Goal: Task Accomplishment & Management: Complete application form

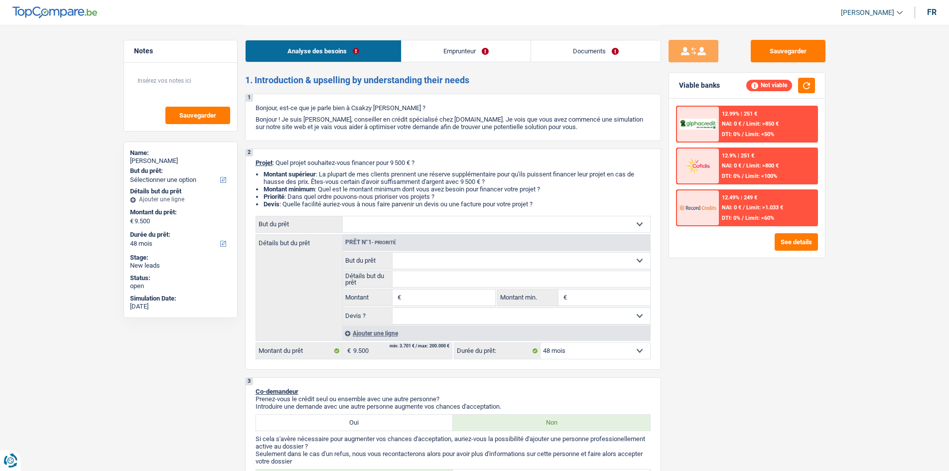
select select "48"
select select "mutuality"
select select "mutualityIndemnity"
select select "48"
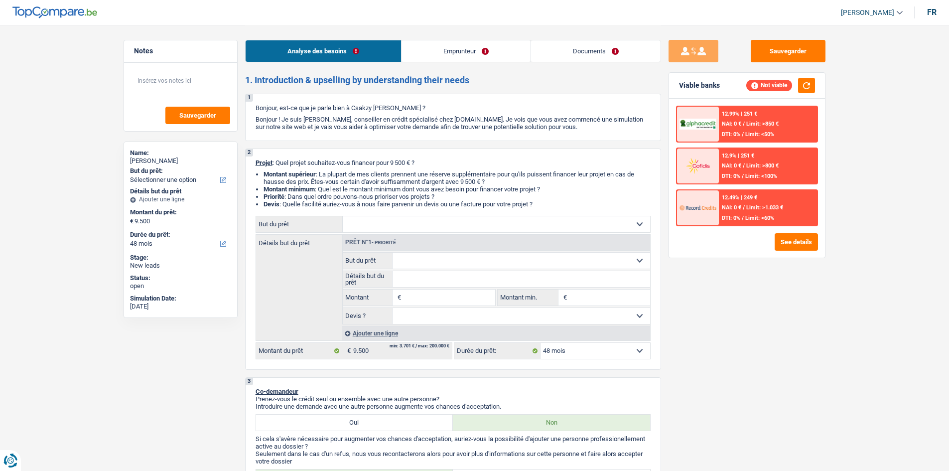
drag, startPoint x: 82, startPoint y: 111, endPoint x: 84, endPoint y: 86, distance: 25.5
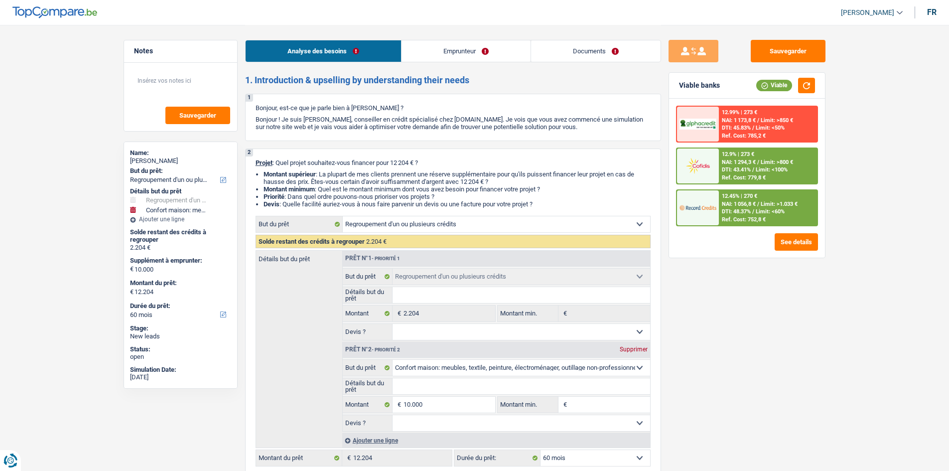
select select "refinancing"
select select "household"
select select "60"
select select "refinancing"
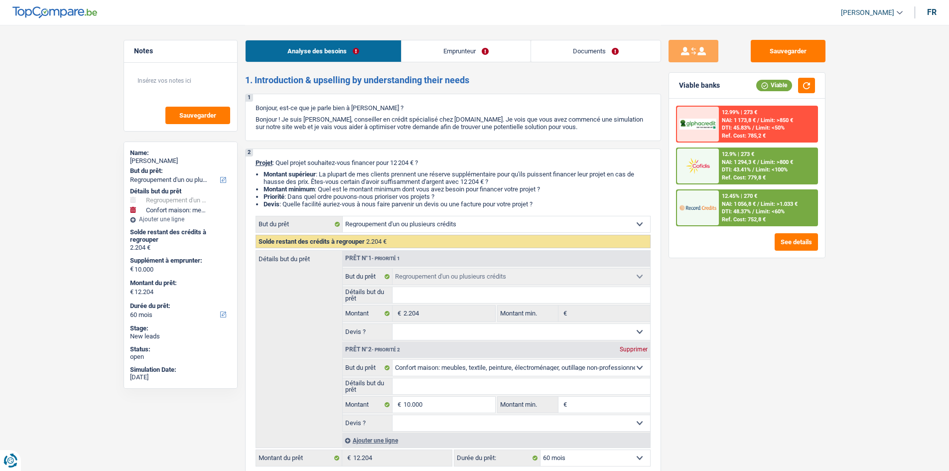
select select "refinancing"
select select "household"
select select "60"
select select "mutuality"
select select "familyAllowances"
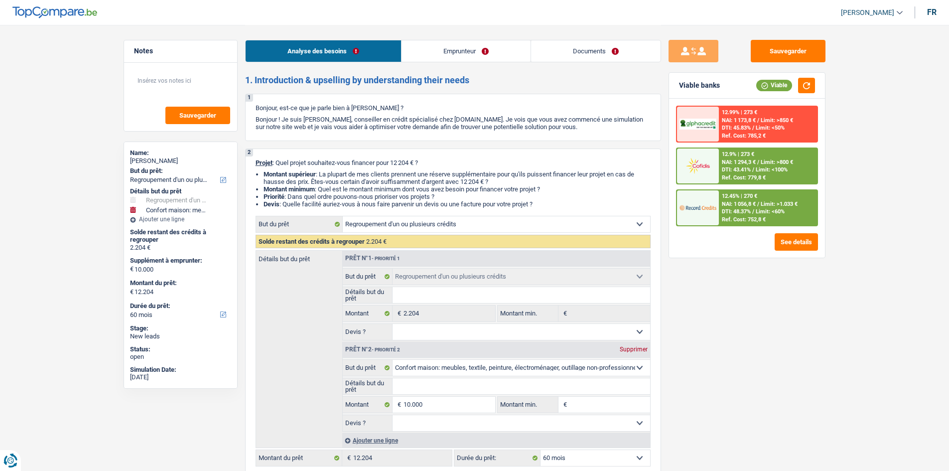
select select "mutualityIndemnity"
select select "rents"
select select "personalSale"
select select "36"
select select "refinancing"
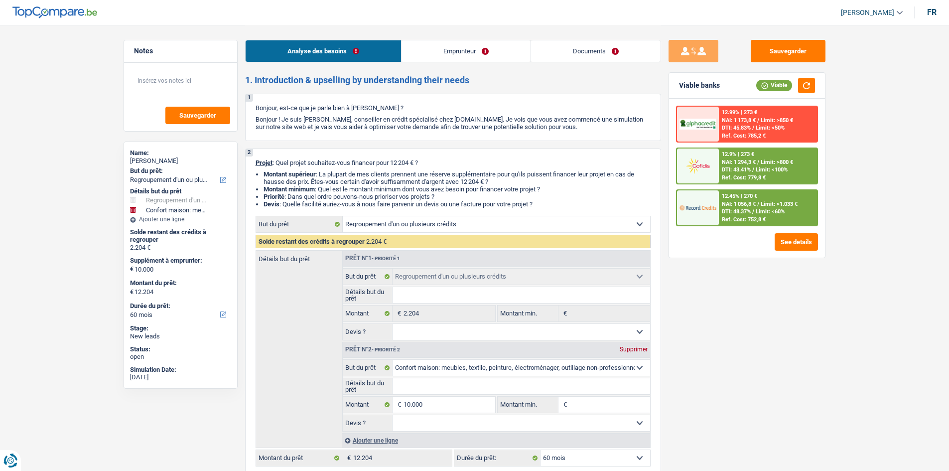
select select "refinancing"
select select "household"
select select "60"
click at [589, 53] on link "Documents" at bounding box center [596, 50] width 130 height 21
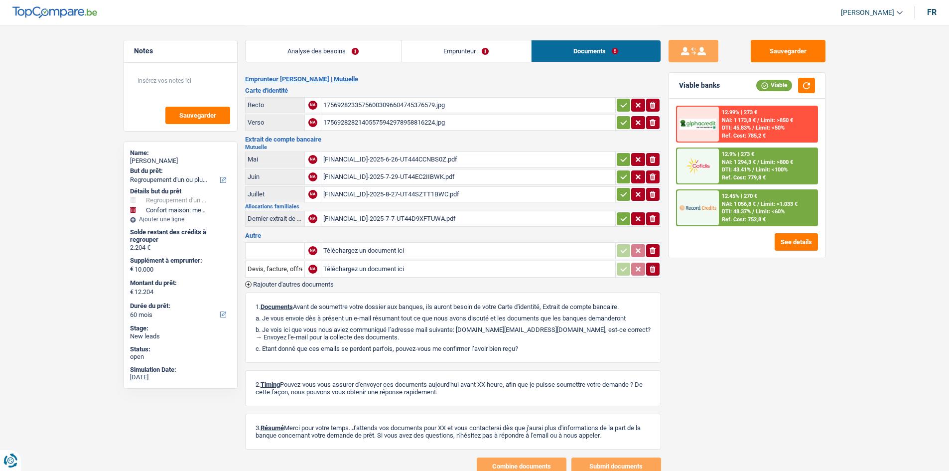
click at [330, 50] on link "Analyse des besoins" at bounding box center [323, 50] width 155 height 21
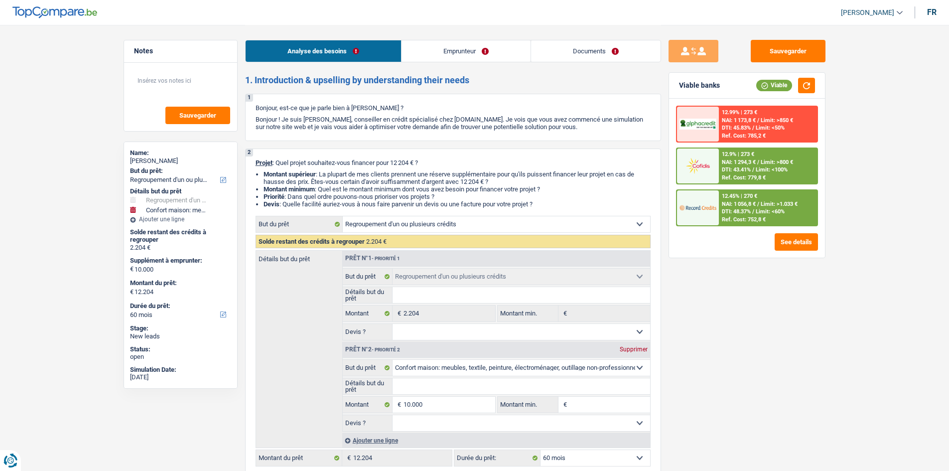
click at [779, 342] on div "Sauvegarder Viable banks Viable 12.99% | 273 € NAI: 1 173,8 € / Limit: >850 € D…" at bounding box center [747, 247] width 172 height 415
click at [595, 404] on input "Montant min." at bounding box center [610, 405] width 81 height 16
type input "8"
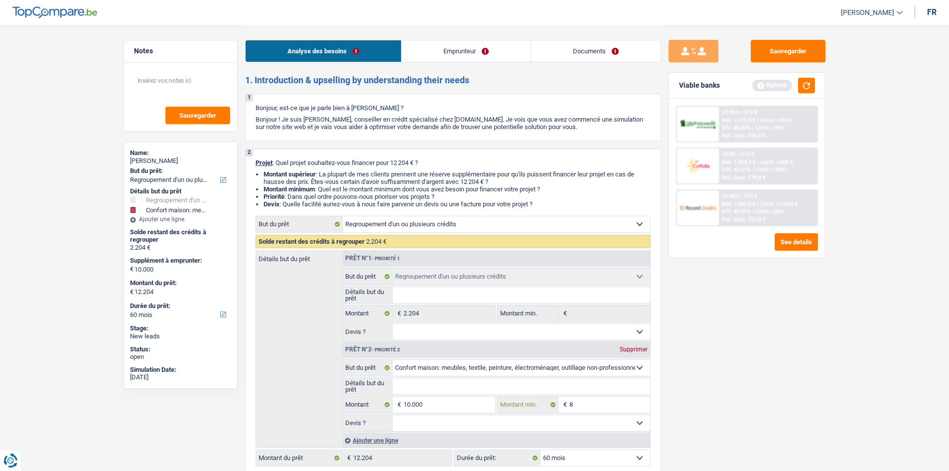
type input "80"
type input "800"
type input "8.000"
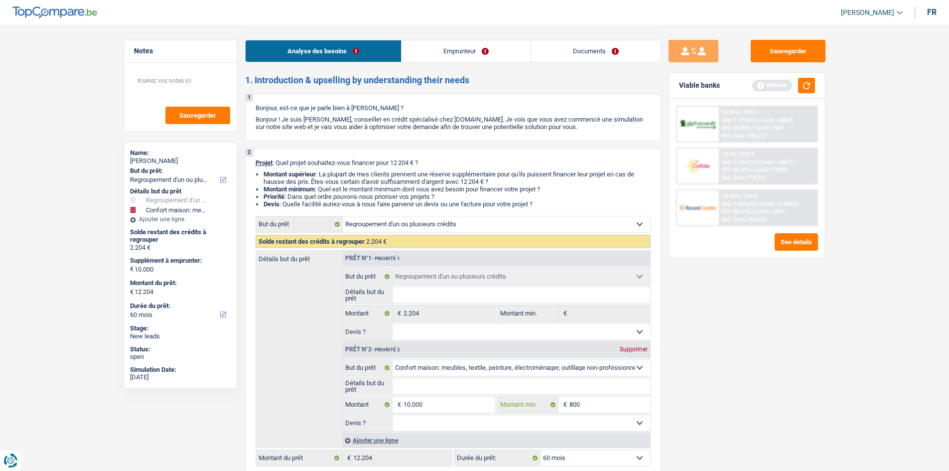
type input "8.000"
click at [752, 356] on div "Sauvegarder Viable banks Refresh 12.99% | 273 € NAI: 1 173,8 € / Limit: >850 € …" at bounding box center [747, 247] width 172 height 415
click at [446, 402] on input "10.000" at bounding box center [449, 405] width 91 height 16
click at [451, 384] on input "Détails but du prêt" at bounding box center [522, 386] width 258 height 16
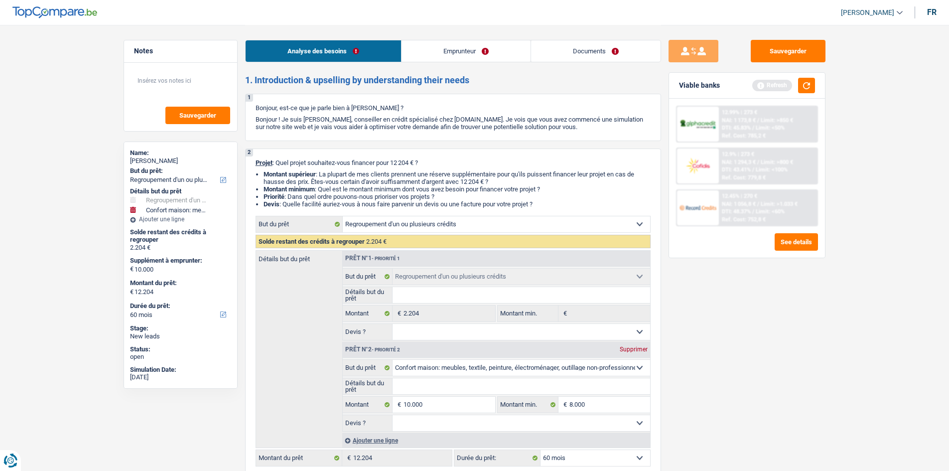
paste input "Ameublement + Sommier + Lit + Lave vaisselle + Lave linge + TV + Frigo"
type input "Ameublement + Sommier + Lit + Lave vaisselle + Lave linge + TV + Frigo"
click at [749, 317] on div "Sauvegarder Viable banks Refresh 12.99% | 273 € NAI: 1 173,8 € / Limit: >850 € …" at bounding box center [747, 247] width 172 height 415
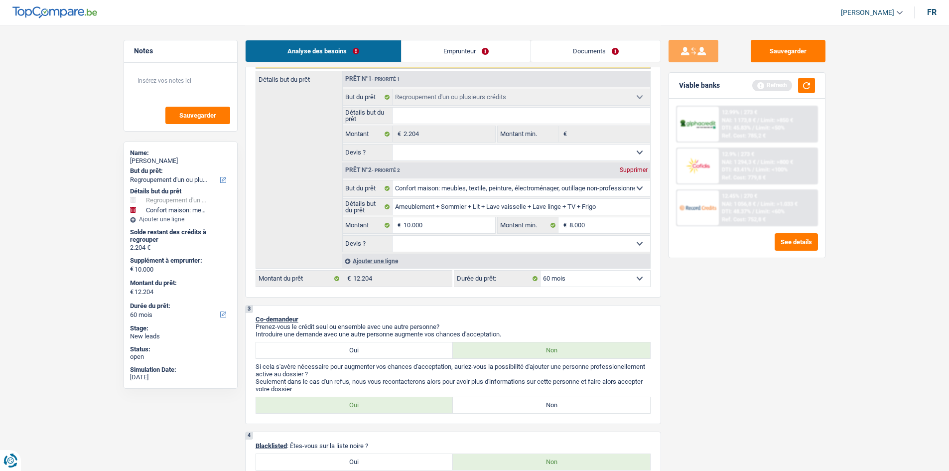
scroll to position [199, 0]
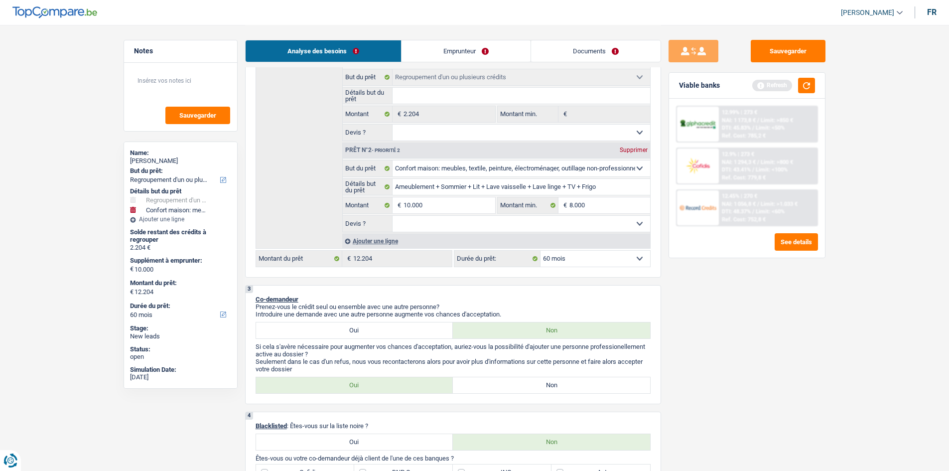
click at [455, 218] on select "Oui Non Non répondu Sélectionner une option" at bounding box center [522, 224] width 258 height 16
select select "false"
click at [393, 216] on select "Oui Non Non répondu Sélectionner une option" at bounding box center [522, 224] width 258 height 16
select select "false"
click at [791, 316] on div "Sauvegarder Viable banks Refresh 12.99% | 273 € NAI: 1 173,8 € / Limit: >850 € …" at bounding box center [747, 247] width 172 height 415
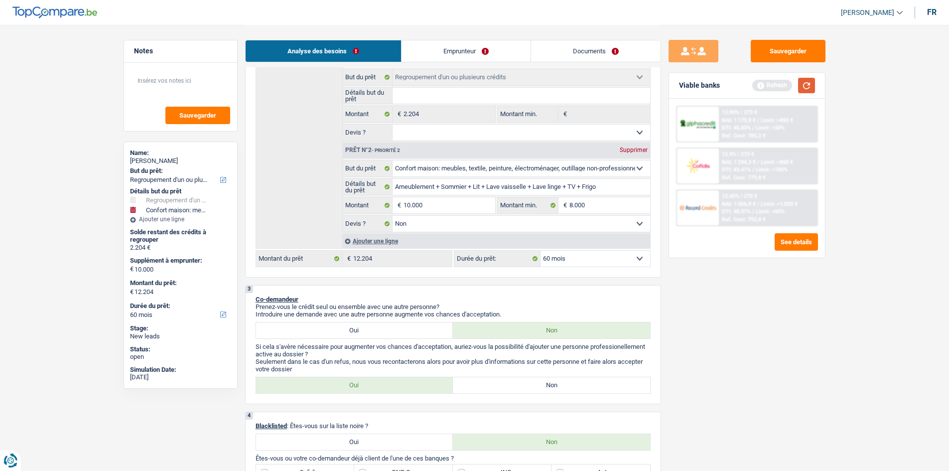
click at [808, 81] on button "button" at bounding box center [806, 85] width 17 height 15
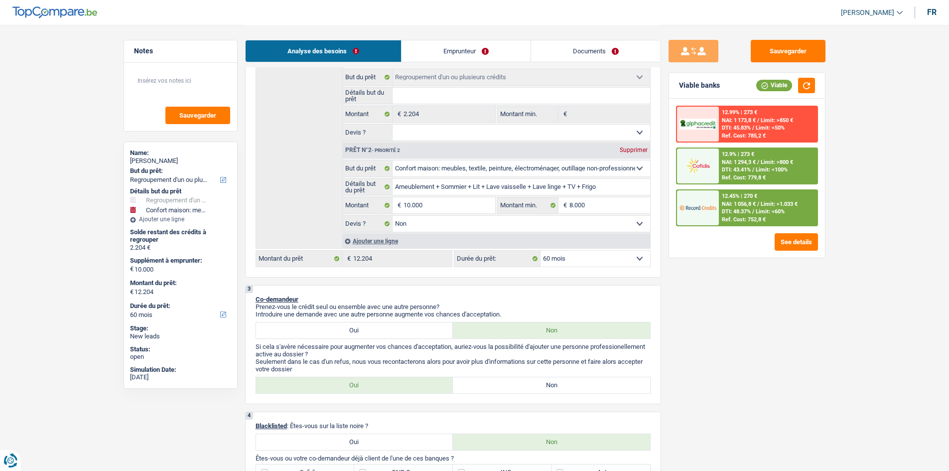
click at [422, 136] on select "Oui Non Non répondu Sélectionner une option" at bounding box center [522, 133] width 258 height 16
select select "yes"
click at [393, 125] on select "Oui Non Non répondu Sélectionner une option" at bounding box center [522, 133] width 258 height 16
select select "yes"
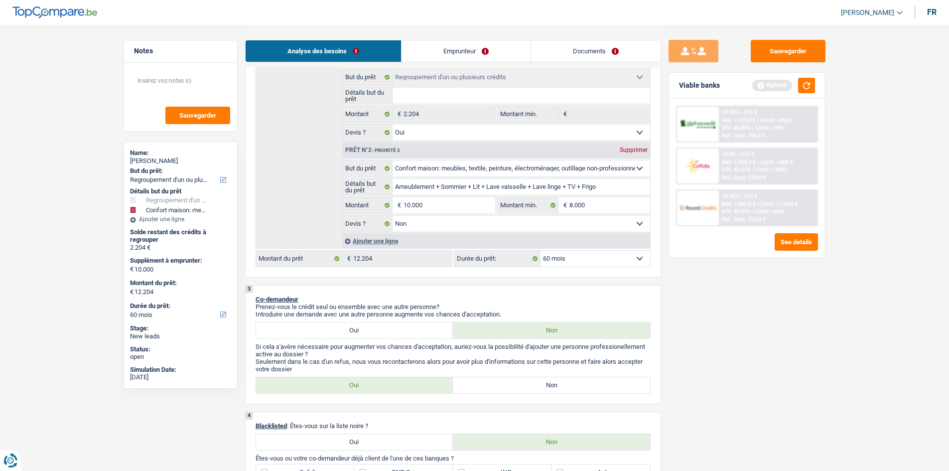
click at [457, 94] on input "Détails but du prêt" at bounding box center [522, 96] width 258 height 16
type input "R"
type input "Re"
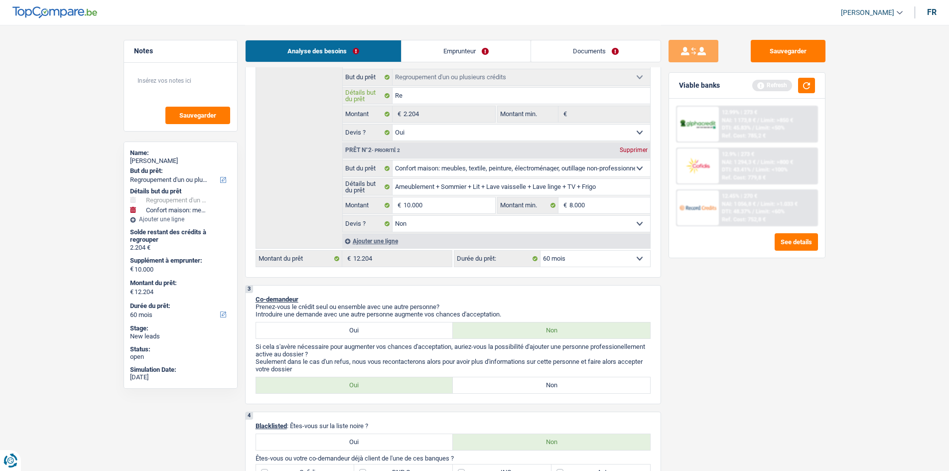
type input "Reg"
type input "Regr"
type input "Regro"
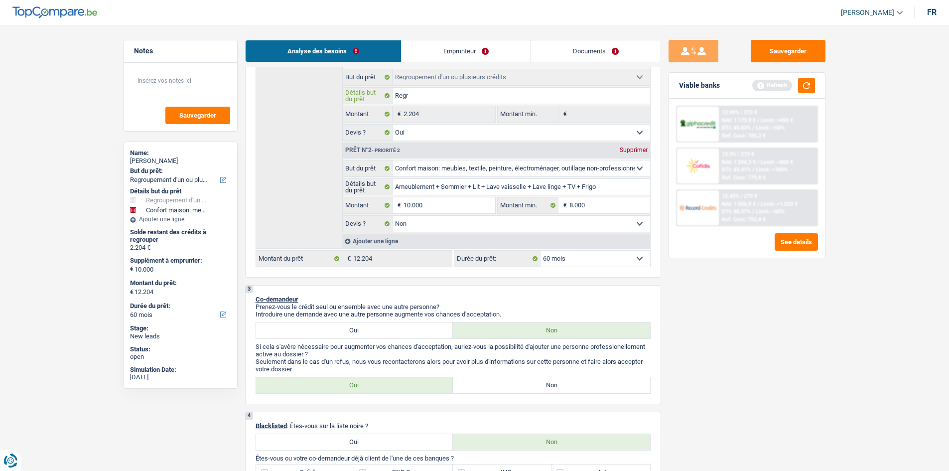
type input "Regro"
type input "Regrou"
type input "Regroup"
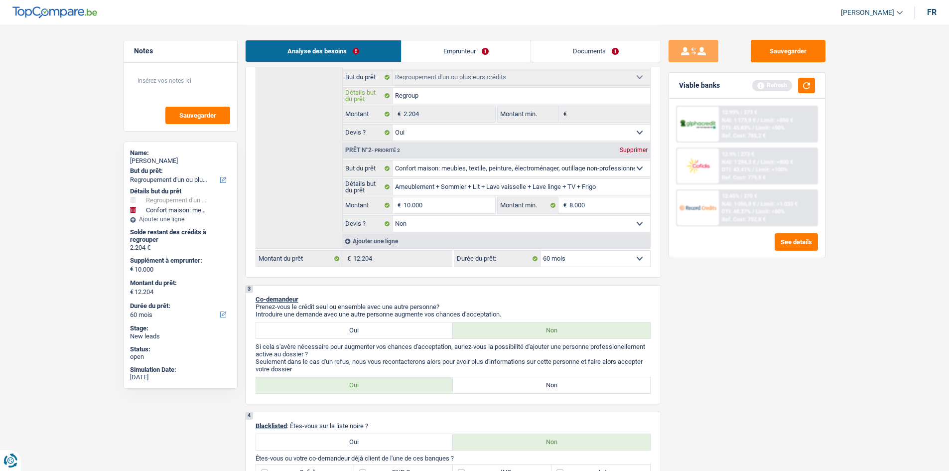
type input "Regroupe"
type input "Regroupem"
type input "Regroupeme"
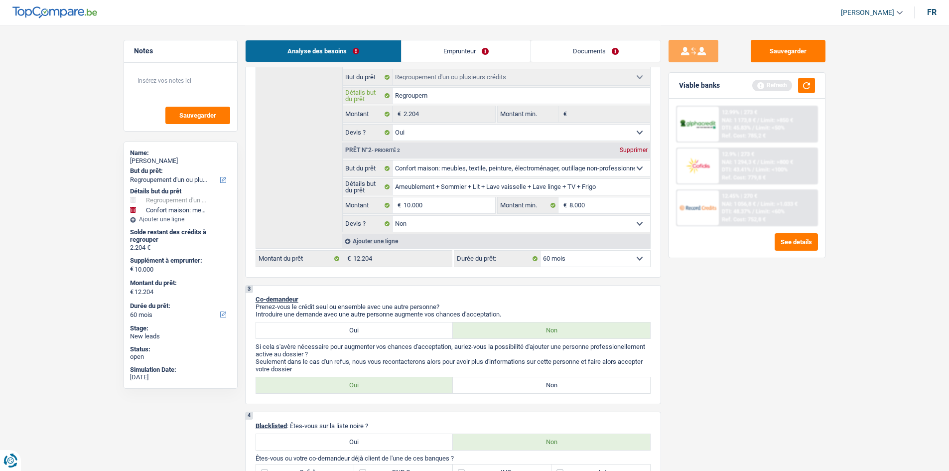
type input "Regroupeme"
type input "Regroupemen"
type input "Regroupement"
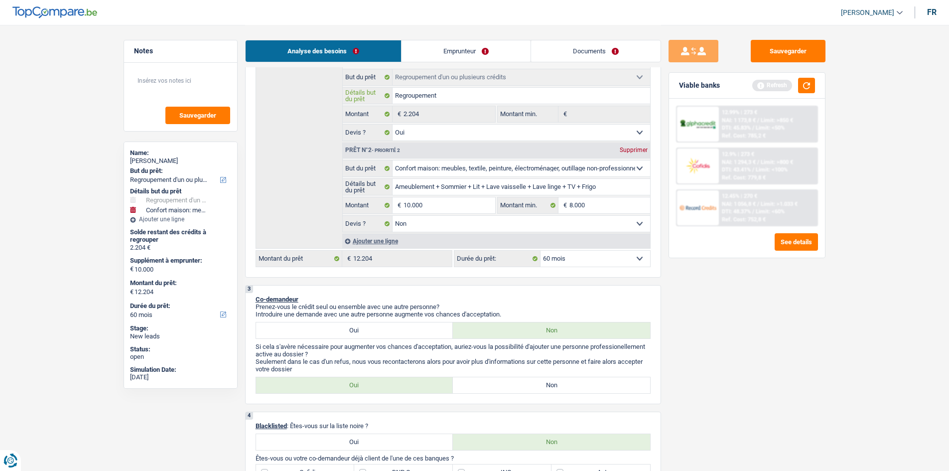
type input "Regroupement"
click at [800, 326] on div "Sauvegarder Viable banks Refresh 12.99% | 273 € NAI: 1 173,8 € / Limit: >850 € …" at bounding box center [747, 247] width 172 height 415
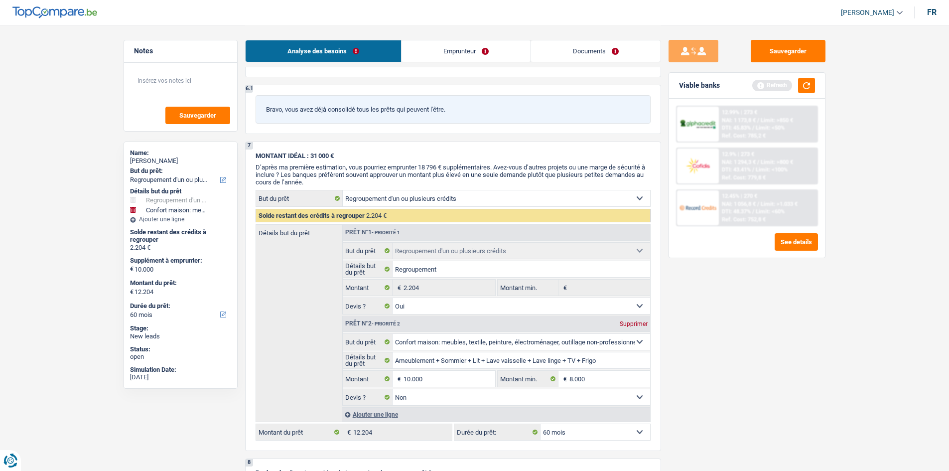
scroll to position [1407, 0]
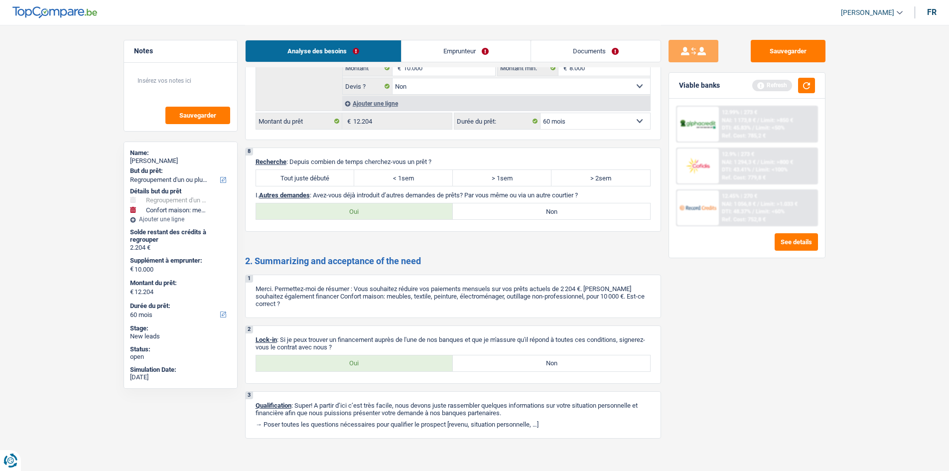
click at [314, 185] on label "Tout juste débuté" at bounding box center [305, 178] width 99 height 16
click at [314, 185] on input "Tout juste débuté" at bounding box center [305, 178] width 99 height 16
radio input "true"
click at [529, 209] on label "Non" at bounding box center [551, 211] width 197 height 16
click at [529, 209] on input "Non" at bounding box center [551, 211] width 197 height 16
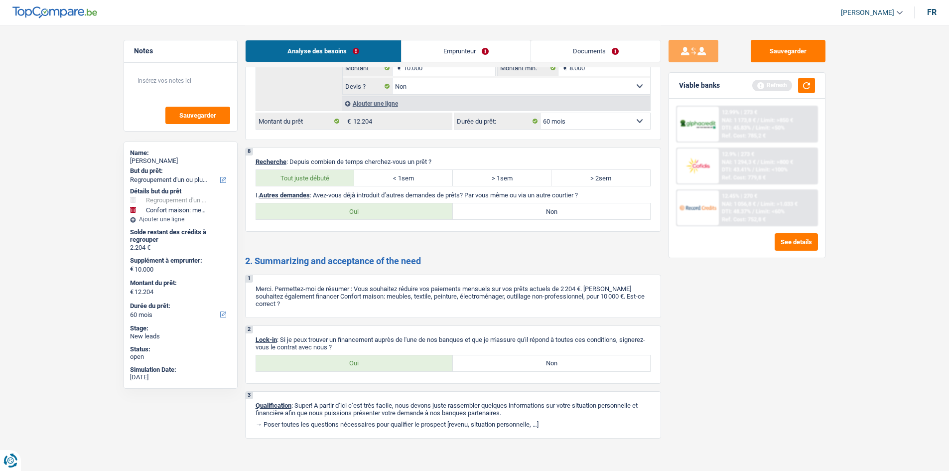
radio input "true"
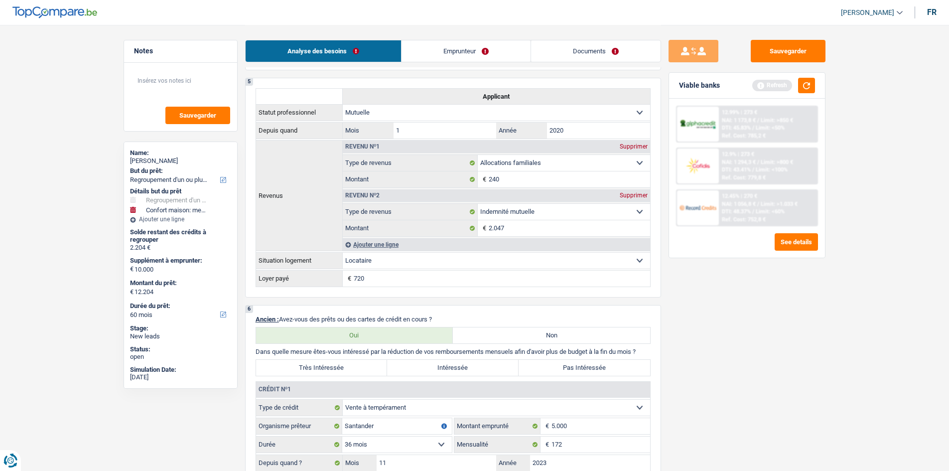
scroll to position [609, 0]
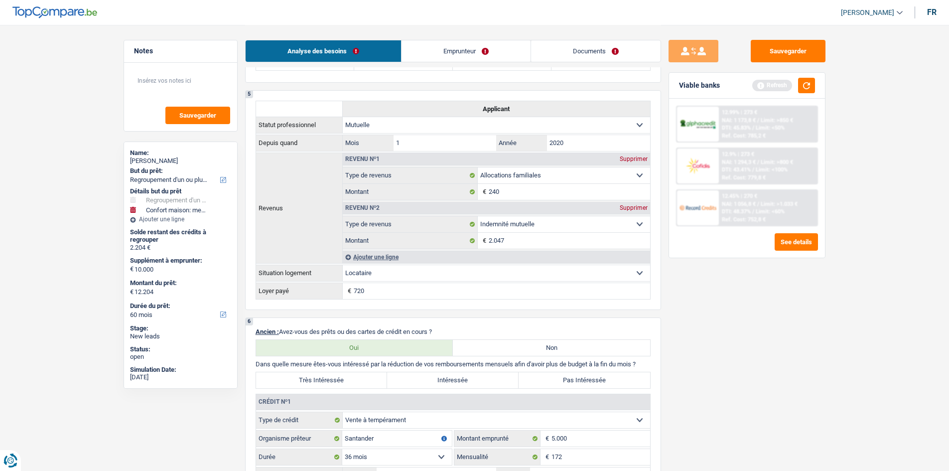
click at [331, 388] on div "Très Intéressée Intéressée Pas Intéressée" at bounding box center [453, 380] width 395 height 17
click at [329, 381] on label "Très Intéressée" at bounding box center [322, 380] width 132 height 16
click at [329, 381] on input "Très Intéressée" at bounding box center [322, 380] width 132 height 16
radio input "true"
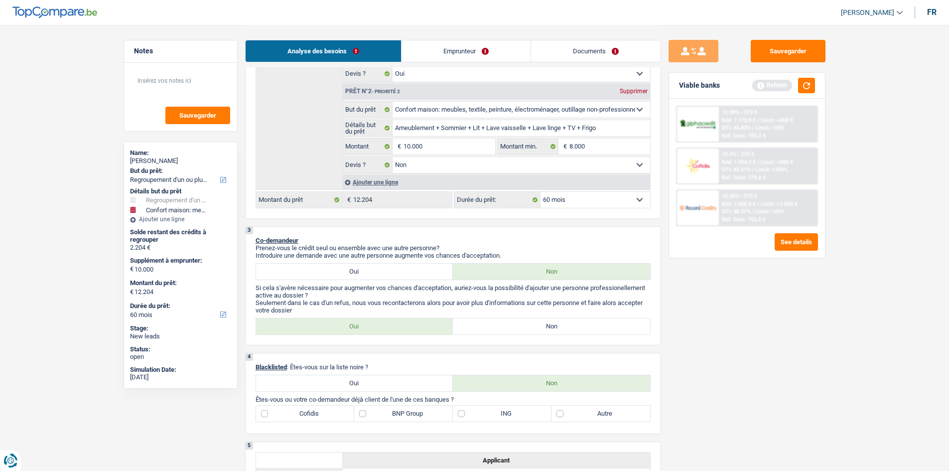
scroll to position [0, 0]
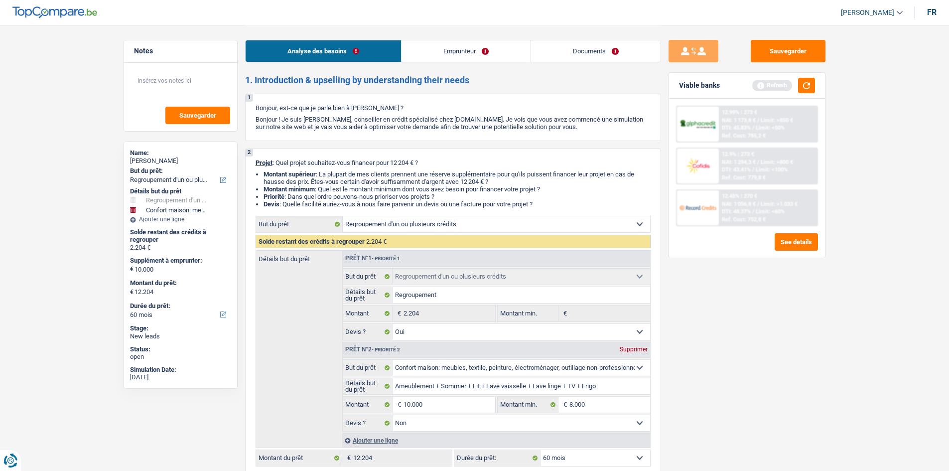
click at [786, 349] on div "Sauvegarder Viable banks Refresh 12.99% | 273 € NAI: 1 173,8 € / Limit: >850 € …" at bounding box center [747, 247] width 172 height 415
click at [809, 342] on div "Sauvegarder Viable banks Refresh 12.99% | 273 € NAI: 1 173,8 € / Limit: >850 € …" at bounding box center [747, 247] width 172 height 415
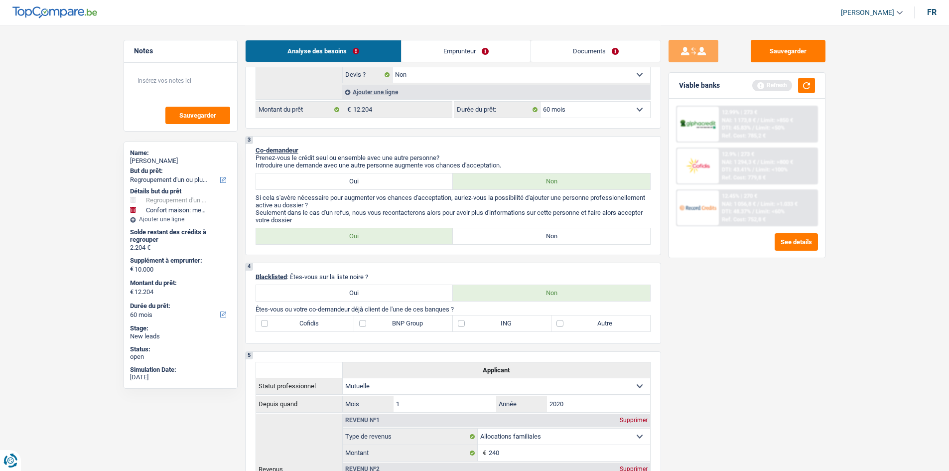
scroll to position [349, 0]
click at [507, 235] on label "Non" at bounding box center [551, 236] width 197 height 16
click at [507, 235] on input "Non" at bounding box center [551, 236] width 197 height 16
radio input "true"
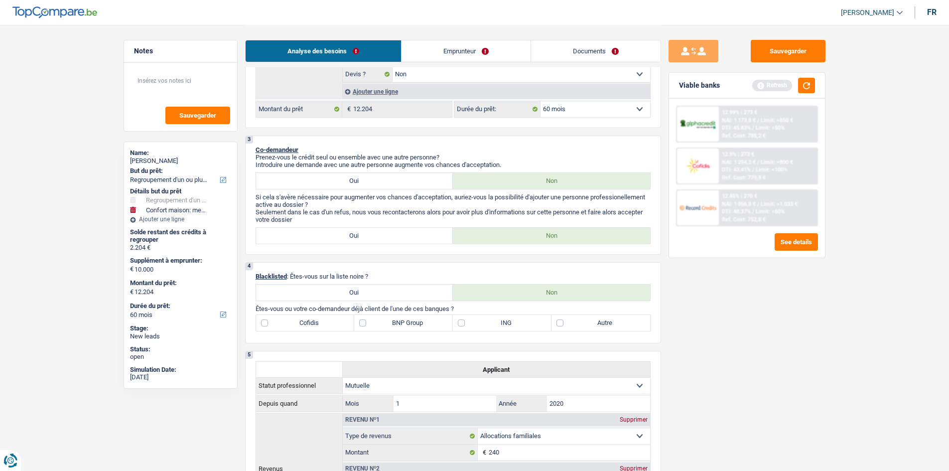
click at [778, 336] on div "Sauvegarder Viable banks Refresh 12.99% | 273 € NAI: 1 173,8 € / Limit: >850 € …" at bounding box center [747, 247] width 172 height 415
click at [817, 345] on div "Sauvegarder Viable banks Refresh 12.99% | 273 € NAI: 1 173,8 € / Limit: >850 € …" at bounding box center [747, 247] width 172 height 415
click at [817, 346] on div "Sauvegarder Viable banks Refresh 12.99% | 273 € NAI: 1 173,8 € / Limit: >850 € …" at bounding box center [747, 247] width 172 height 415
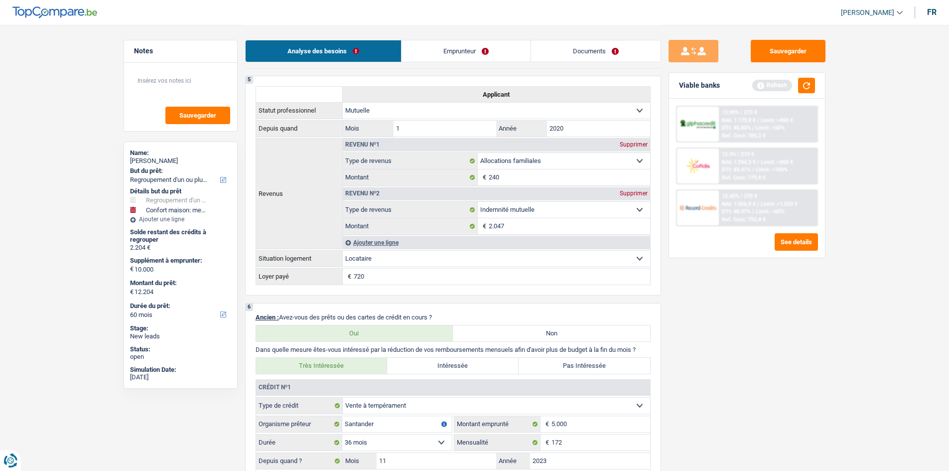
scroll to position [648, 0]
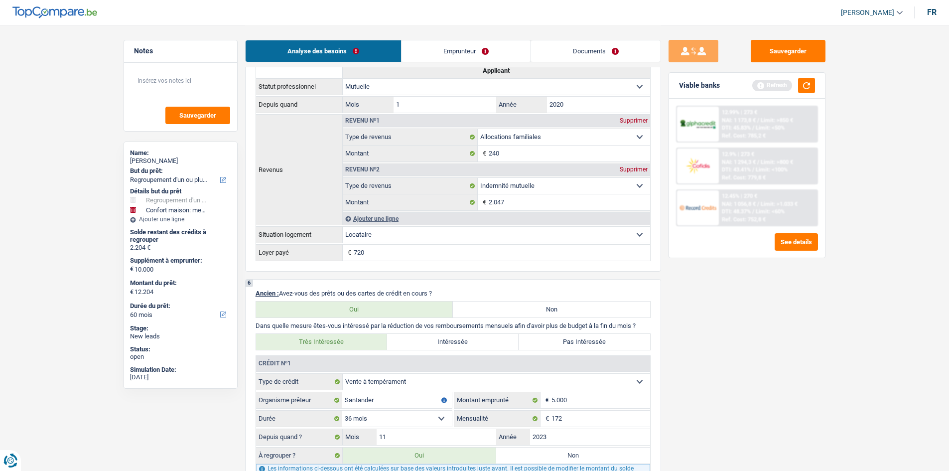
click at [811, 351] on div "Sauvegarder Viable banks Refresh 12.99% | 273 € NAI: 1 173,8 € / Limit: >850 € …" at bounding box center [747, 247] width 172 height 415
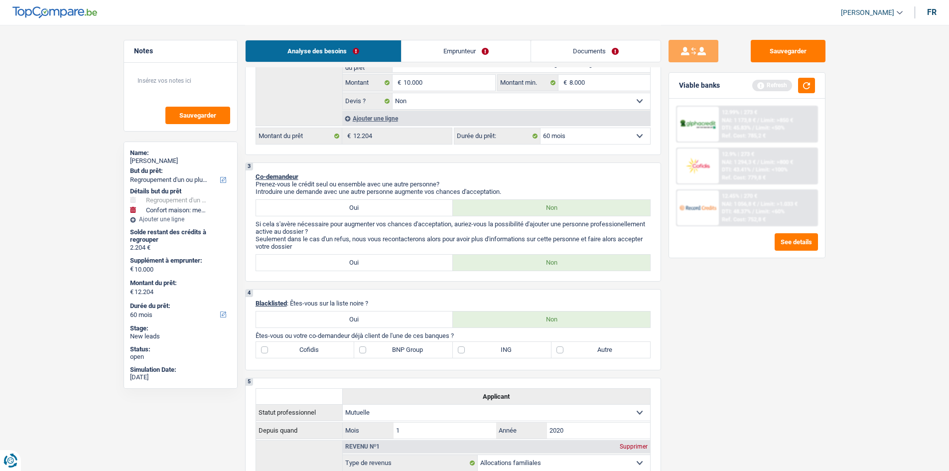
scroll to position [0, 0]
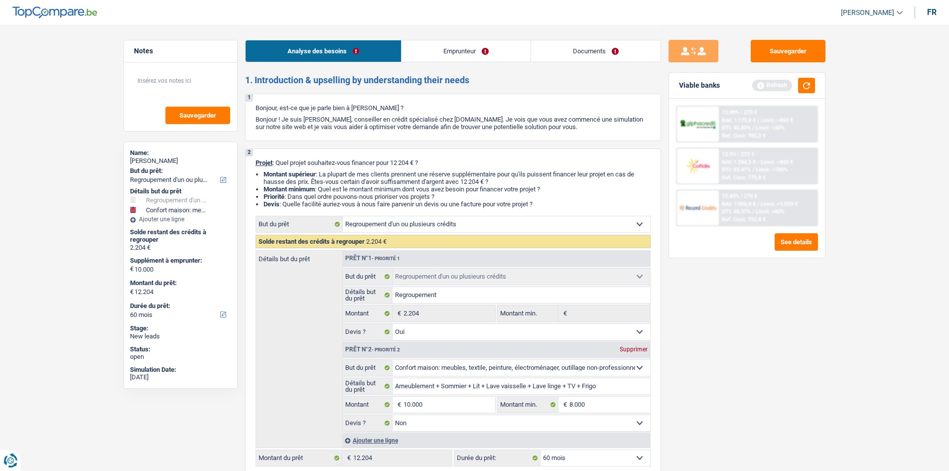
click at [459, 42] on link "Emprunteur" at bounding box center [466, 50] width 129 height 21
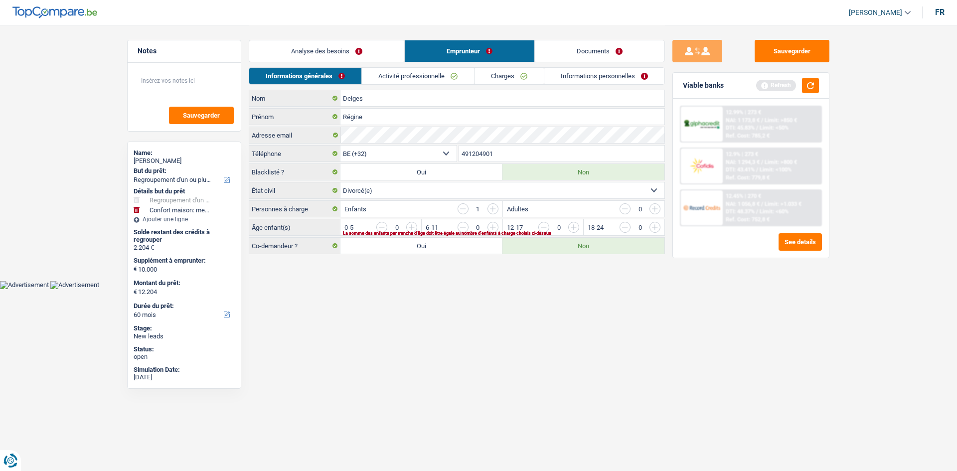
click at [375, 63] on div "Analyse des besoins Emprunteur Documents" at bounding box center [457, 46] width 416 height 42
click at [375, 51] on link "Analyse des besoins" at bounding box center [326, 50] width 155 height 21
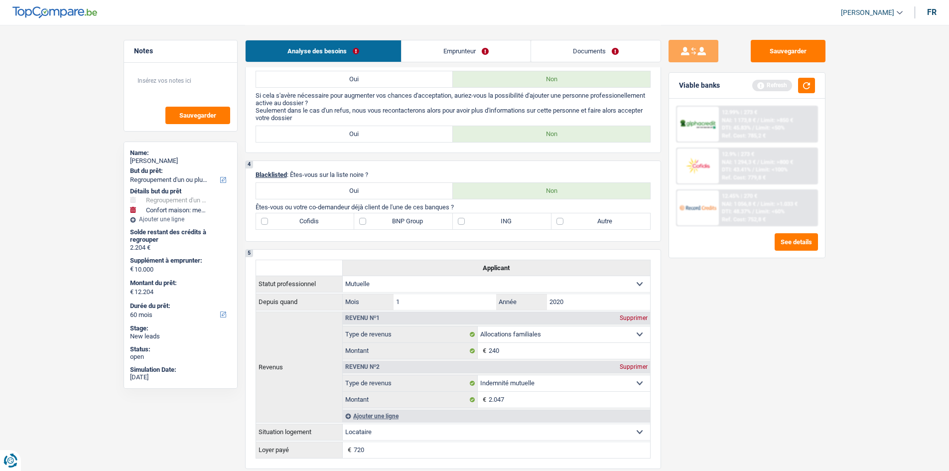
scroll to position [548, 0]
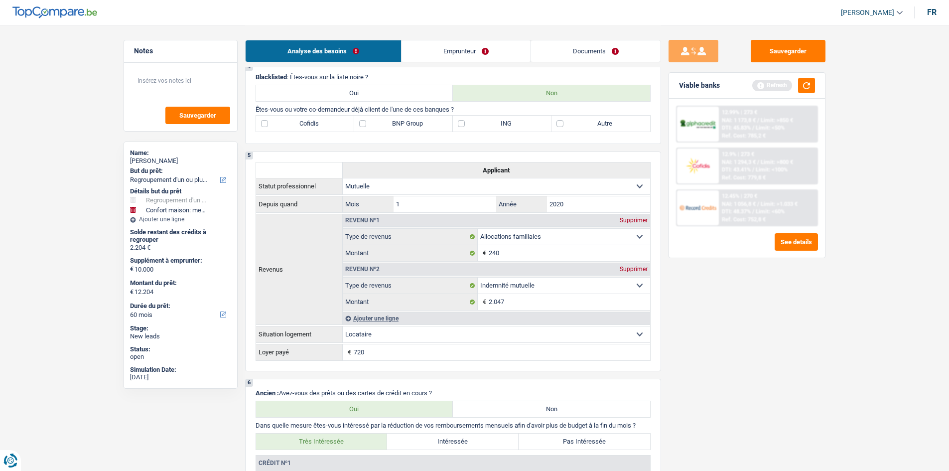
click at [378, 125] on label "BNP Group" at bounding box center [403, 124] width 99 height 16
click at [378, 125] on input "BNP Group" at bounding box center [403, 124] width 99 height 16
checkbox input "true"
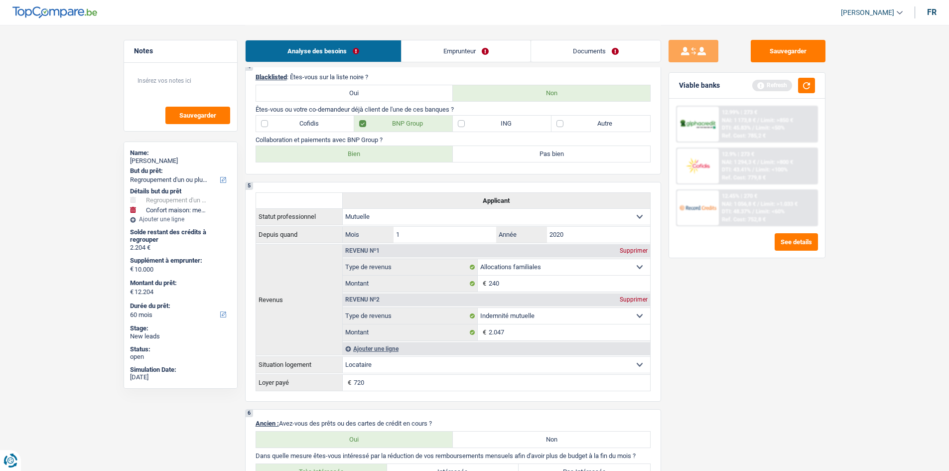
click at [414, 152] on label "Bien" at bounding box center [354, 154] width 197 height 16
click at [414, 152] on input "Bien" at bounding box center [354, 154] width 197 height 16
radio input "true"
drag, startPoint x: 842, startPoint y: 327, endPoint x: 847, endPoint y: 318, distance: 10.5
click at [844, 325] on main "Notes Sauvegarder Name: Régine Delges But du prêt: Confort maison: meubles, tex…" at bounding box center [474, 406] width 949 height 1908
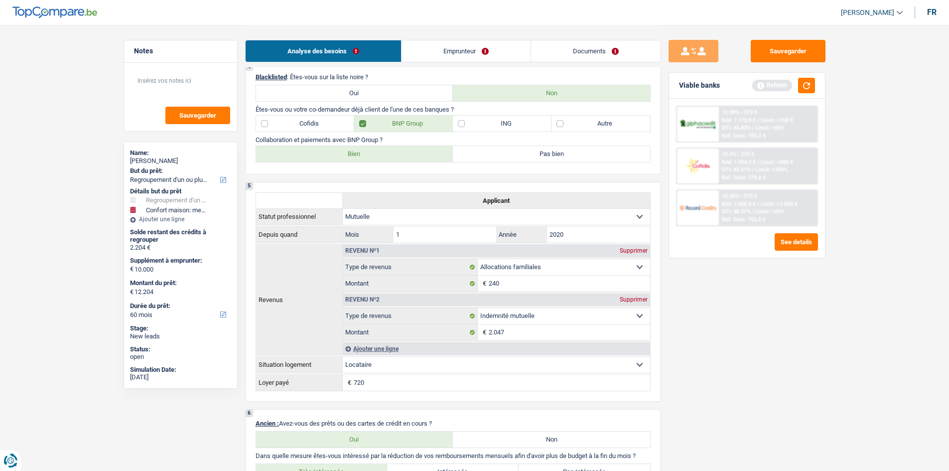
scroll to position [0, 0]
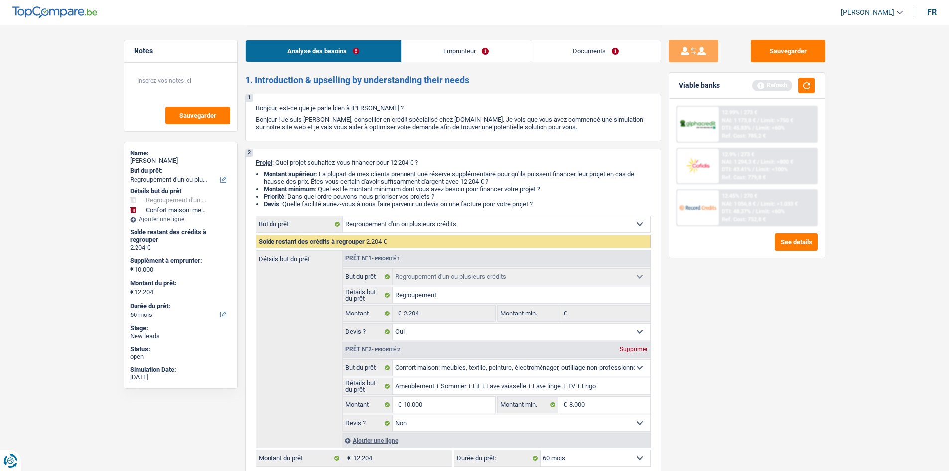
drag, startPoint x: 471, startPoint y: 63, endPoint x: 463, endPoint y: 61, distance: 8.6
click at [471, 63] on div "Analyse des besoins Emprunteur Documents" at bounding box center [453, 46] width 416 height 42
click at [441, 45] on link "Emprunteur" at bounding box center [466, 50] width 129 height 21
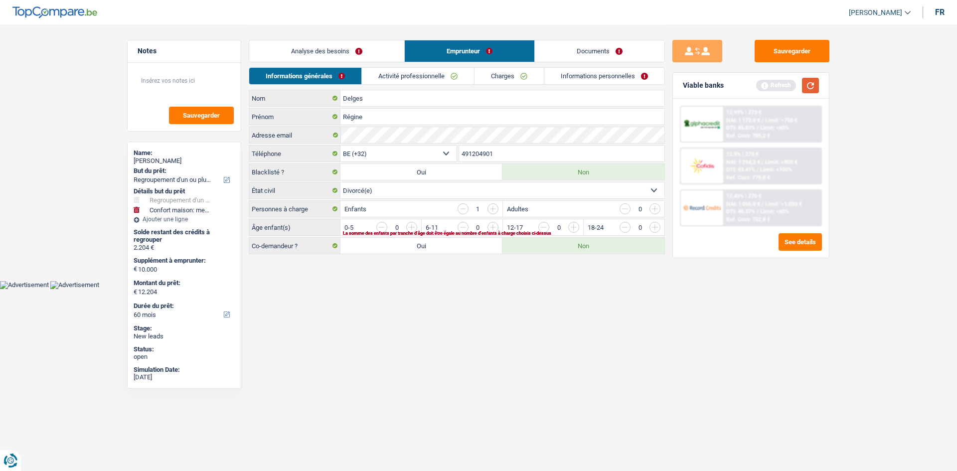
click at [812, 84] on button "button" at bounding box center [810, 85] width 17 height 15
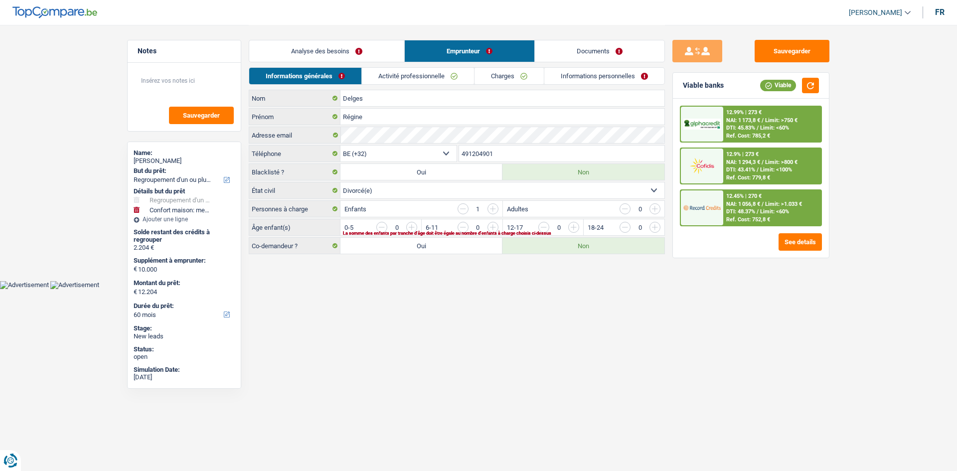
click at [461, 224] on input "button" at bounding box center [462, 227] width 11 height 11
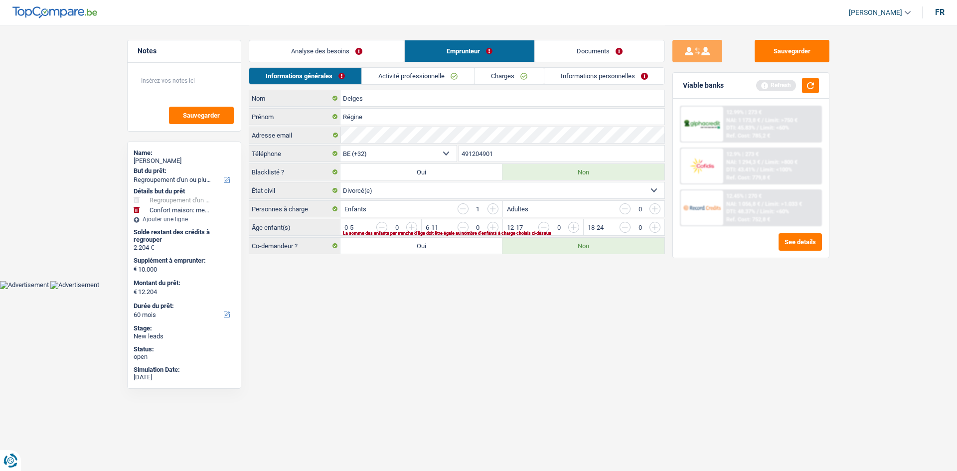
click at [491, 226] on input "button" at bounding box center [694, 230] width 415 height 16
click at [420, 75] on link "Activité professionnelle" at bounding box center [418, 76] width 112 height 16
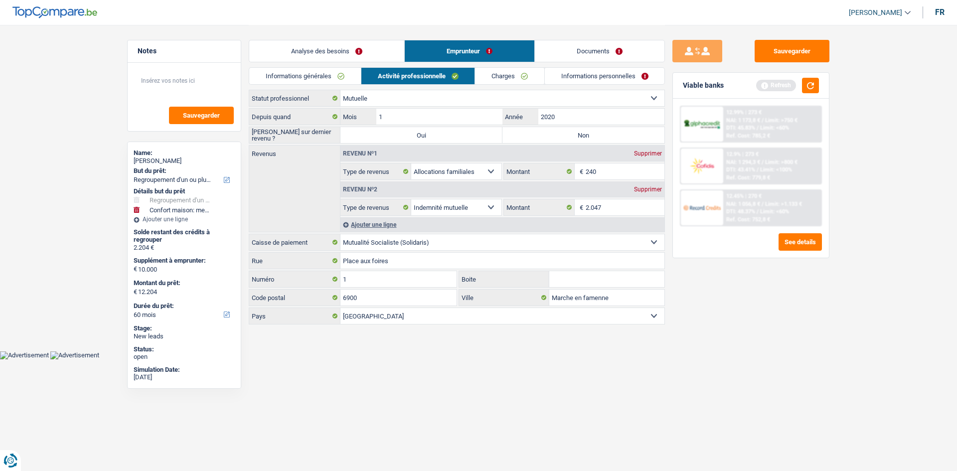
click at [778, 298] on div "Sauvegarder Viable banks Refresh 12.99% | 273 € NAI: 1 173,8 € / Limit: >750 € …" at bounding box center [751, 247] width 172 height 415
click at [811, 81] on button "button" at bounding box center [810, 85] width 17 height 15
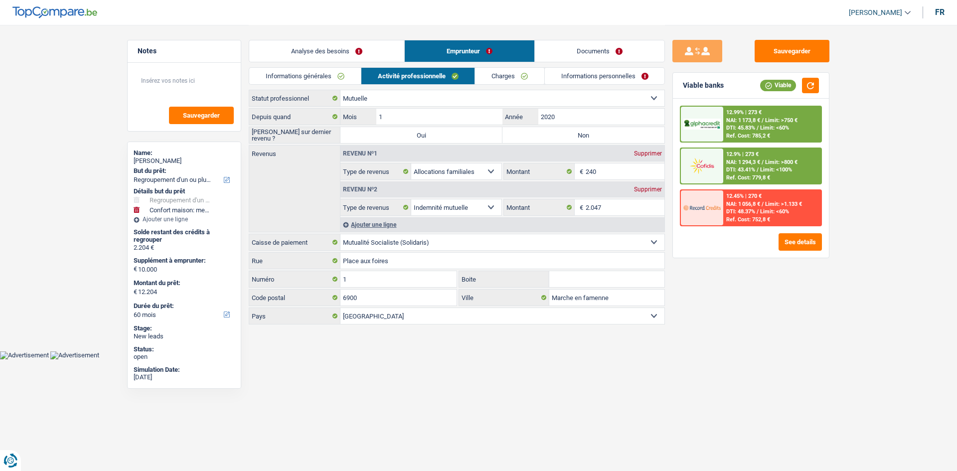
click at [544, 142] on label "Non" at bounding box center [583, 135] width 162 height 16
click at [544, 142] on input "Non" at bounding box center [583, 135] width 162 height 16
radio input "true"
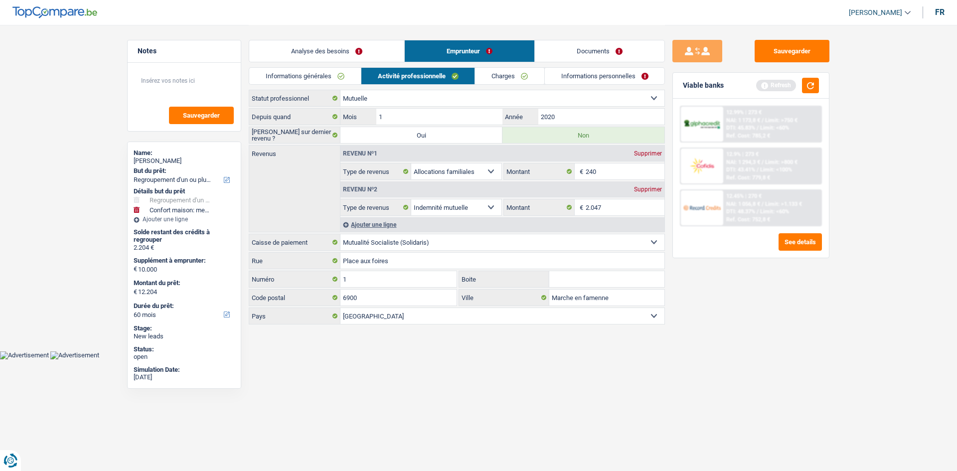
click at [738, 315] on div "Sauvegarder Viable banks Refresh 12.99% | 273 € NAI: 1 173,8 € / Limit: >750 € …" at bounding box center [751, 247] width 172 height 415
click at [808, 83] on button "button" at bounding box center [810, 85] width 17 height 15
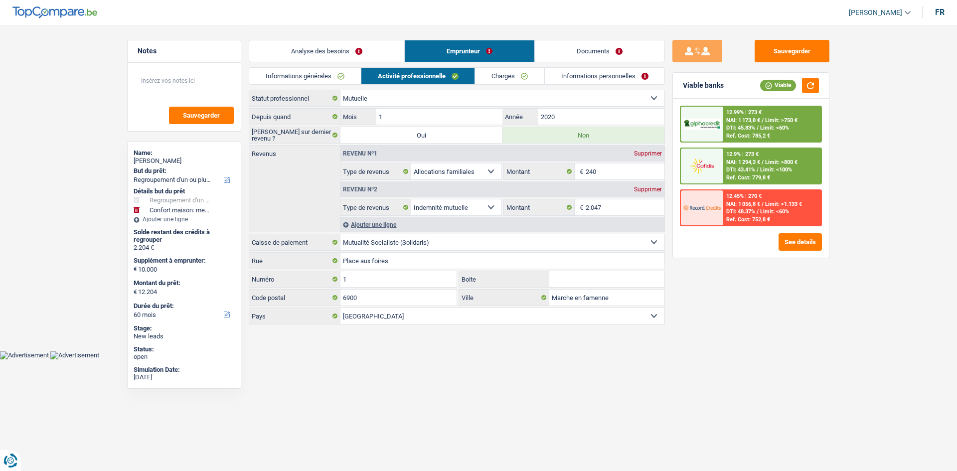
click at [489, 76] on link "Charges" at bounding box center [509, 76] width 69 height 16
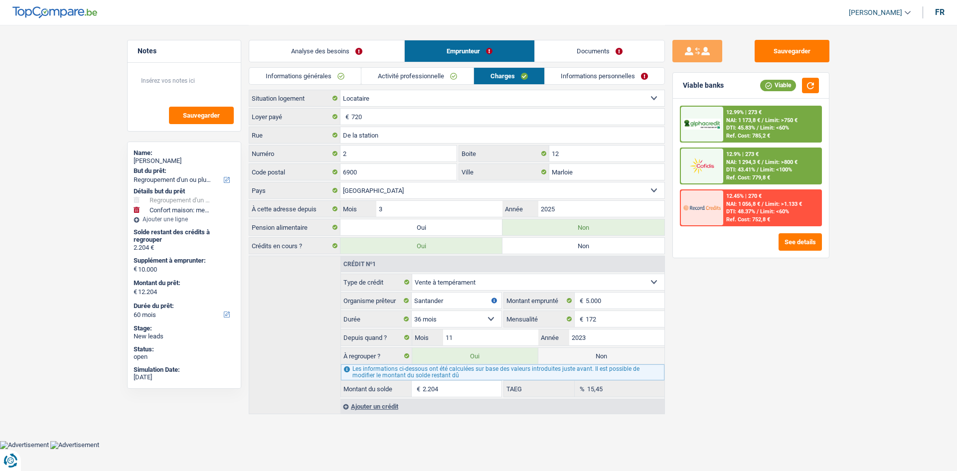
click at [759, 351] on div "Sauvegarder Viable banks Viable 12.99% | 273 € NAI: 1 173,8 € / Limit: >750 € D…" at bounding box center [751, 247] width 172 height 415
click at [607, 41] on link "Documents" at bounding box center [600, 50] width 130 height 21
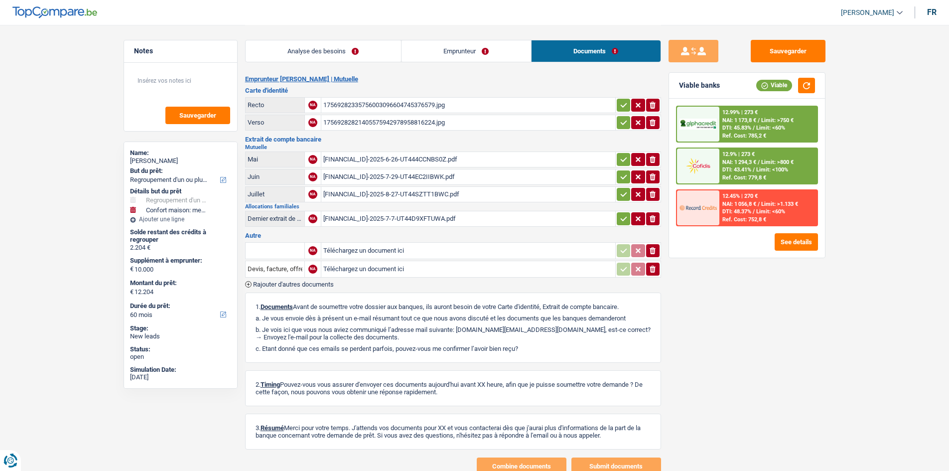
click at [376, 102] on div "17569282335756003096604745376579.jpg" at bounding box center [468, 105] width 290 height 15
click at [408, 119] on div "17569282821405575942978958816224.jpg" at bounding box center [468, 122] width 290 height 15
click at [428, 153] on div "BE31001749740055-2025-6-26-UT444CCNBS0Z.pdf" at bounding box center [468, 159] width 290 height 15
click at [405, 173] on div "BE31001749740055-2025-7-29-UT44EC2IIBWK.pdf" at bounding box center [468, 176] width 290 height 15
click at [421, 196] on div "BE31001749740055-2025-8-27-UT44SZTT1BWC.pdf" at bounding box center [468, 194] width 290 height 15
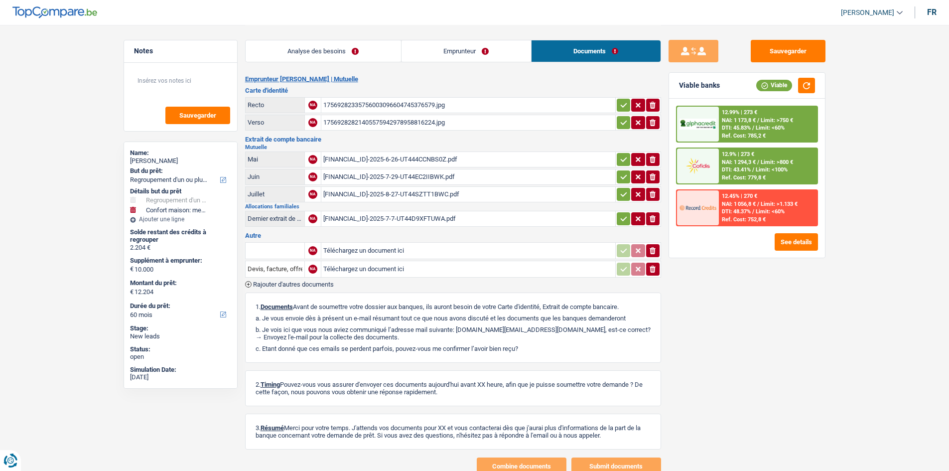
click at [446, 216] on div "BE31001749740055-2025-7-7-UT44D9XFTUWA.pdf" at bounding box center [468, 218] width 290 height 15
click at [488, 49] on link "Emprunteur" at bounding box center [467, 50] width 130 height 21
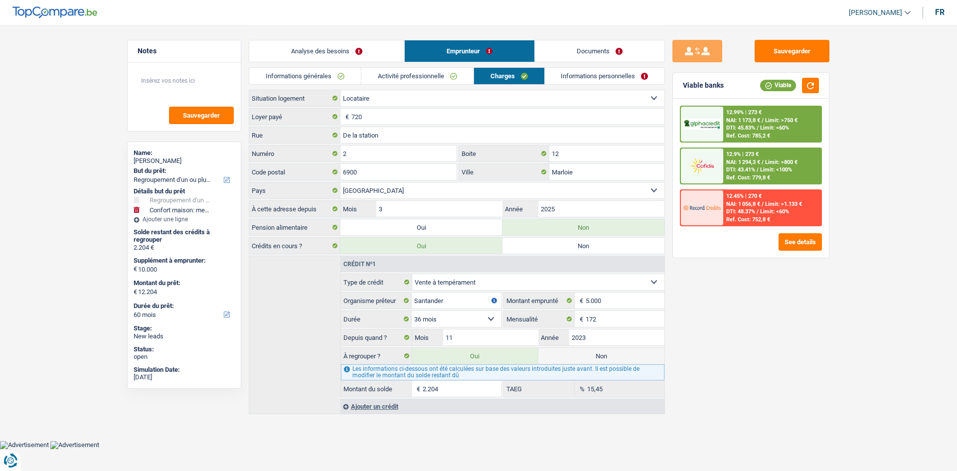
click at [797, 397] on div "Sauvegarder Viable banks Viable 12.99% | 273 € NAI: 1 173,8 € / Limit: >750 € D…" at bounding box center [751, 247] width 172 height 415
click at [585, 80] on link "Informations personnelles" at bounding box center [605, 76] width 120 height 16
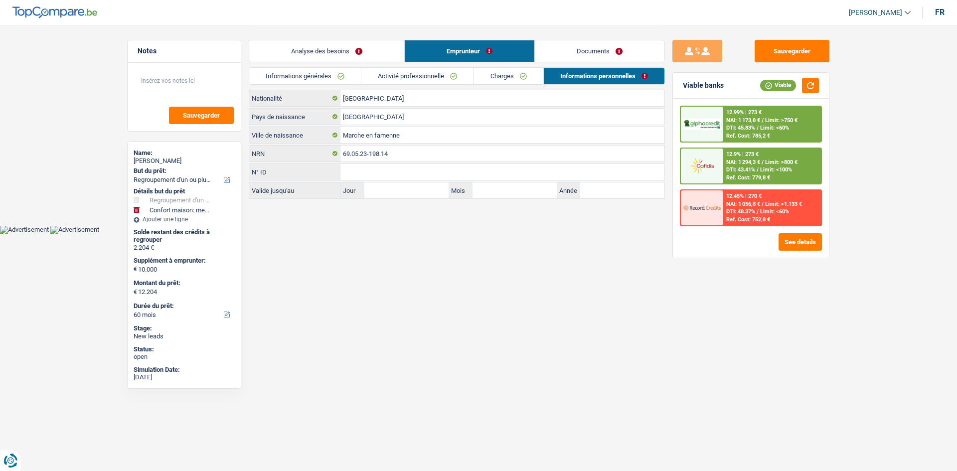
click at [435, 234] on html "Vous avez le contrôle de vos données Nous utilisons des cookies, tout comme nos…" at bounding box center [478, 117] width 957 height 234
click at [437, 234] on html "Vous avez le contrôle de vos données Nous utilisons des cookies, tout comme nos…" at bounding box center [478, 117] width 957 height 234
click at [582, 59] on link "Documents" at bounding box center [600, 50] width 130 height 21
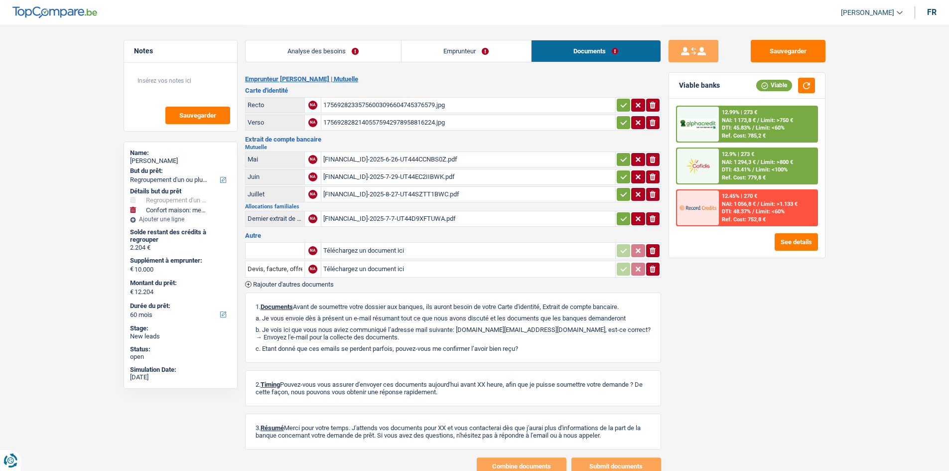
click at [480, 226] on div "BE31001749740055-2025-7-7-UT44D9XFTUWA.pdf" at bounding box center [468, 218] width 290 height 15
click at [724, 315] on div "Sauvegarder Viable banks Viable 12.99% | 273 € NAI: 1 173,8 € / Limit: >750 € D…" at bounding box center [747, 247] width 172 height 415
click at [322, 49] on link "Analyse des besoins" at bounding box center [323, 50] width 155 height 21
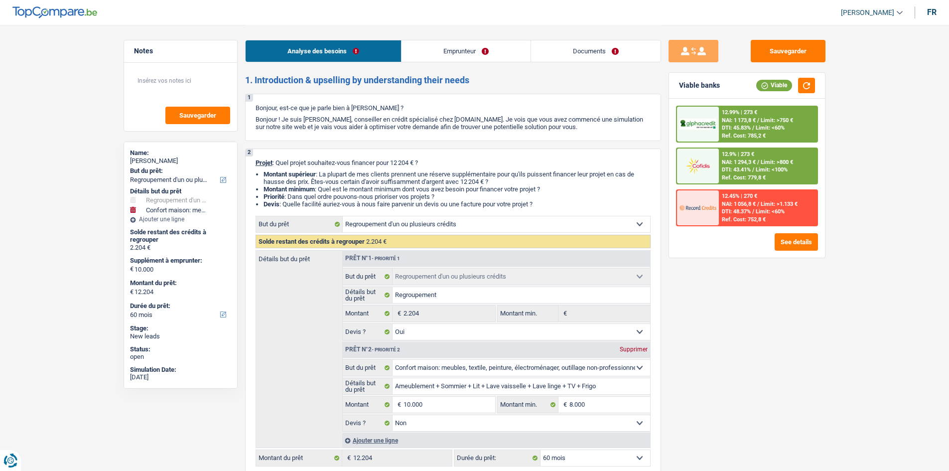
click at [808, 366] on div "Sauvegarder Viable banks Viable 12.99% | 273 € NAI: 1 173,8 € / Limit: >750 € D…" at bounding box center [747, 247] width 172 height 415
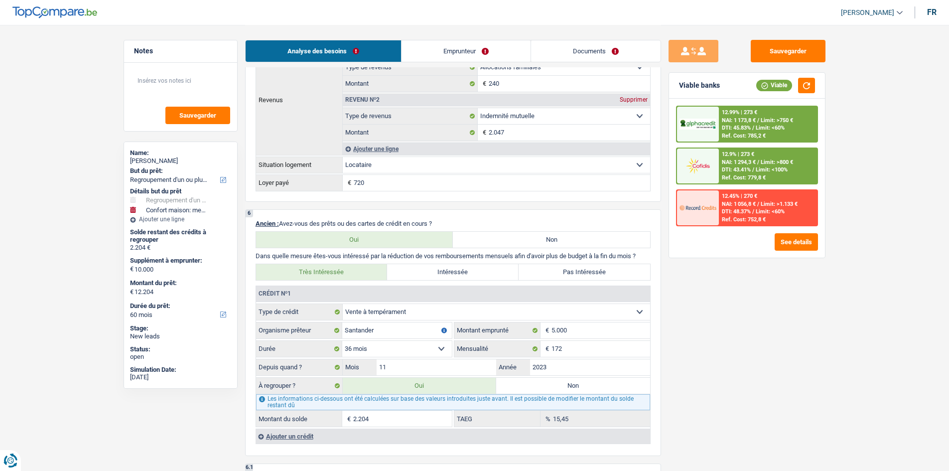
scroll to position [747, 0]
click at [771, 317] on div "Sauvegarder Viable banks Viable 12.99% | 273 € NAI: 1 173,8 € / Limit: >750 € D…" at bounding box center [747, 247] width 172 height 415
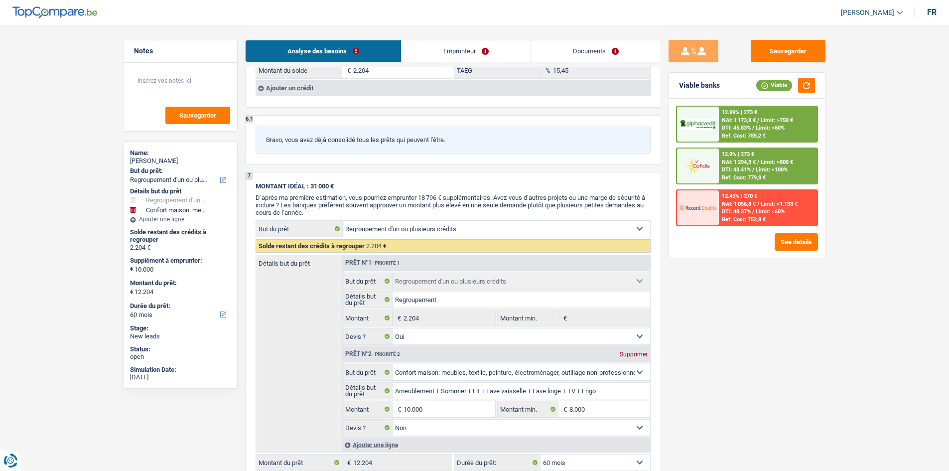
scroll to position [1438, 0]
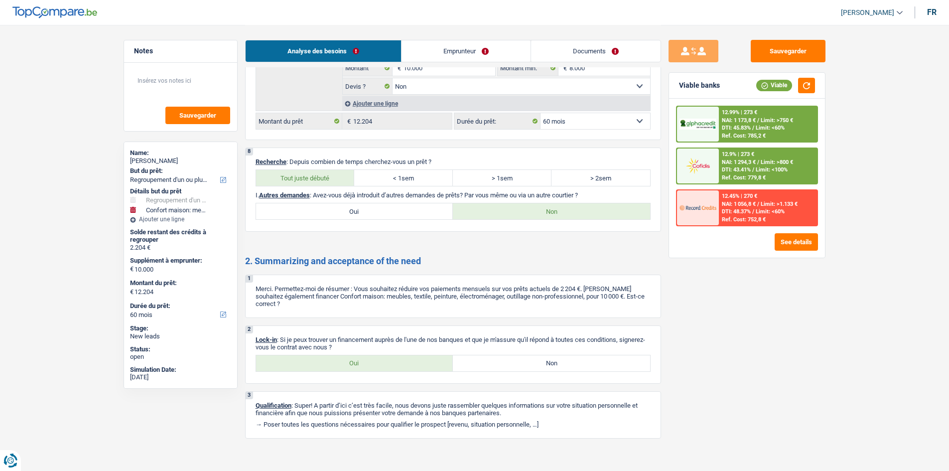
click at [359, 361] on label "Oui" at bounding box center [354, 363] width 197 height 16
click at [359, 361] on input "Oui" at bounding box center [354, 363] width 197 height 16
radio input "true"
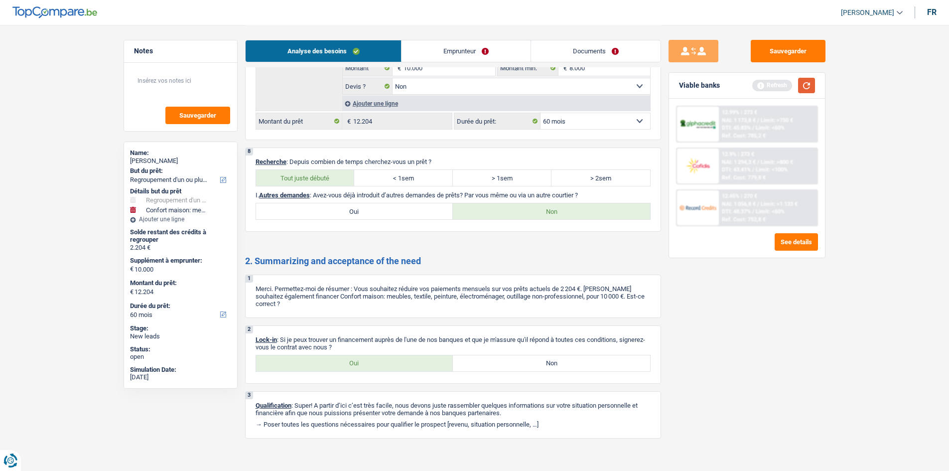
click at [800, 84] on button "button" at bounding box center [806, 85] width 17 height 15
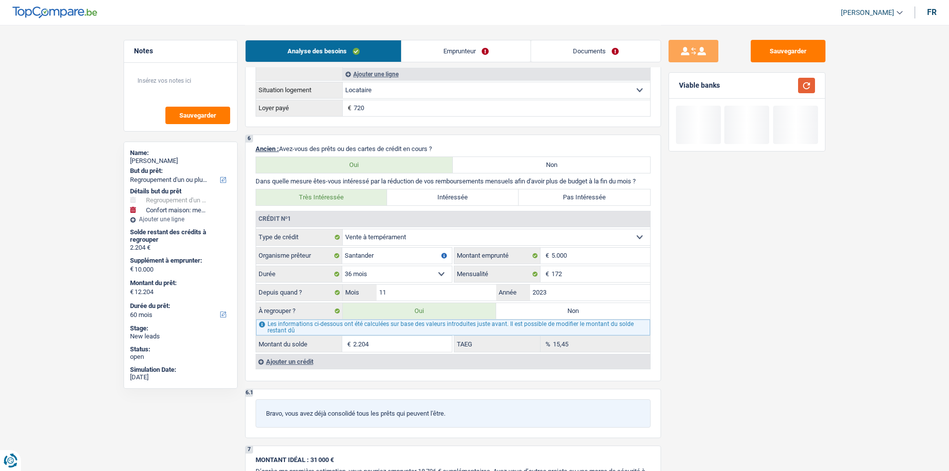
scroll to position [0, 0]
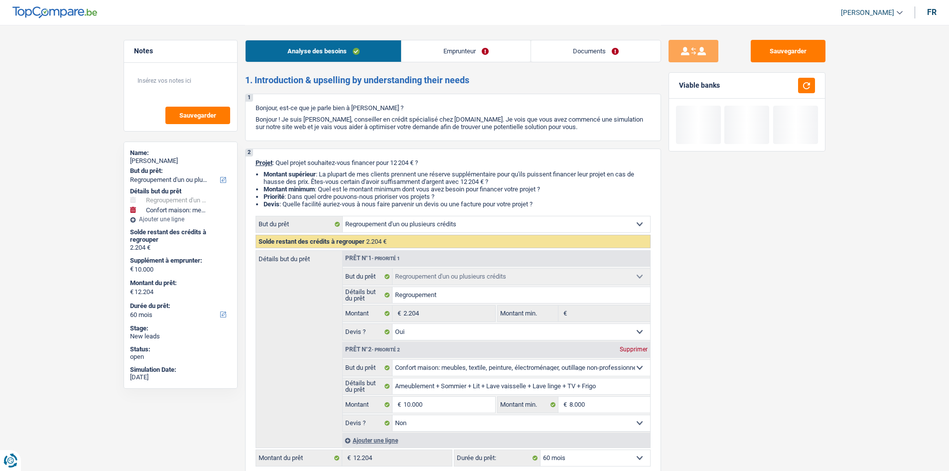
click at [830, 319] on div "Sauvegarder Viable banks" at bounding box center [747, 247] width 172 height 415
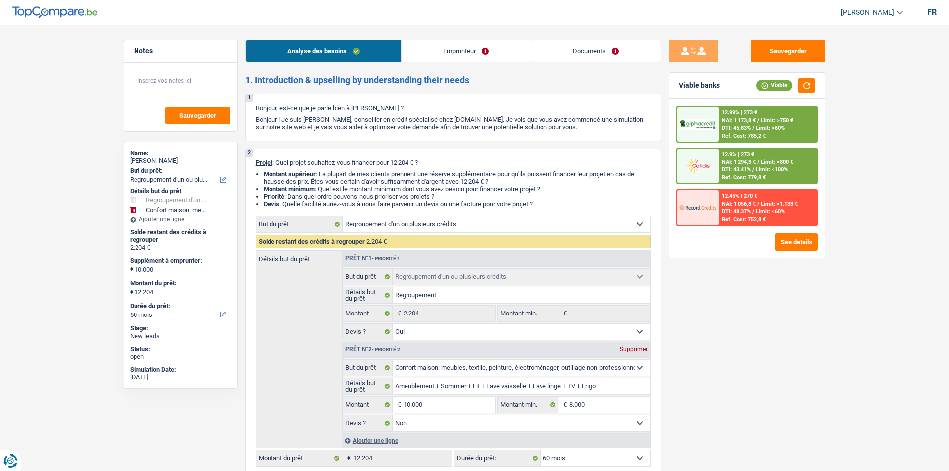
click at [747, 316] on div "Sauvegarder Viable banks Viable 12.99% | 273 € NAI: 1 173,8 € / Limit: >750 € D…" at bounding box center [747, 247] width 172 height 415
click at [431, 51] on link "Emprunteur" at bounding box center [466, 50] width 129 height 21
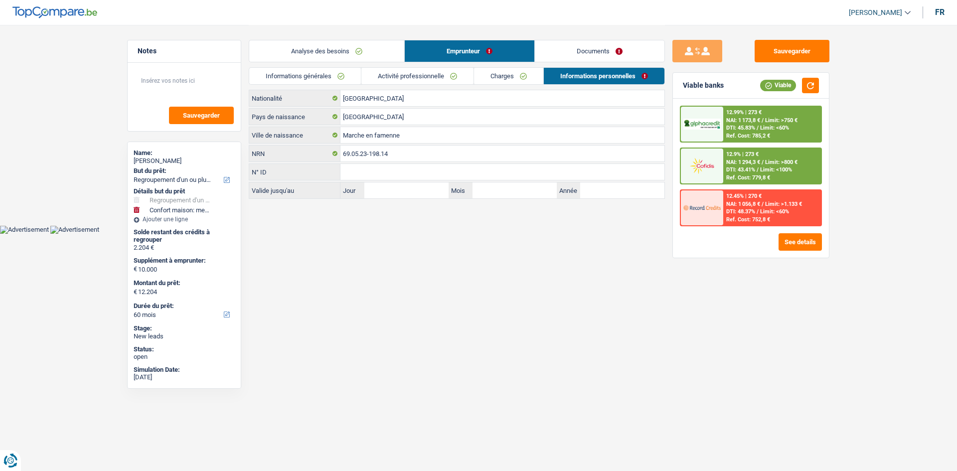
click at [349, 71] on link "Informations générales" at bounding box center [305, 76] width 112 height 16
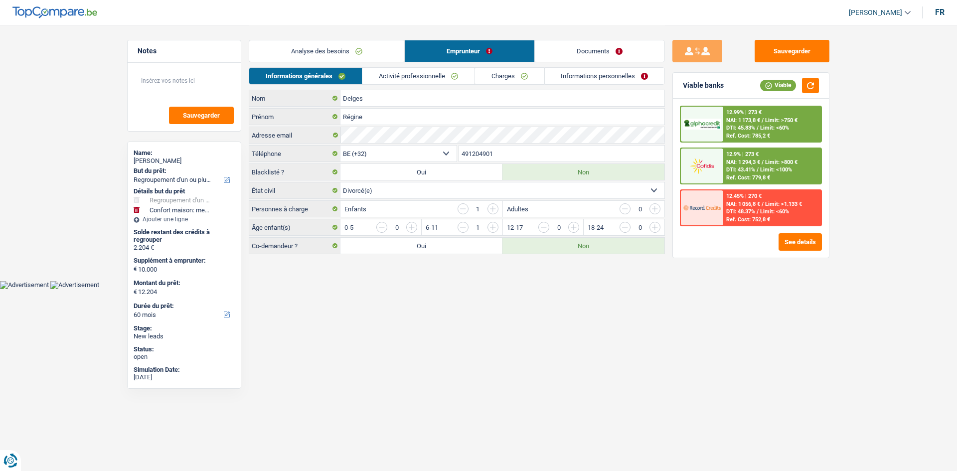
click at [428, 77] on link "Activité professionnelle" at bounding box center [418, 76] width 112 height 16
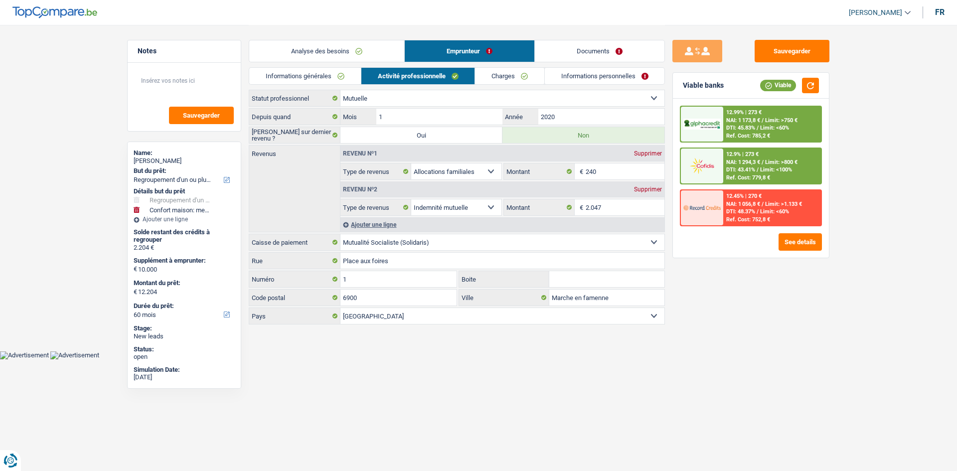
click at [511, 76] on link "Charges" at bounding box center [509, 76] width 69 height 16
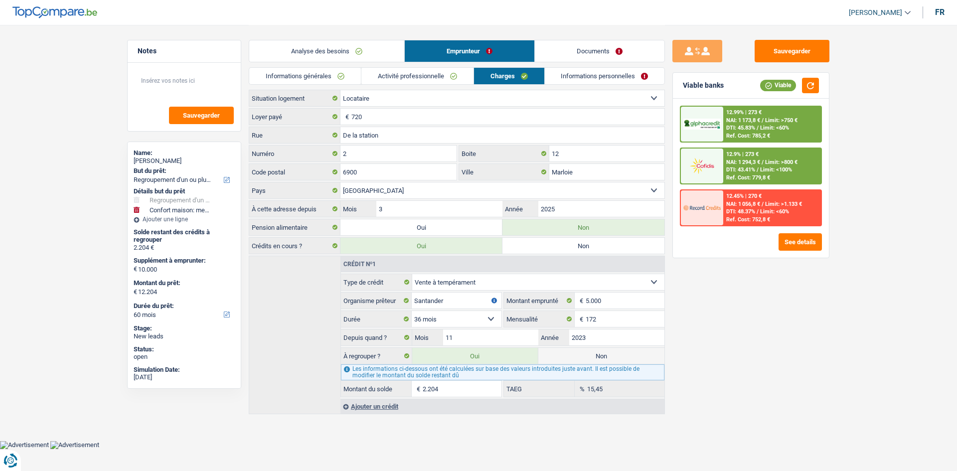
click at [561, 75] on link "Informations personnelles" at bounding box center [605, 76] width 120 height 16
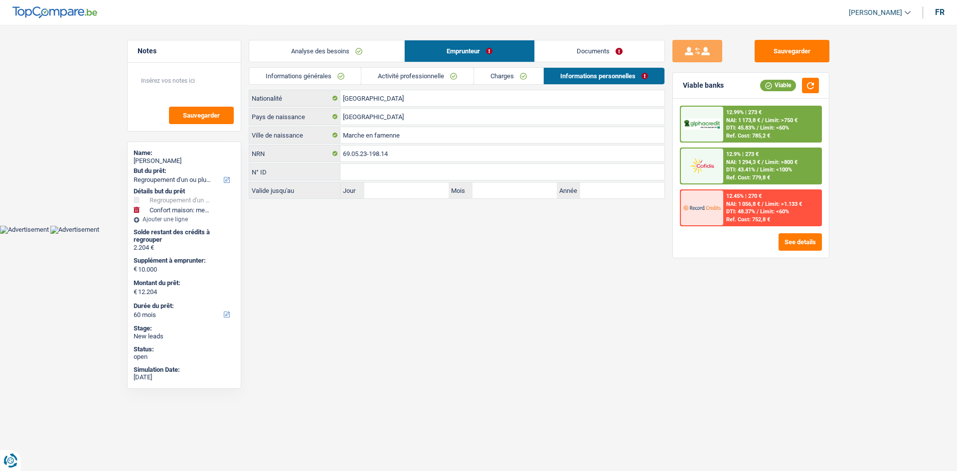
click at [576, 57] on link "Documents" at bounding box center [600, 50] width 130 height 21
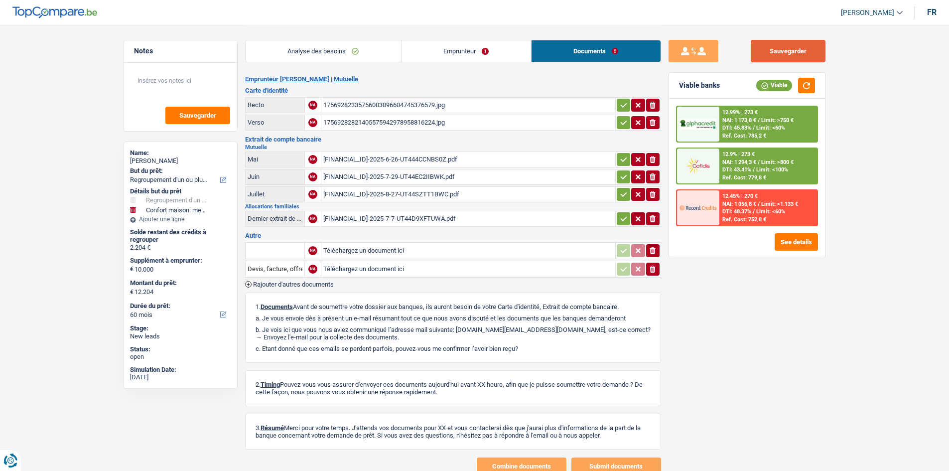
click at [806, 49] on button "Sauvegarder" at bounding box center [788, 51] width 75 height 22
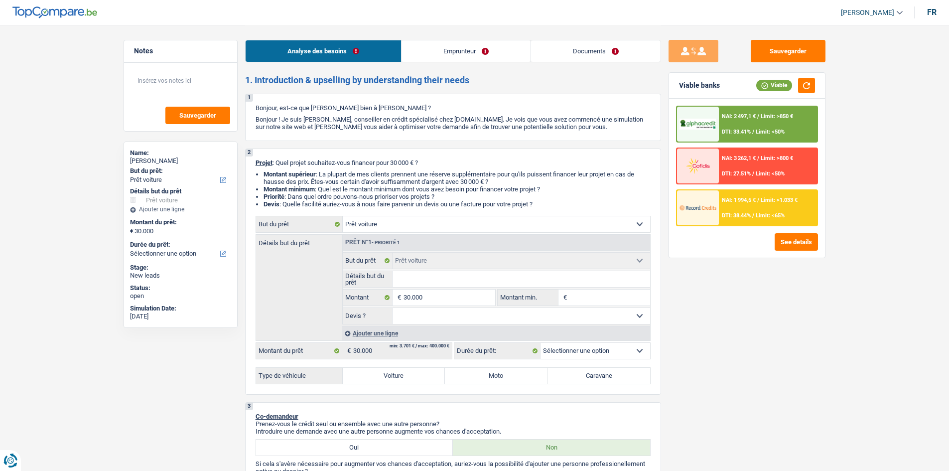
select select "car"
select select "worker"
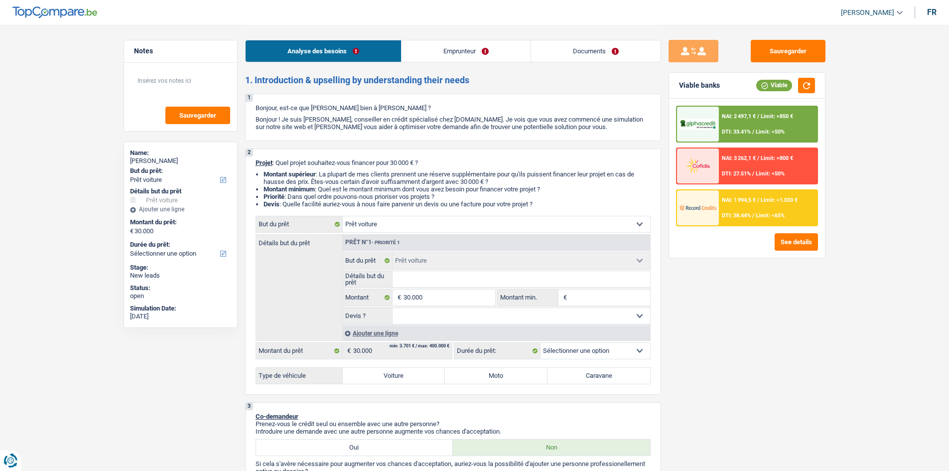
select select "familyAllowances"
select select "netSalary"
select select "rents"
select select "car"
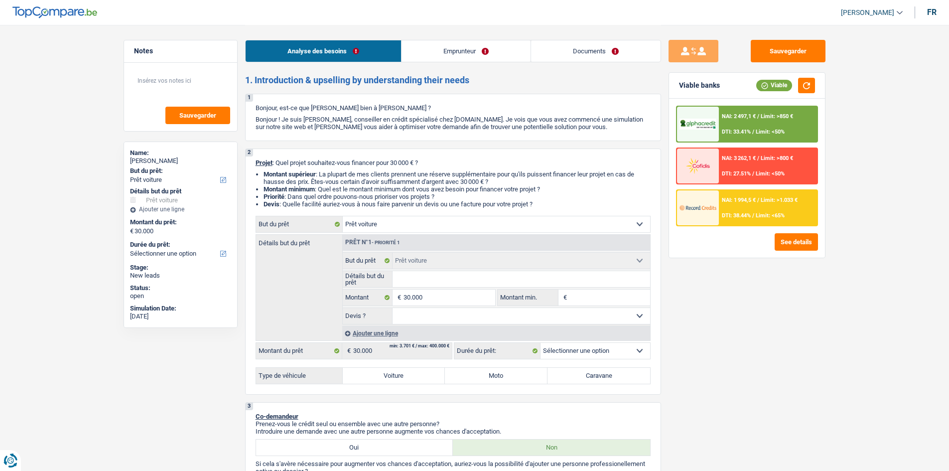
click at [784, 320] on div "Sauvegarder Viable banks Viable NAI: 2 497,1 € / Limit: >850 € DTI: 33.41% / Li…" at bounding box center [747, 247] width 172 height 415
click at [470, 231] on select "Confort maison: meubles, textile, peinture, électroménager, outillage non-profe…" at bounding box center [496, 224] width 307 height 16
select select "other"
click at [343, 216] on select "Confort maison: meubles, textile, peinture, électroménager, outillage non-profe…" at bounding box center [496, 224] width 307 height 16
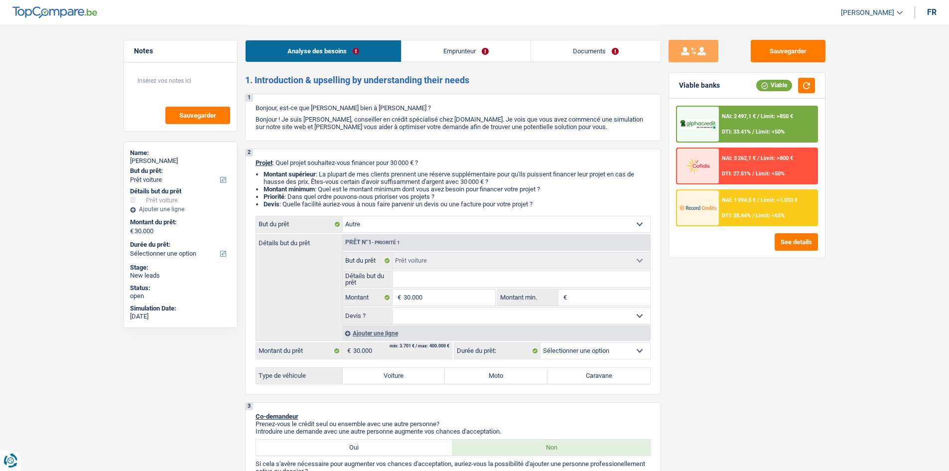
select select "other"
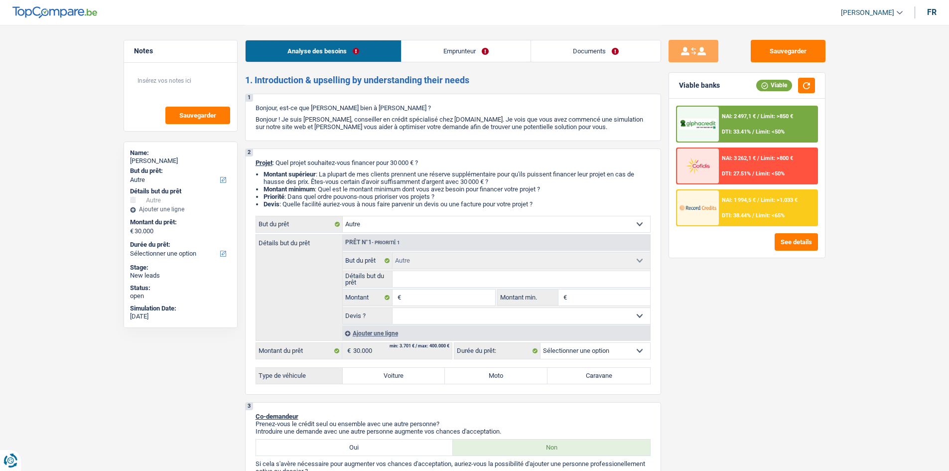
select select "72"
select select "car"
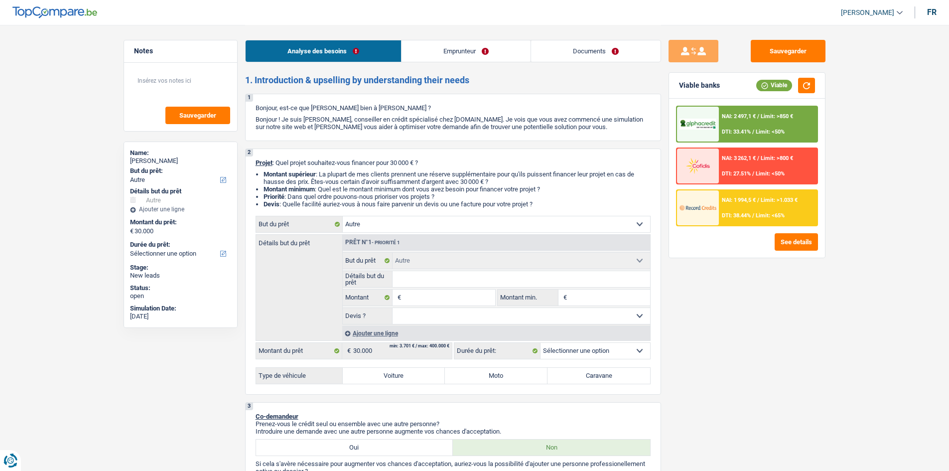
select select "car"
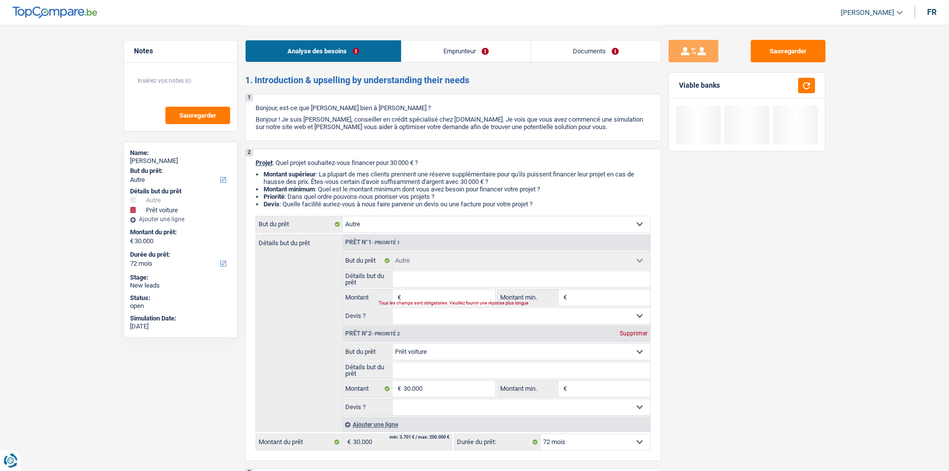
click at [465, 350] on select "Confort maison: meubles, textile, peinture, électroménager, outillage non-profe…" at bounding box center [522, 352] width 258 height 16
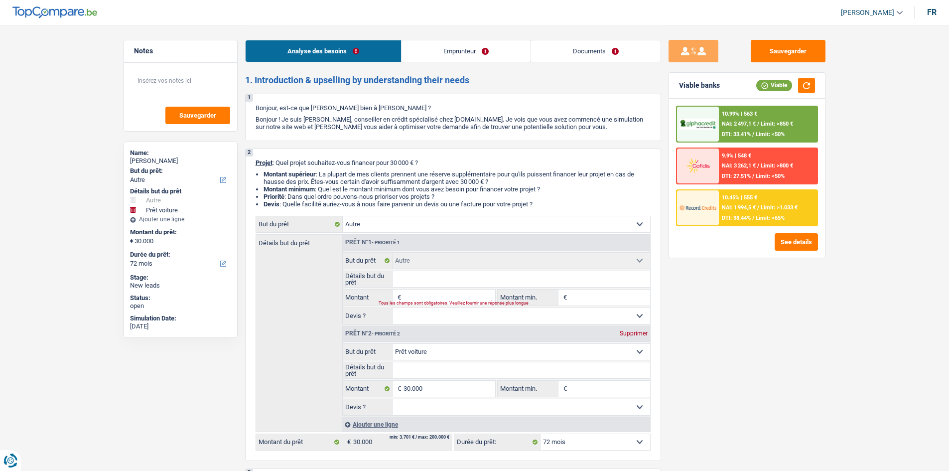
select select "other"
click at [393, 344] on select "Confort maison: meubles, textile, peinture, électroménager, outillage non-profe…" at bounding box center [522, 352] width 258 height 16
select select "other"
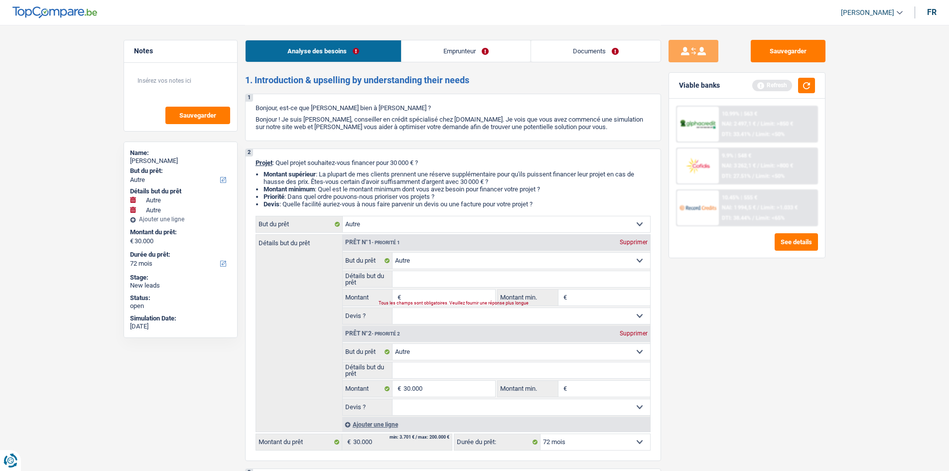
click at [743, 334] on div "Sauvegarder Viable banks Refresh 10.99% | 563 € NAI: 2 497,1 € / Limit: >850 € …" at bounding box center [747, 247] width 172 height 415
click at [636, 242] on div "Supprimer" at bounding box center [633, 242] width 33 height 6
type input "30.000"
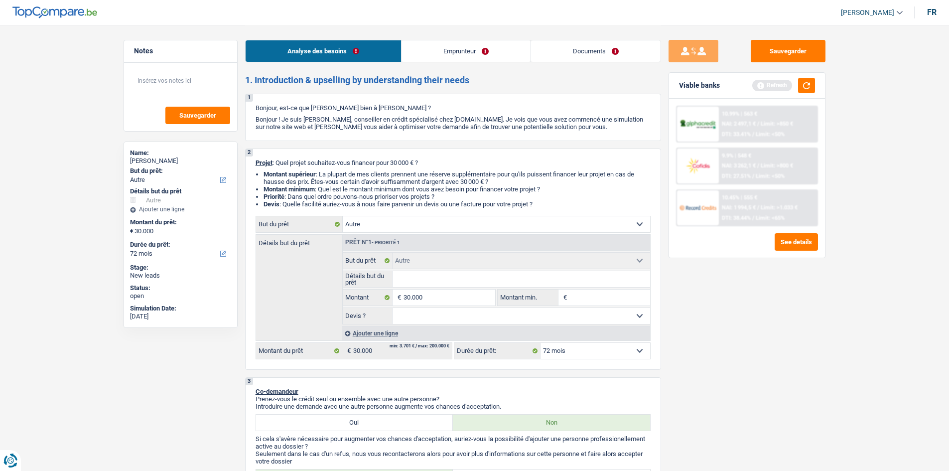
click at [438, 281] on input "Détails but du prêt" at bounding box center [522, 279] width 258 height 16
type input "M"
type input "Ma"
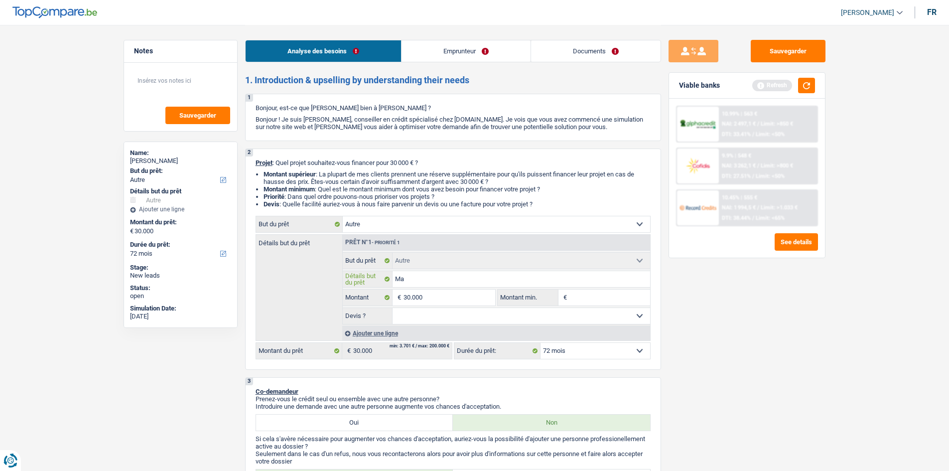
type input "Mas"
type input "Mase"
type input "Maser"
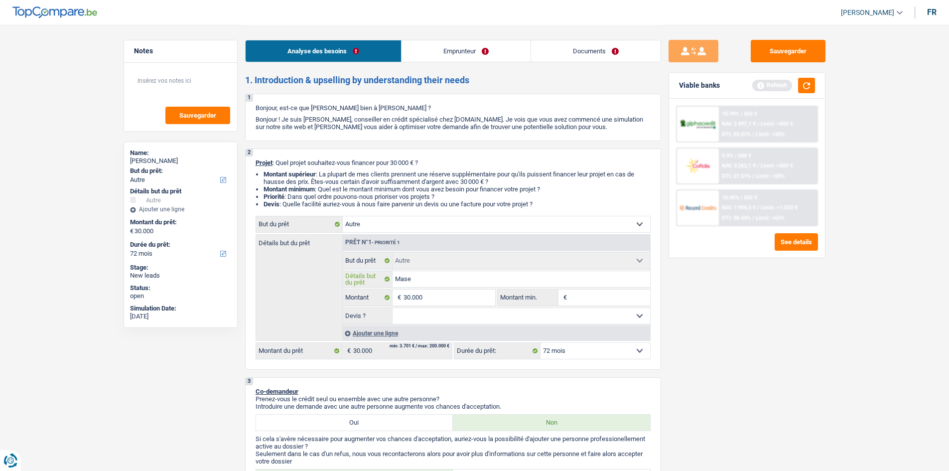
type input "Maser"
type input "Masera"
type input "Maserat"
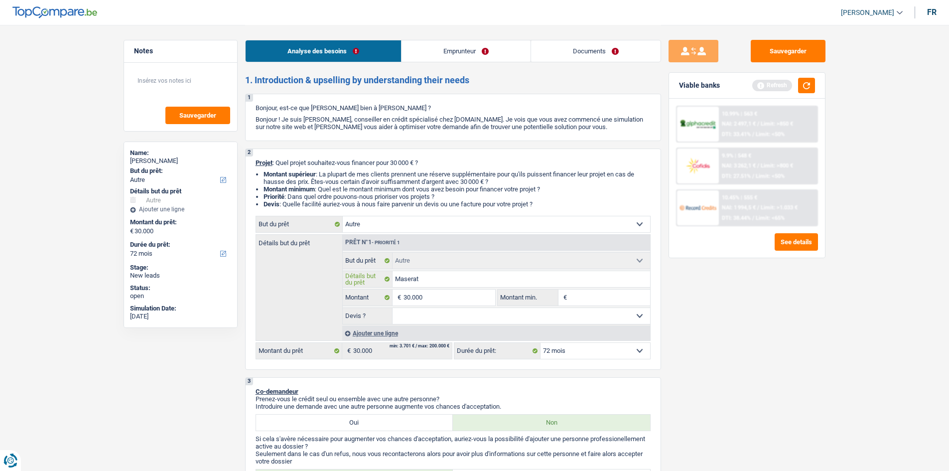
type input "Maserati"
type input "Maserati G"
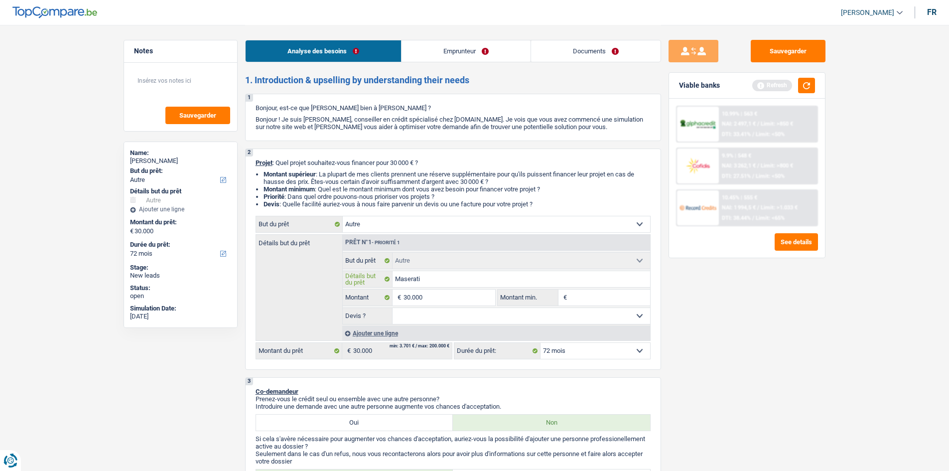
type input "Maserati G"
type input "Maserati Gi"
type input "Maserati Gib"
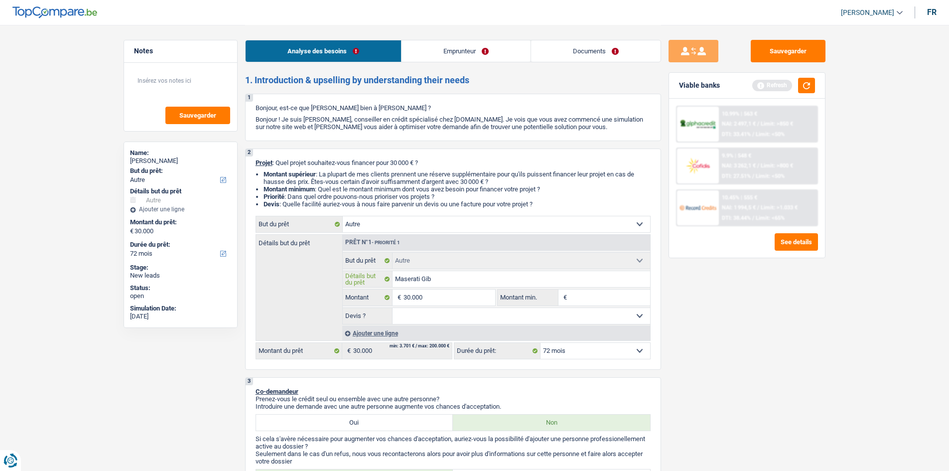
type input "Maserati Gibl"
type input "Maserati Gibly"
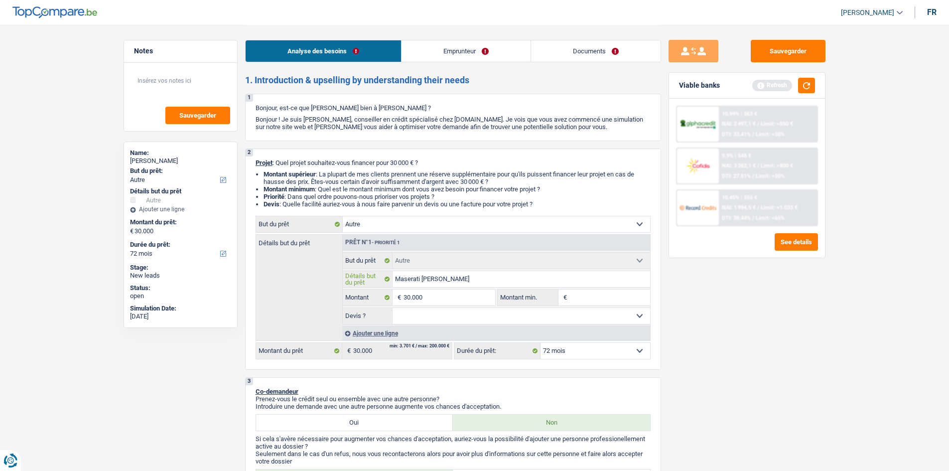
type input "Maserati Gibly"
type input "Maserati Gibly 3"
type input "Maserati Gibly 3."
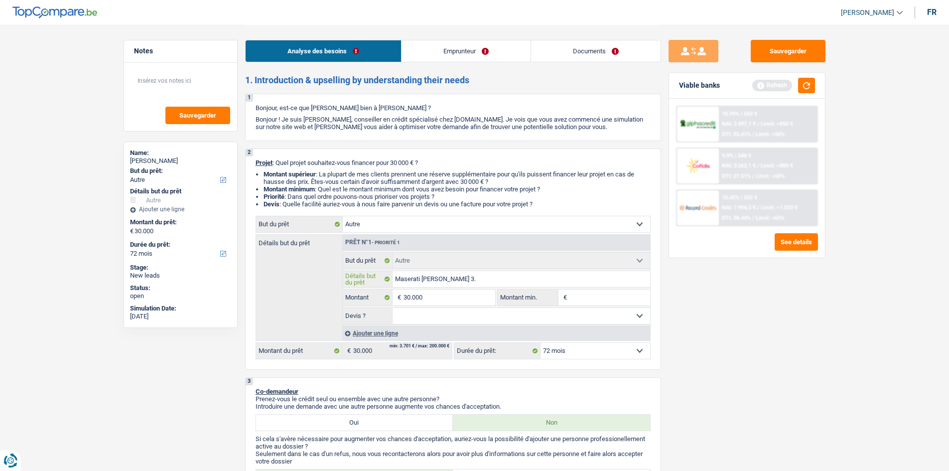
type input "Maserati Gibly 3.0"
type input "Maserati Gibly 3.0L"
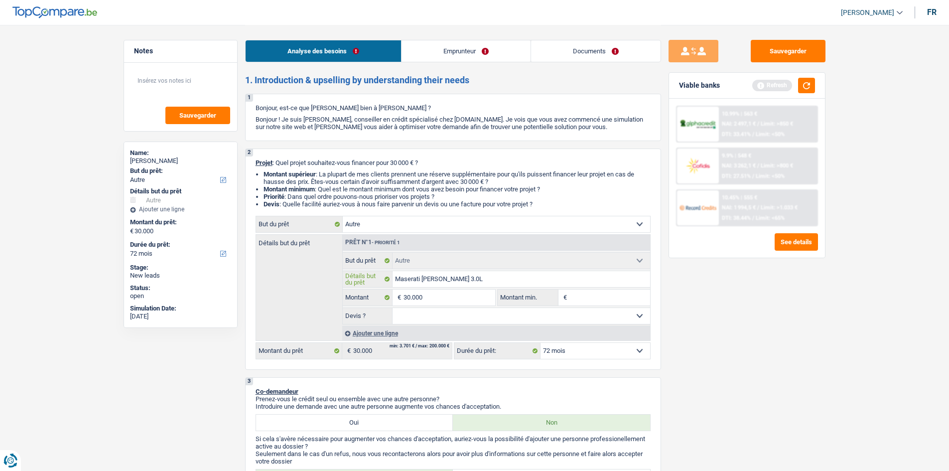
type input "Maserati Gibly 3.0L"
type input "Maserati Gibly 3.0L D"
type input "Maserati Gibly 3.0L Di"
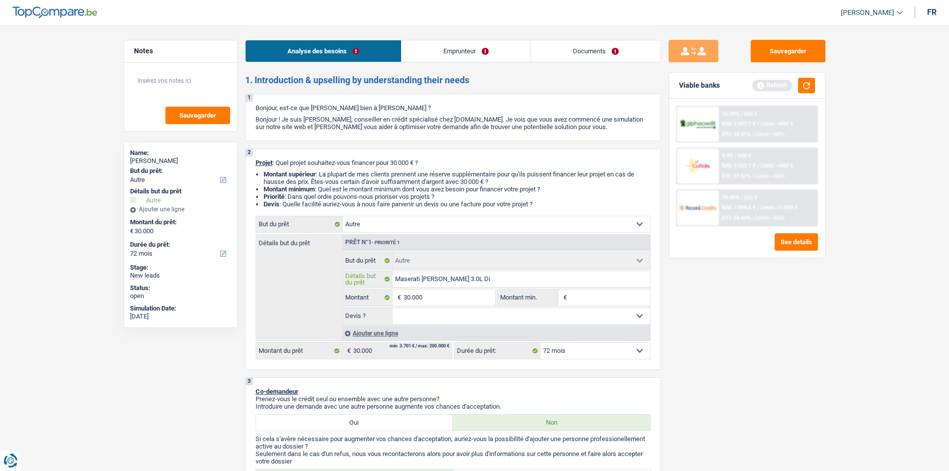
type input "Maserati Gibly 3.0L Die"
type input "Maserati Gibly 3.0L Dies"
type input "Maserati Gibly 3.0L Diese"
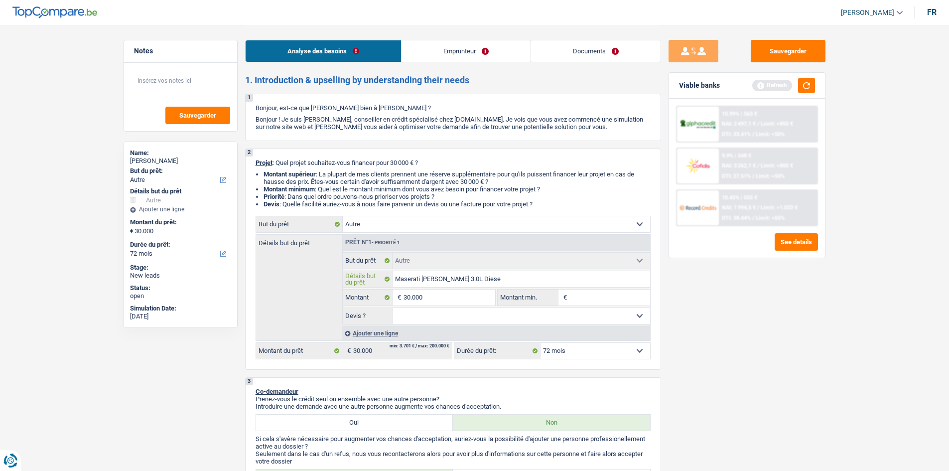
type input "Maserati Gibly 3.0L Diese"
type input "Maserati Gibly 3.0L Diesel"
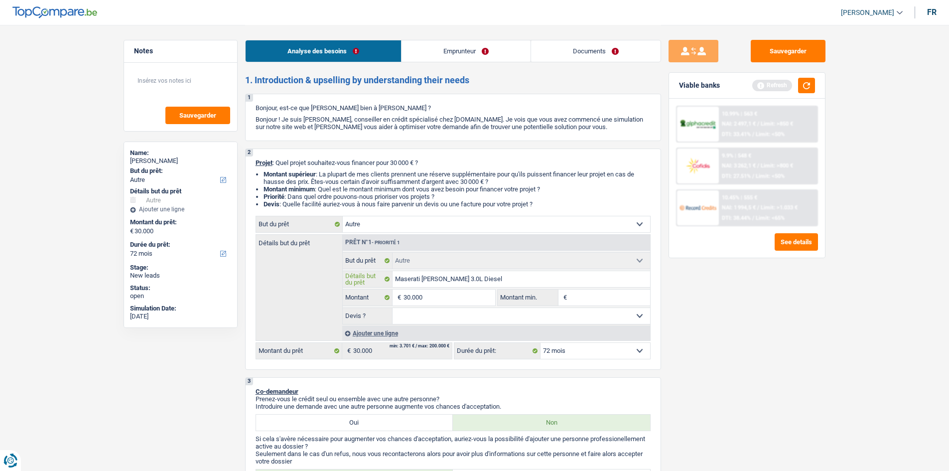
type input "Maserati Gibly 3.0L Diesel 2"
type input "Maserati Gibly 3.0L Diesel 20"
type input "Maserati Gibly 3.0L Diesel 201"
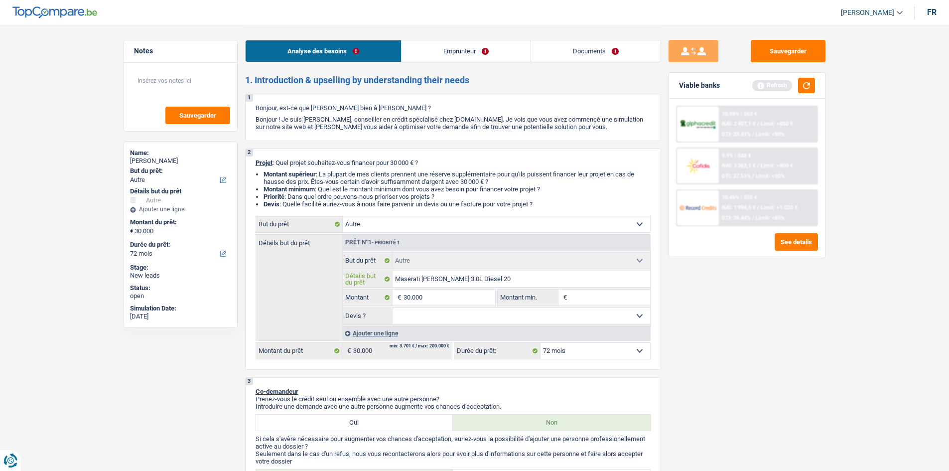
type input "Maserati Gibly 3.0L Diesel 201"
type input "Maserati Gibly 3.0L Diesel 2015"
click at [583, 296] on input "Montant min." at bounding box center [610, 298] width 81 height 16
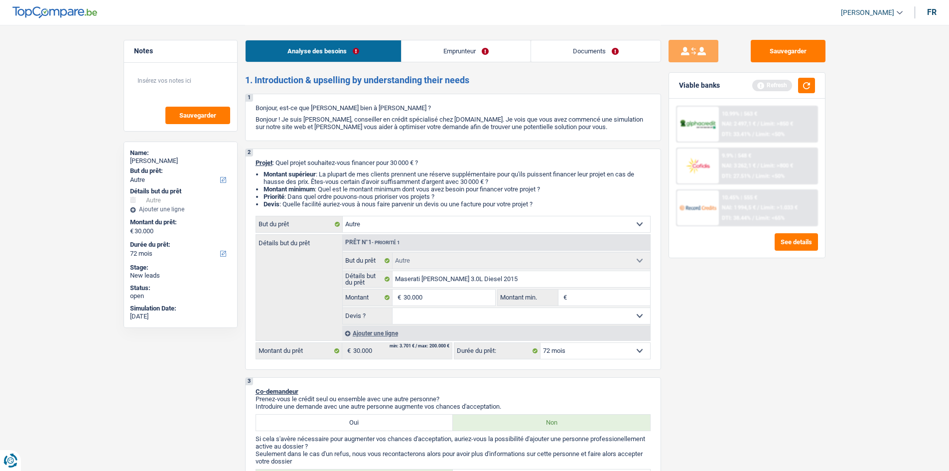
type input "2"
type input "25"
type input "250"
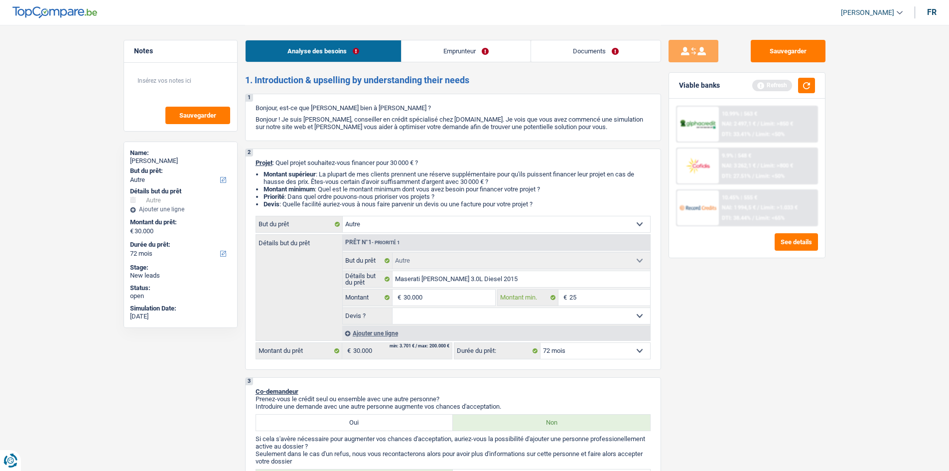
type input "250"
type input "2.500"
type input "25.000"
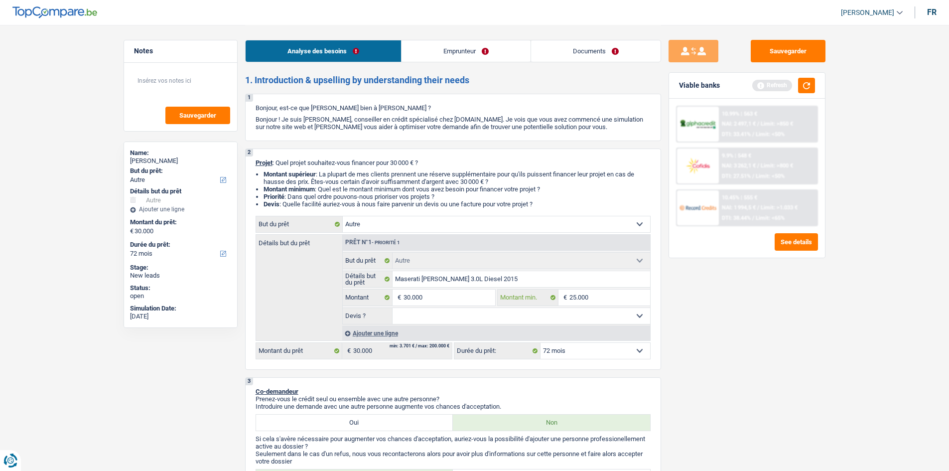
type input "25.000"
click at [827, 323] on div "Sauvegarder Viable banks Refresh 10.99% | 563 € NAI: 2 497,1 € / Limit: >850 € …" at bounding box center [747, 247] width 172 height 415
click at [801, 85] on button "button" at bounding box center [806, 85] width 17 height 15
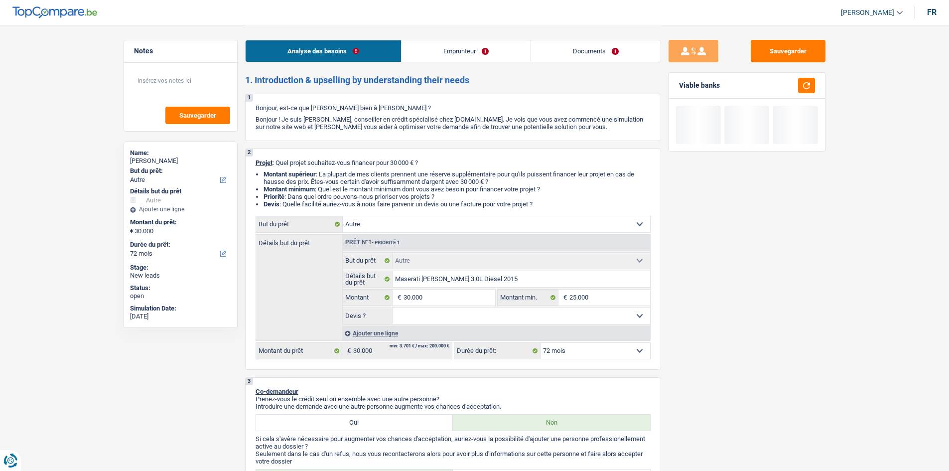
click at [542, 309] on select "Oui Non Non répondu Sélectionner une option" at bounding box center [522, 316] width 258 height 16
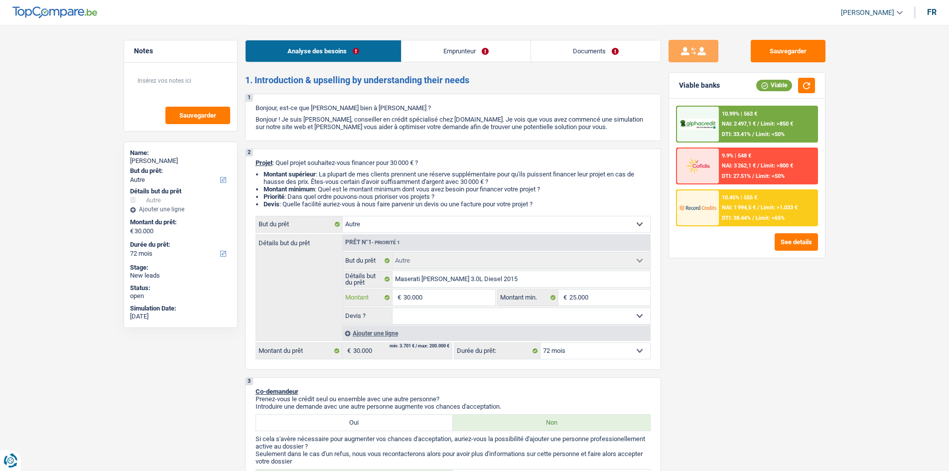
click at [470, 293] on input "30.000" at bounding box center [449, 298] width 91 height 16
click at [486, 313] on select "Oui Non Non répondu Sélectionner une option" at bounding box center [522, 316] width 258 height 16
select select "false"
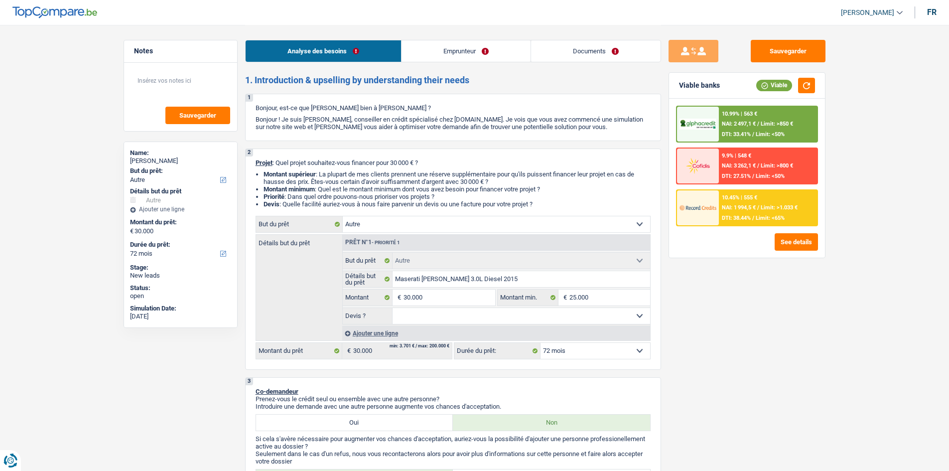
click at [393, 308] on select "Oui Non Non répondu Sélectionner une option" at bounding box center [522, 316] width 258 height 16
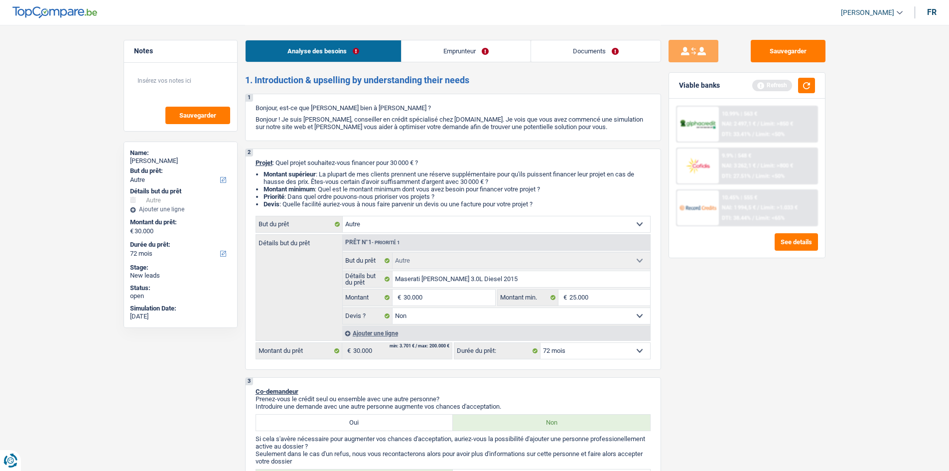
select select "false"
click at [788, 336] on div "Sauvegarder Viable banks Refresh 10.99% | 563 € NAI: 2 497,1 € / Limit: >850 € …" at bounding box center [747, 247] width 172 height 415
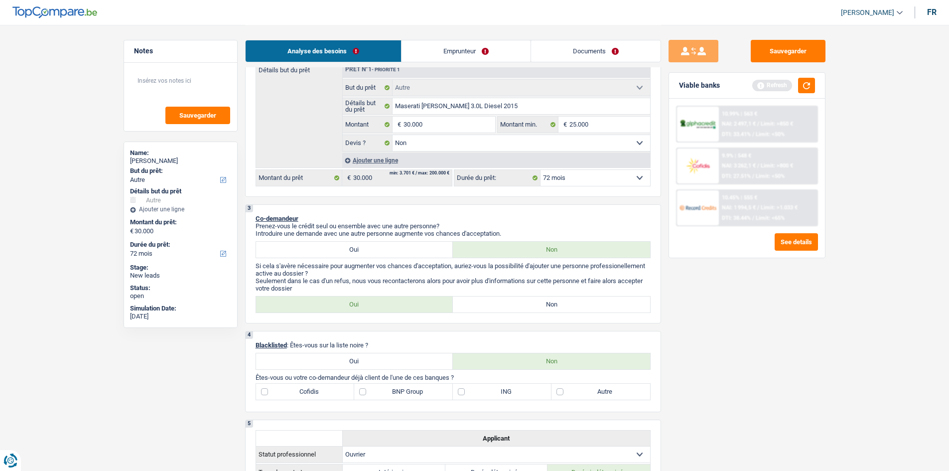
scroll to position [249, 0]
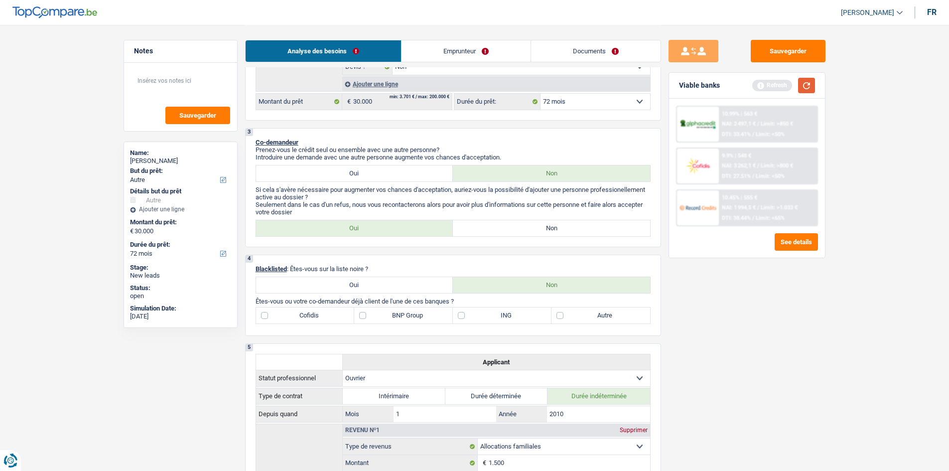
click at [805, 82] on button "button" at bounding box center [806, 85] width 17 height 15
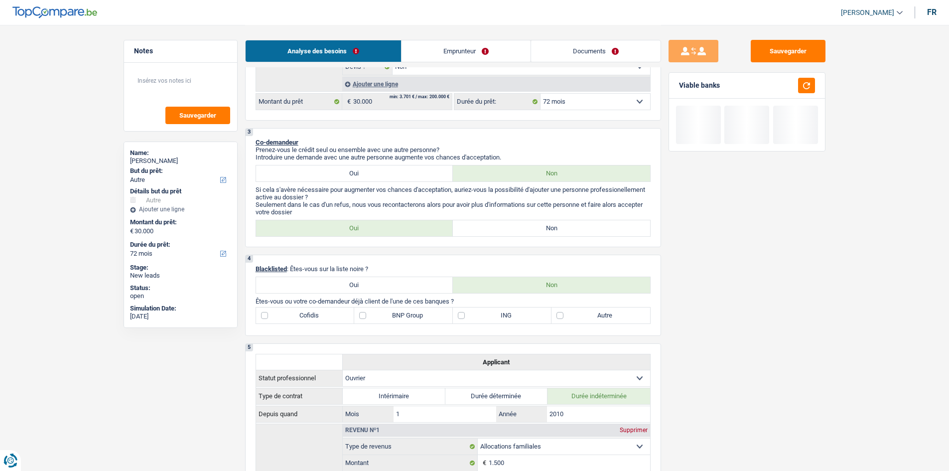
click at [631, 60] on link "Documents" at bounding box center [596, 50] width 130 height 21
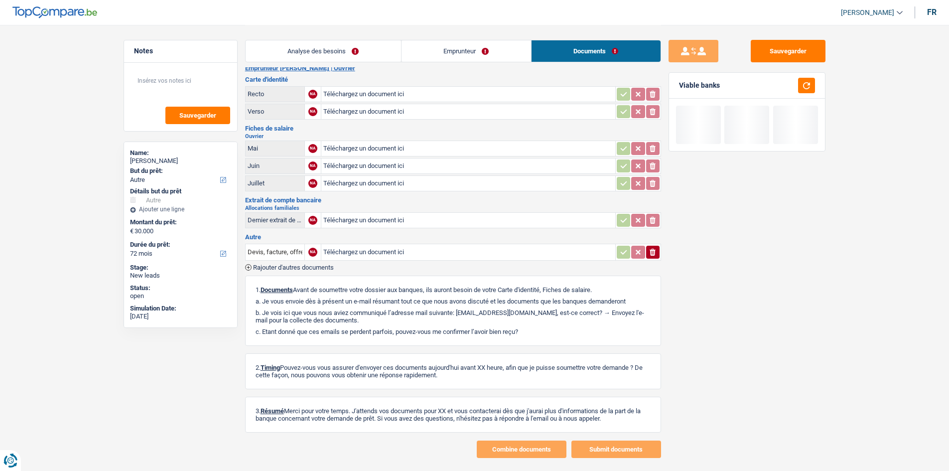
scroll to position [0, 0]
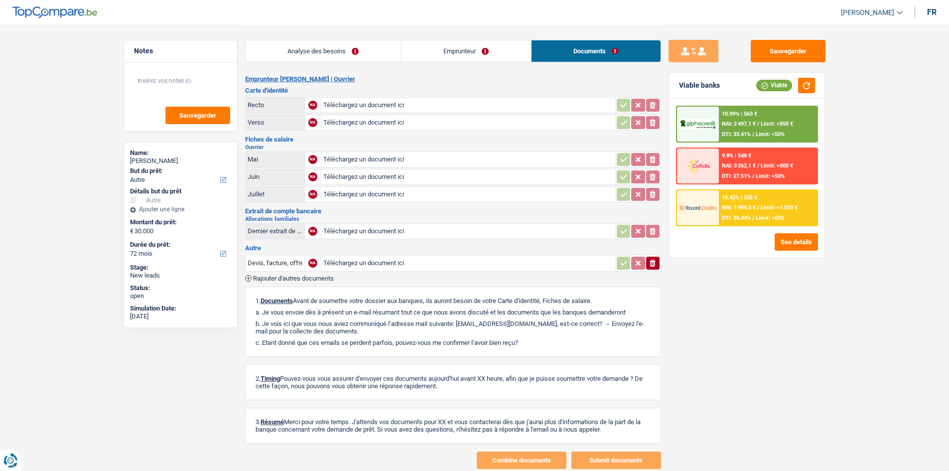
click at [450, 47] on link "Emprunteur" at bounding box center [467, 50] width 130 height 21
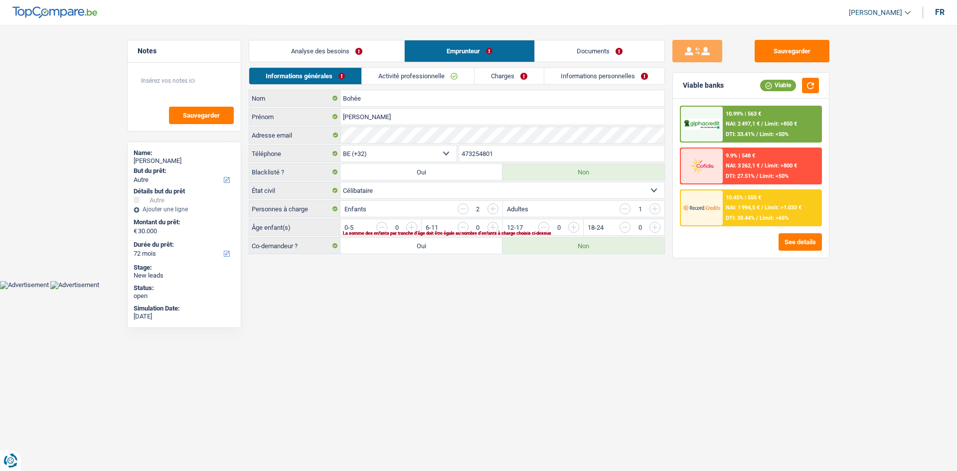
click at [356, 44] on link "Analyse des besoins" at bounding box center [326, 50] width 155 height 21
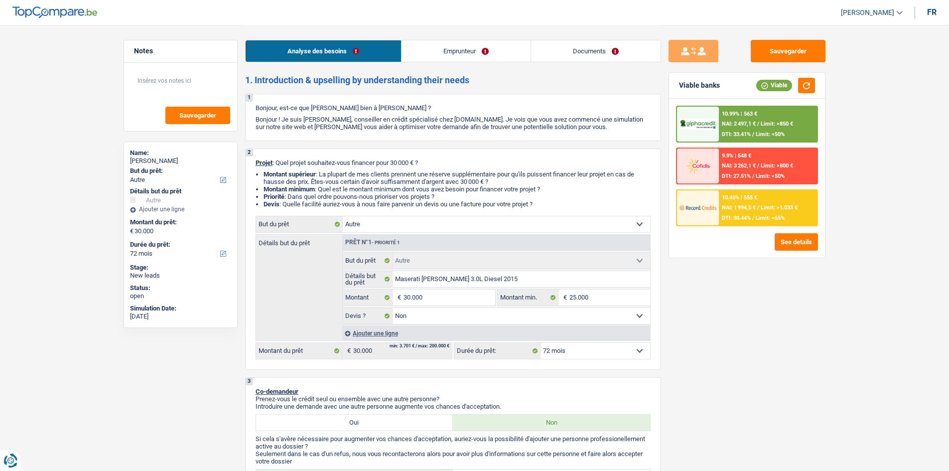
click at [773, 335] on div "Sauvegarder Viable banks Viable 10.99% | 563 € NAI: 2 497,1 € / Limit: >850 € D…" at bounding box center [747, 247] width 172 height 415
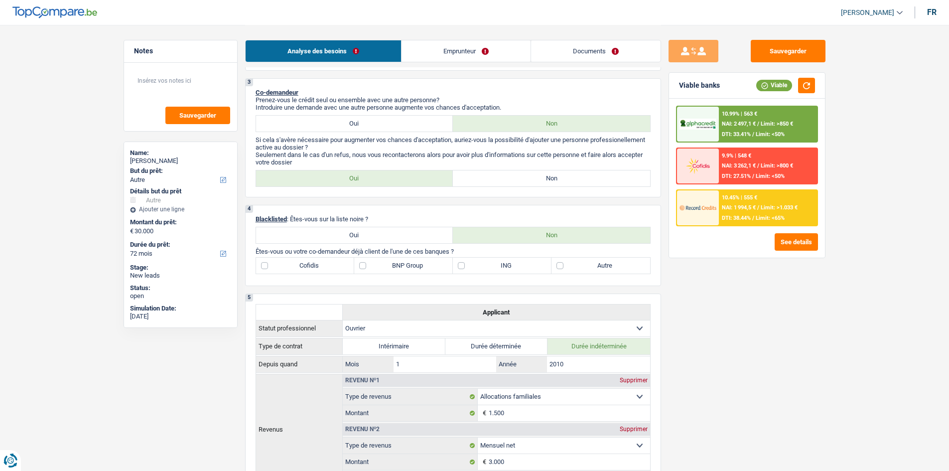
click at [797, 319] on div "Sauvegarder Viable banks Viable 10.99% | 563 € NAI: 2 497,1 € / Limit: >850 € D…" at bounding box center [747, 247] width 172 height 415
click at [768, 327] on div "Sauvegarder Viable banks Viable 10.99% | 563 € NAI: 2 497,1 € / Limit: >850 € D…" at bounding box center [747, 247] width 172 height 415
click at [527, 179] on label "Non" at bounding box center [551, 178] width 197 height 16
click at [527, 179] on input "Non" at bounding box center [551, 178] width 197 height 16
radio input "true"
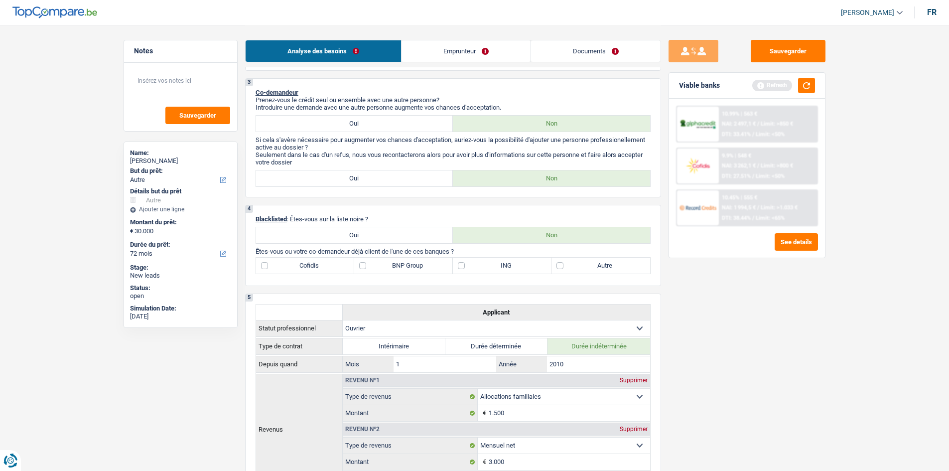
click at [833, 360] on div "Sauvegarder Viable banks Refresh 10.99% | 563 € NAI: 2 497,1 € / Limit: >850 € …" at bounding box center [747, 247] width 172 height 415
click at [421, 262] on label "BNP Group" at bounding box center [403, 266] width 99 height 16
click at [421, 262] on input "BNP Group" at bounding box center [403, 266] width 99 height 16
checkbox input "true"
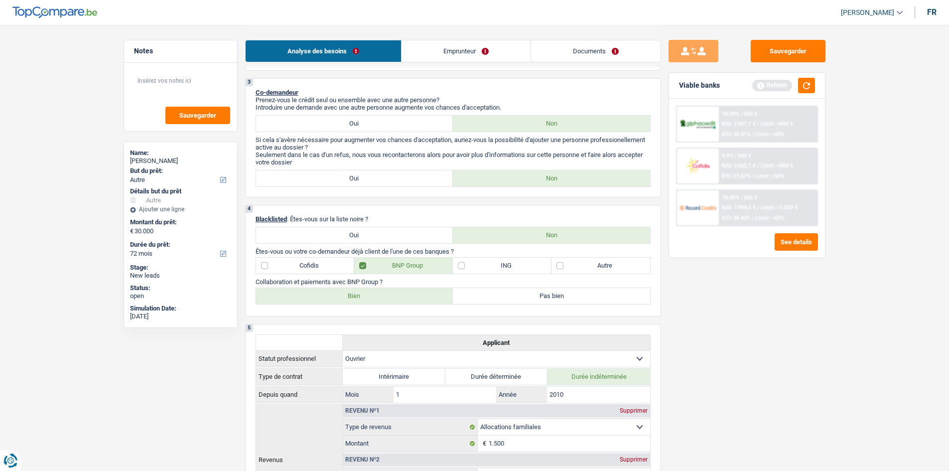
click at [377, 294] on label "Bien" at bounding box center [354, 296] width 197 height 16
click at [377, 294] on input "Bien" at bounding box center [354, 296] width 197 height 16
radio input "true"
click at [700, 310] on div "Sauvegarder Viable banks Refresh 10.99% | 563 € NAI: 2 497,1 € / Limit: >750 € …" at bounding box center [747, 247] width 172 height 415
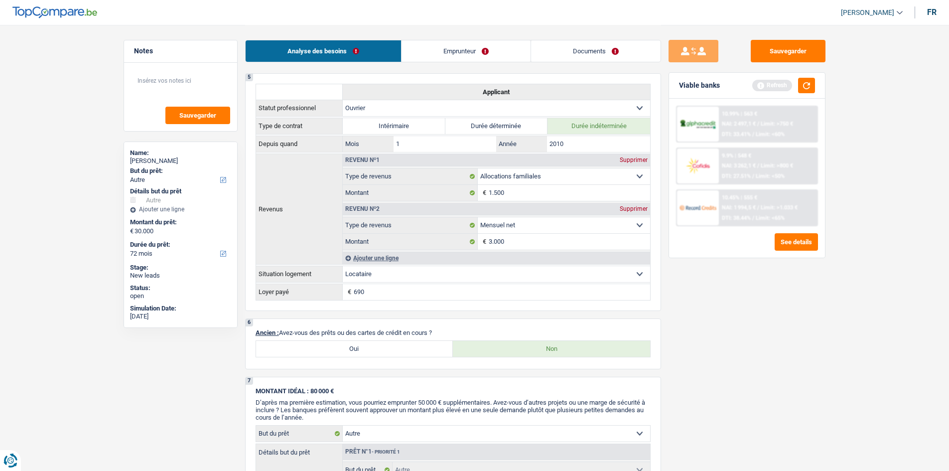
scroll to position [648, 0]
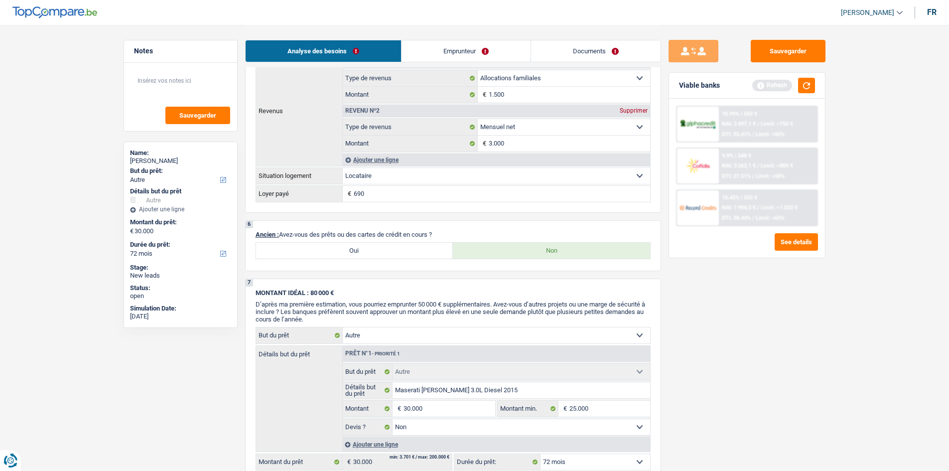
click at [382, 249] on label "Oui" at bounding box center [354, 251] width 197 height 16
click at [382, 249] on input "Oui" at bounding box center [354, 251] width 197 height 16
radio input "true"
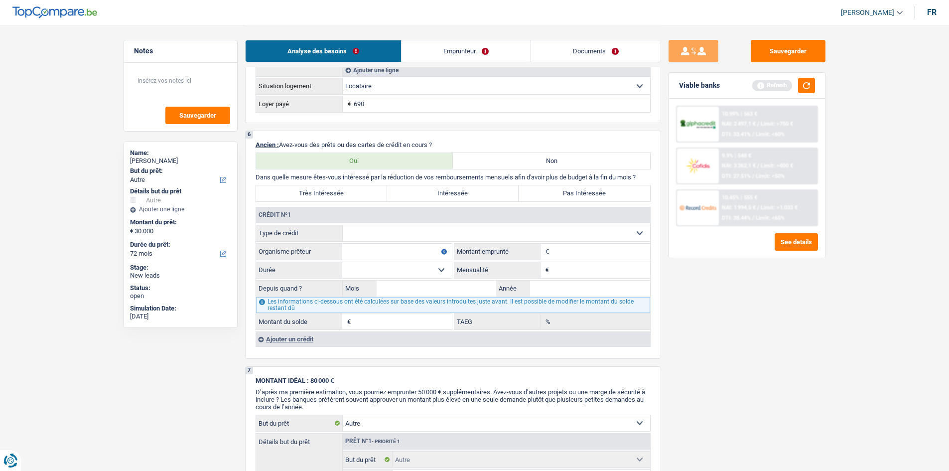
scroll to position [847, 0]
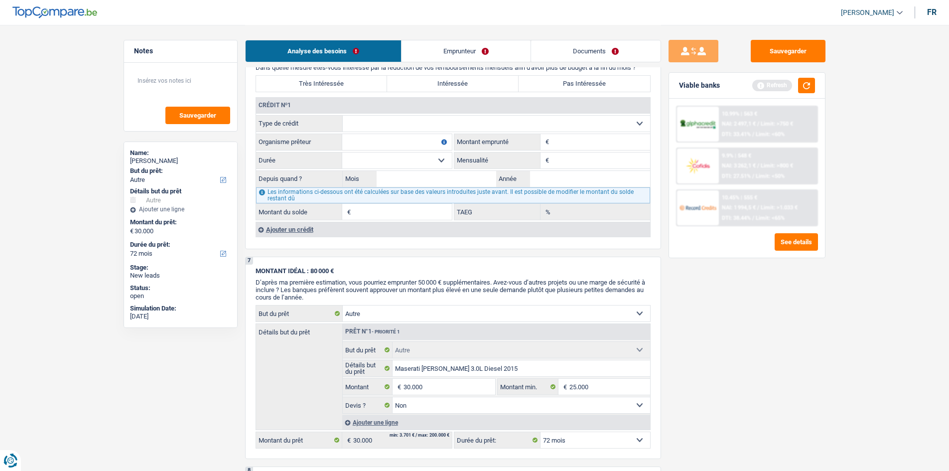
click at [401, 128] on select "Carte ou ouverture de crédit Prêt hypothécaire Vente à tempérament Prêt à tempé…" at bounding box center [496, 124] width 307 height 16
select select "personalLoan"
type input "0"
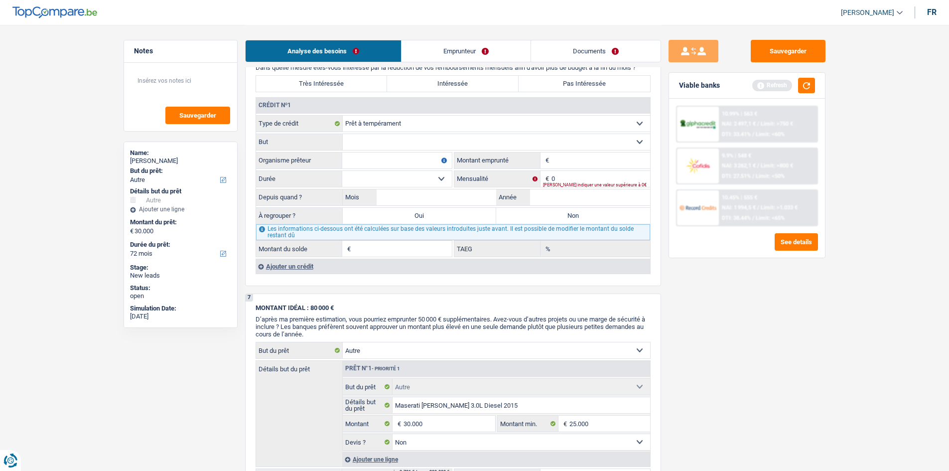
click at [402, 149] on select "Confort maison: meubles, textile, peinture, électroménager, outillage non-profe…" at bounding box center [496, 142] width 307 height 16
select select "homeFurnishingOrRelocation"
click at [343, 134] on select "Confort maison: meubles, textile, peinture, électroménager, outillage non-profe…" at bounding box center [496, 142] width 307 height 16
click at [406, 159] on input "Organisme prêteur" at bounding box center [397, 160] width 110 height 16
drag, startPoint x: 359, startPoint y: 155, endPoint x: 374, endPoint y: 163, distance: 16.7
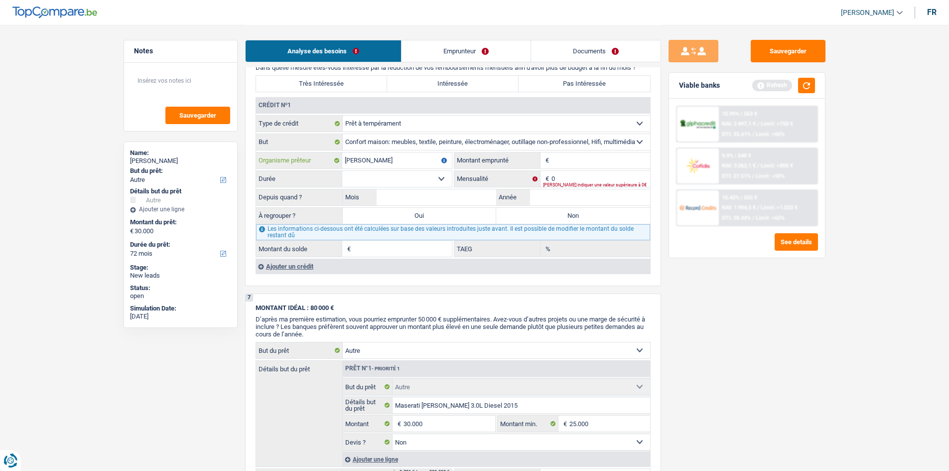
click at [359, 156] on input "Alphz Crédit" at bounding box center [397, 160] width 110 height 16
type input "Alpha Crédit"
click at [608, 178] on input "0" at bounding box center [601, 179] width 99 height 16
type input "597"
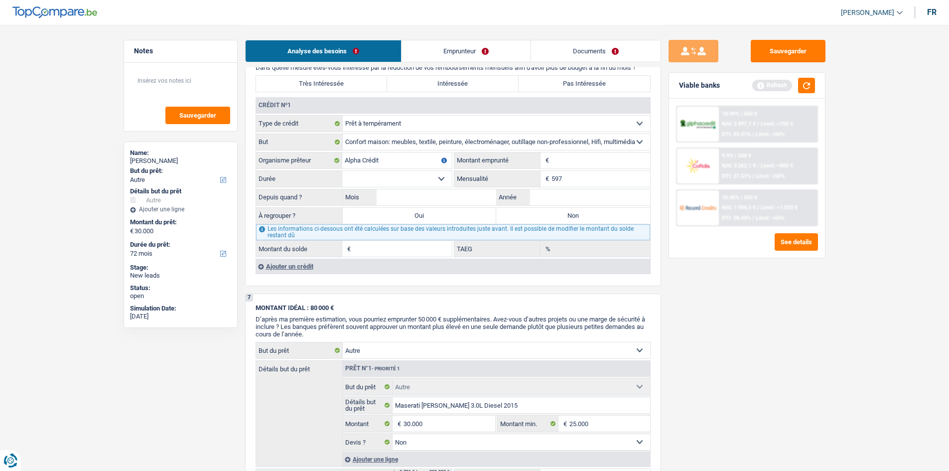
click at [579, 163] on input "Montant" at bounding box center [601, 160] width 99 height 16
click at [813, 81] on button "button" at bounding box center [806, 85] width 17 height 15
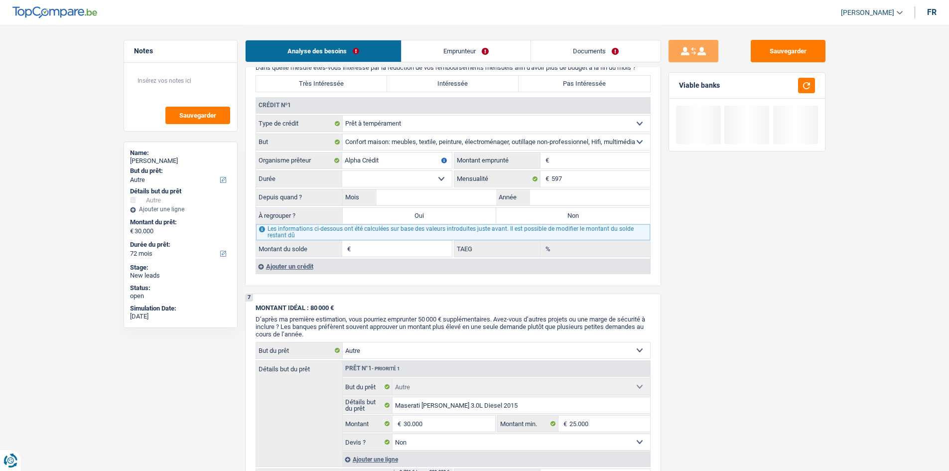
click at [606, 165] on input "Montant" at bounding box center [601, 160] width 99 height 16
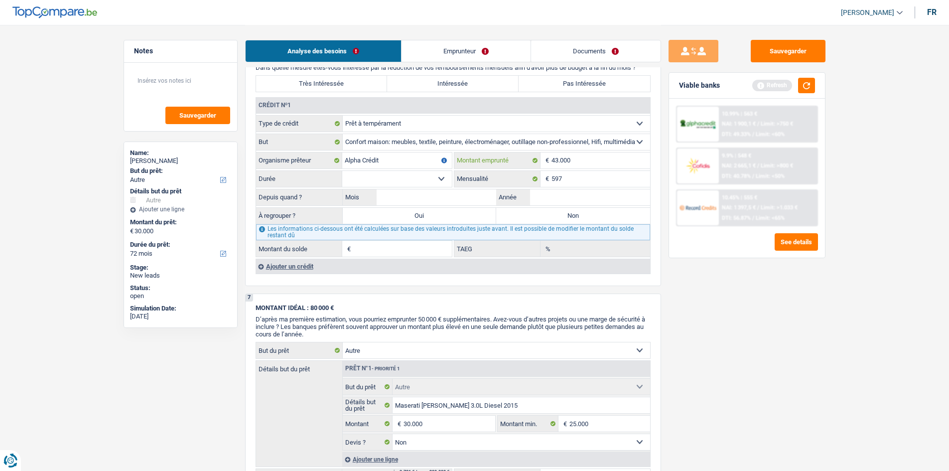
type input "43.000"
click at [436, 173] on select "12 mois 18 mois 24 mois 30 mois 36 mois 42 mois 48 mois 60 mois 72 mois 84 mois…" at bounding box center [397, 179] width 110 height 16
select select "60"
click at [342, 171] on select "12 mois 18 mois 24 mois 30 mois 36 mois 42 mois 48 mois 60 mois 72 mois 84 mois…" at bounding box center [397, 179] width 110 height 16
click at [435, 199] on input "Mois" at bounding box center [437, 197] width 120 height 16
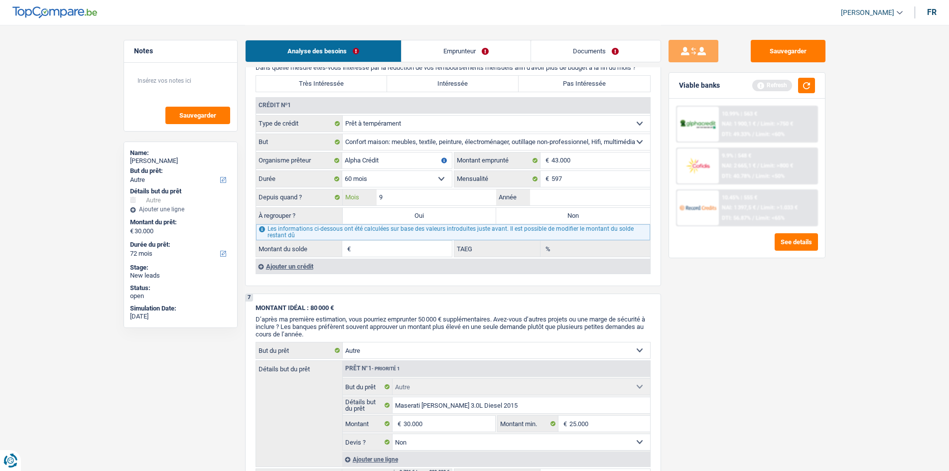
type input "9"
click at [574, 200] on input "Année" at bounding box center [590, 197] width 120 height 16
type input "2020"
type input "1"
type input "0,00"
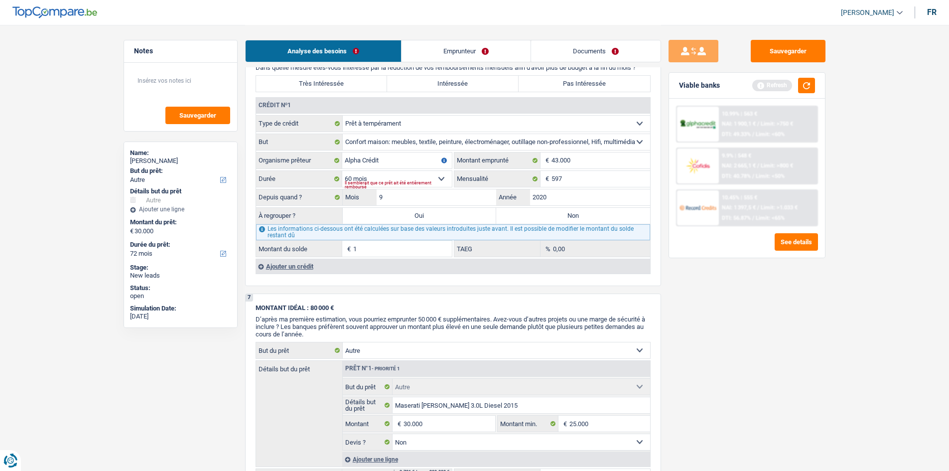
click at [742, 294] on div "Sauvegarder Viable banks Refresh 10.99% | 563 € NAI: 1 900,1 € / Limit: >750 € …" at bounding box center [747, 247] width 172 height 415
click at [591, 194] on input "2020" at bounding box center [590, 197] width 120 height 16
type input "202"
click at [412, 178] on select "12 mois 18 mois 24 mois 30 mois 36 mois 42 mois 48 mois 60 mois 72 mois 84 mois…" at bounding box center [397, 179] width 110 height 16
select select "96"
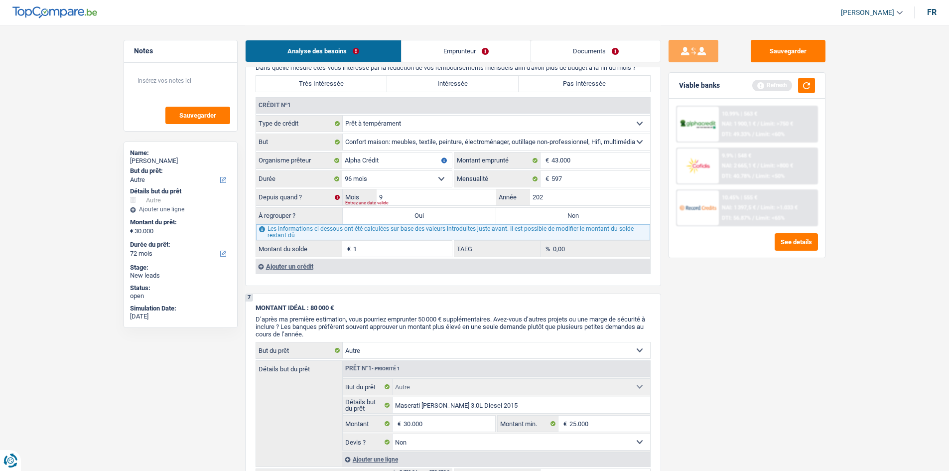
click at [342, 171] on select "12 mois 18 mois 24 mois 30 mois 36 mois 42 mois 48 mois 60 mois 72 mois 84 mois…" at bounding box center [397, 179] width 110 height 16
type input "7,76"
click at [478, 196] on input "9" at bounding box center [437, 197] width 120 height 16
click at [576, 194] on input "202" at bounding box center [590, 197] width 120 height 16
click at [429, 198] on input "9" at bounding box center [437, 197] width 120 height 16
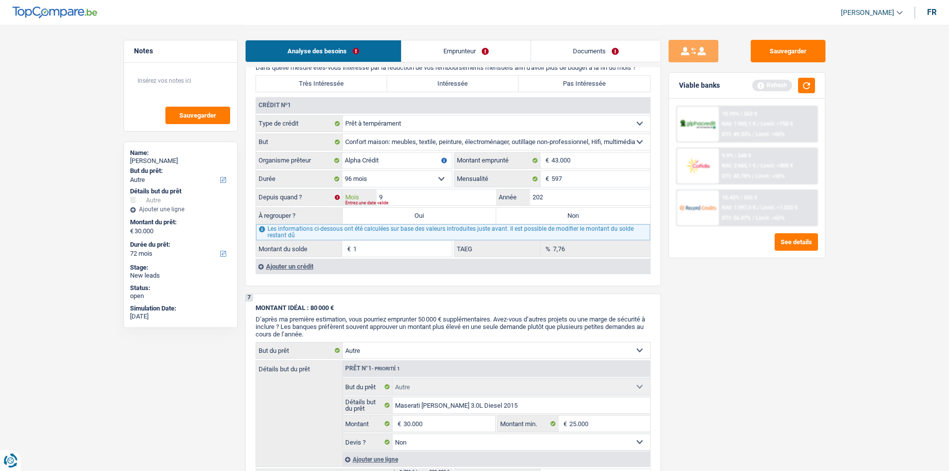
click at [429, 198] on input "9" at bounding box center [437, 197] width 120 height 16
click at [564, 199] on input "202" at bounding box center [590, 197] width 120 height 16
click at [781, 306] on div "Sauvegarder Viable banks Refresh 10.99% | 563 € NAI: 1 900,1 € / Limit: >750 € …" at bounding box center [747, 247] width 172 height 415
click at [578, 195] on input "2017" at bounding box center [590, 197] width 120 height 16
type input "2018"
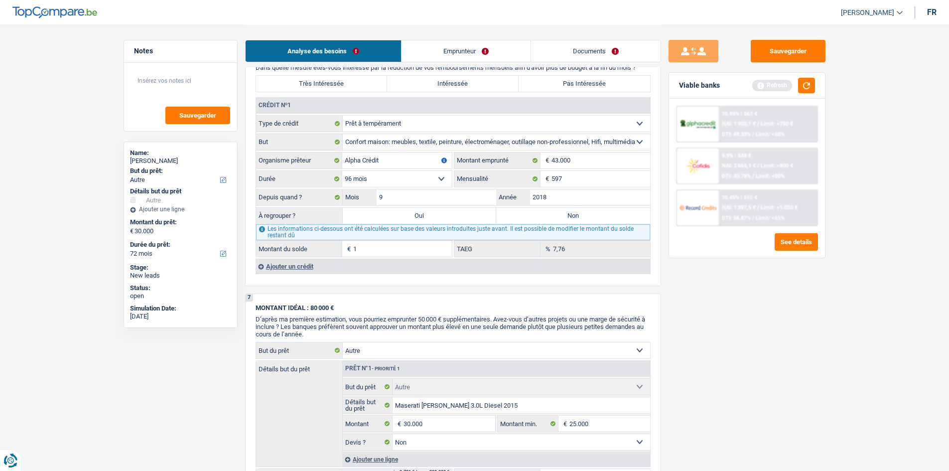
type input "6.882"
click at [736, 303] on div "Sauvegarder Viable banks Refresh 10.99% | 563 € NAI: 1 900,1 € / Limit: >750 € …" at bounding box center [747, 247] width 172 height 415
click at [388, 184] on select "12 mois 18 mois 24 mois 30 mois 36 mois 42 mois 48 mois 60 mois 72 mois 84 mois…" at bounding box center [397, 179] width 110 height 16
select select "84"
click at [342, 171] on select "12 mois 18 mois 24 mois 30 mois 36 mois 42 mois 48 mois 60 mois 72 mois 84 mois…" at bounding box center [397, 179] width 110 height 16
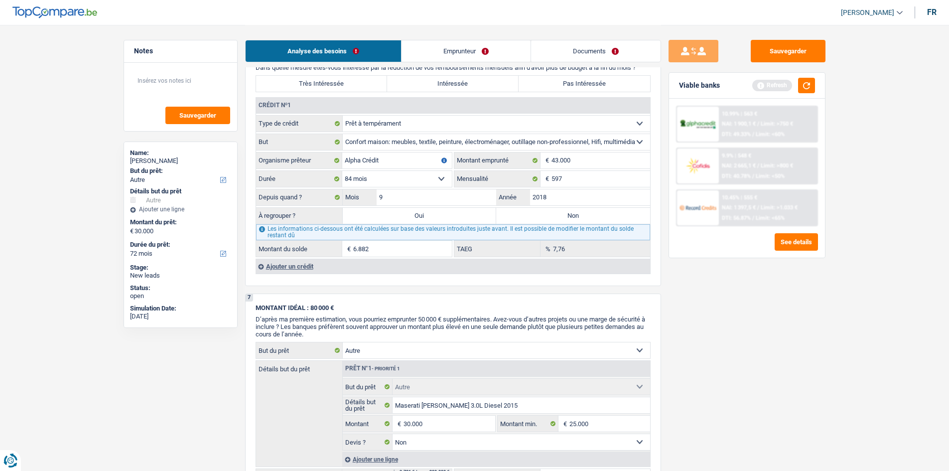
type input "1"
type input "4,56"
click at [417, 173] on select "12 mois 18 mois 24 mois 30 mois 36 mois 42 mois 48 mois 60 mois 72 mois 84 mois…" at bounding box center [397, 179] width 110 height 16
select select "96"
click at [342, 171] on select "12 mois 18 mois 24 mois 30 mois 36 mois 42 mois 48 mois 60 mois 72 mois 84 mois…" at bounding box center [397, 179] width 110 height 16
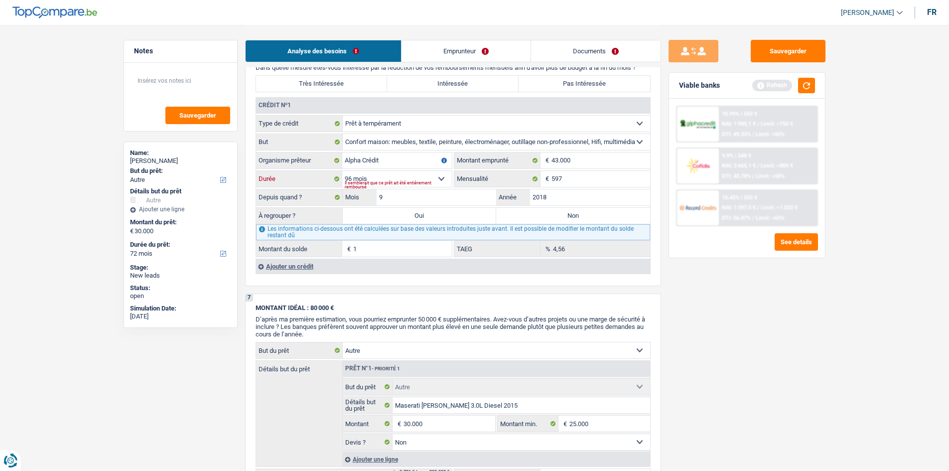
type input "6.882"
type input "7,76"
click at [709, 294] on div "Sauvegarder Viable banks Refresh 10.99% | 563 € NAI: 1 900,1 € / Limit: >750 € …" at bounding box center [747, 247] width 172 height 415
click at [592, 202] on input "2018" at bounding box center [590, 197] width 120 height 16
type input "2017"
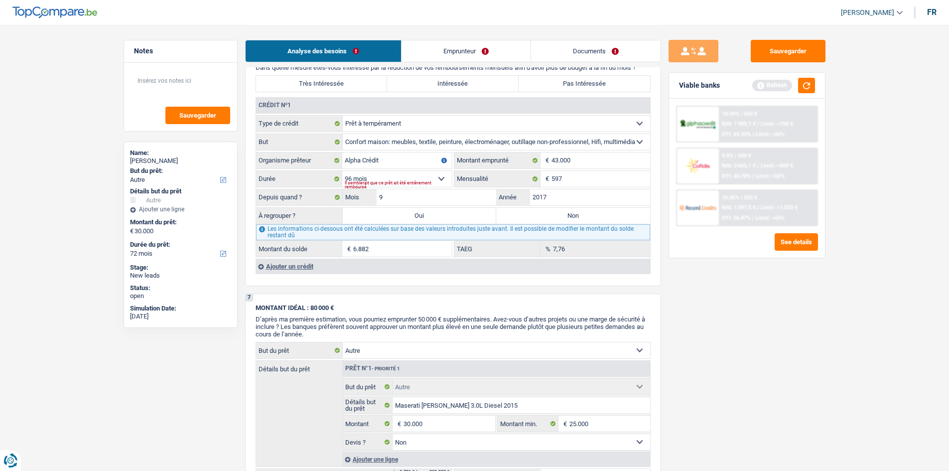
type input "1"
click at [773, 311] on div "Sauvegarder Viable banks Refresh 10.99% | 563 € NAI: 1 900,1 € / Limit: >750 € …" at bounding box center [747, 247] width 172 height 415
click at [471, 197] on input "9" at bounding box center [437, 197] width 120 height 16
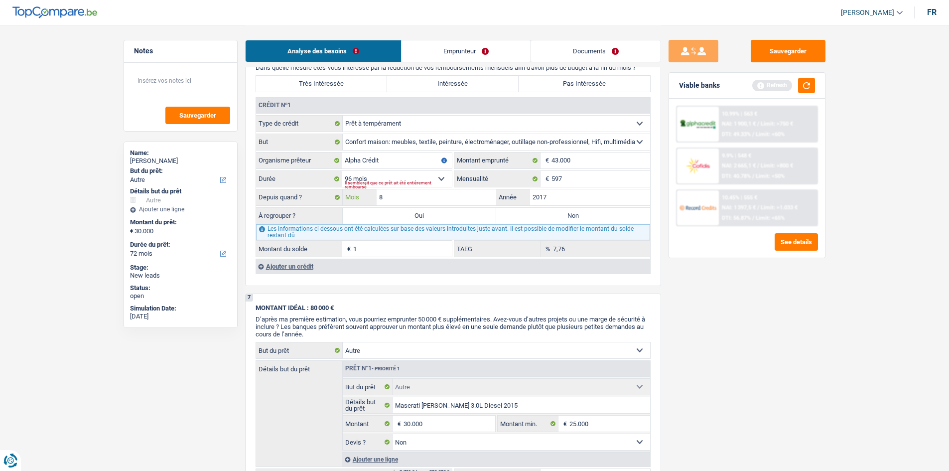
click at [477, 202] on input "8" at bounding box center [437, 197] width 120 height 16
type input "10"
type input "594"
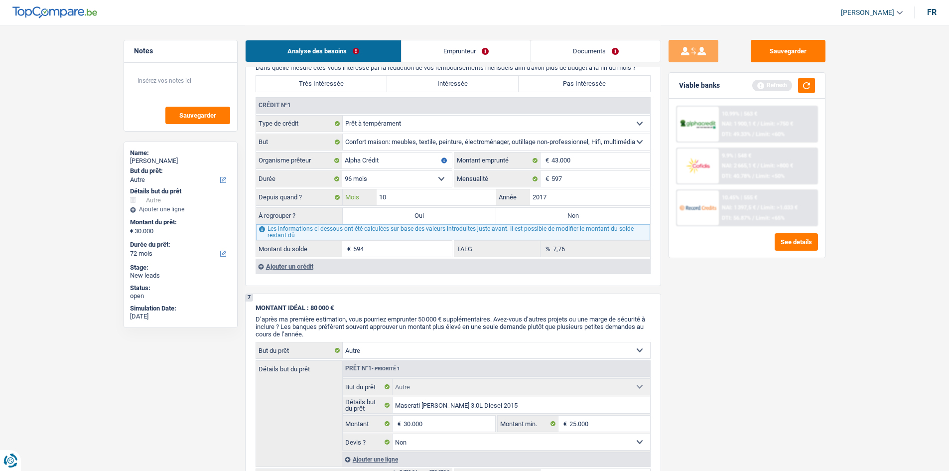
click at [480, 198] on input "10" at bounding box center [437, 197] width 120 height 16
type input "9"
type input "1"
click at [689, 324] on div "Sauvegarder Viable banks Refresh 10.99% | 563 € NAI: 1 900,1 € / Limit: >750 € …" at bounding box center [747, 247] width 172 height 415
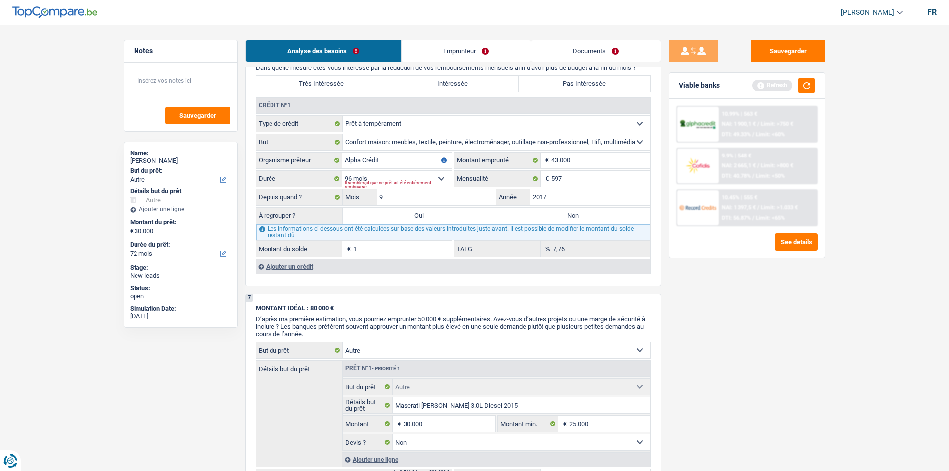
click at [602, 216] on label "Non" at bounding box center [573, 216] width 154 height 16
click at [602, 216] on input "Non" at bounding box center [573, 216] width 154 height 16
radio input "true"
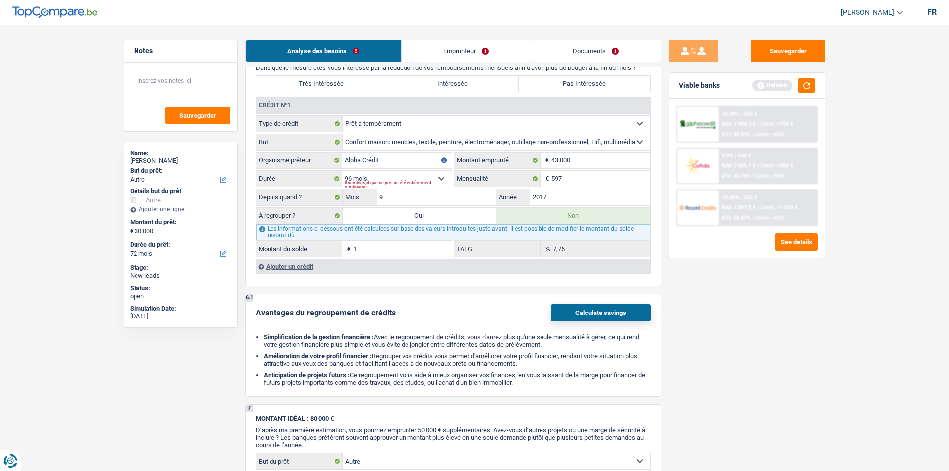
click at [764, 313] on div "Sauvegarder Viable banks Refresh 10.99% | 563 € NAI: 1 900,1 € / Limit: >750 € …" at bounding box center [747, 247] width 172 height 415
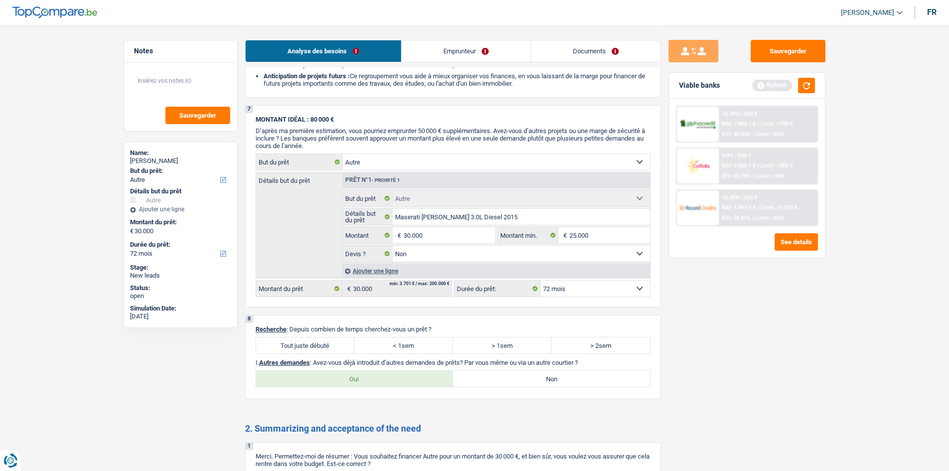
scroll to position [1296, 0]
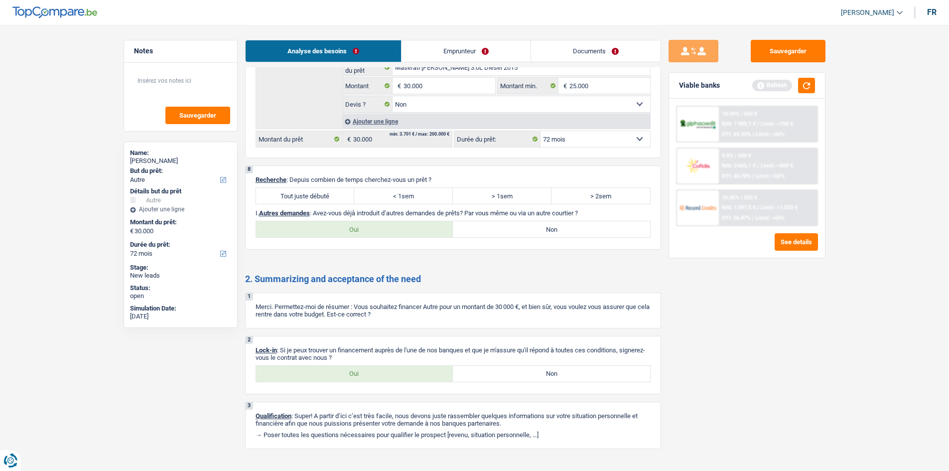
click at [316, 197] on label "Tout juste débuté" at bounding box center [305, 196] width 99 height 16
click at [316, 197] on input "Tout juste débuté" at bounding box center [305, 196] width 99 height 16
radio input "true"
click at [522, 238] on div "8 Recherche : Depuis combien de temps cherchez-vous un prêt ? Tout juste débuté…" at bounding box center [453, 207] width 416 height 84
click at [551, 233] on label "Non" at bounding box center [551, 229] width 197 height 16
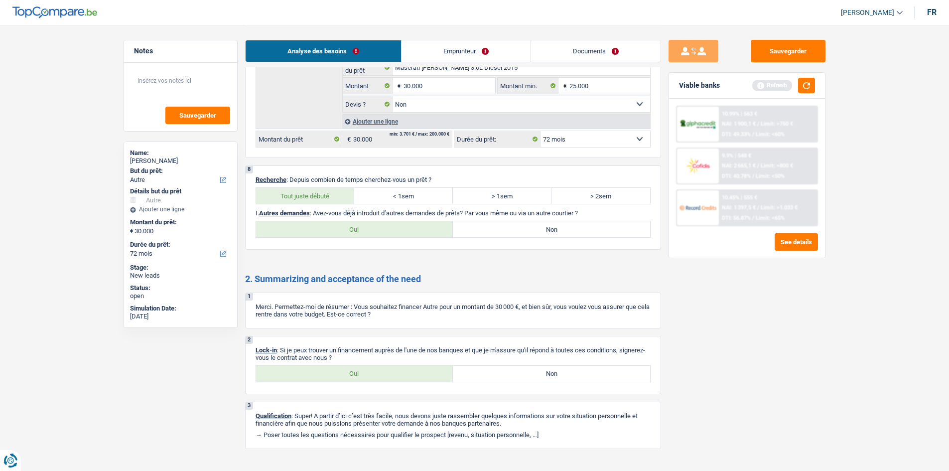
click at [551, 233] on input "Non" at bounding box center [551, 229] width 197 height 16
radio input "true"
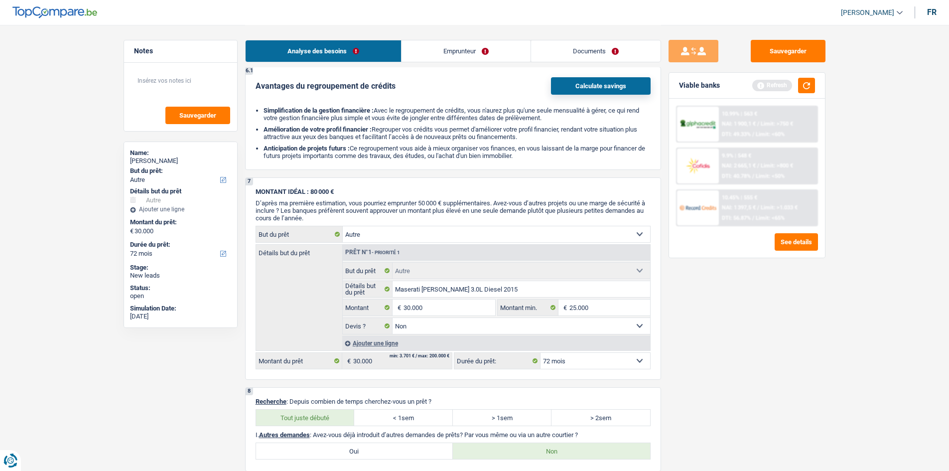
scroll to position [0, 0]
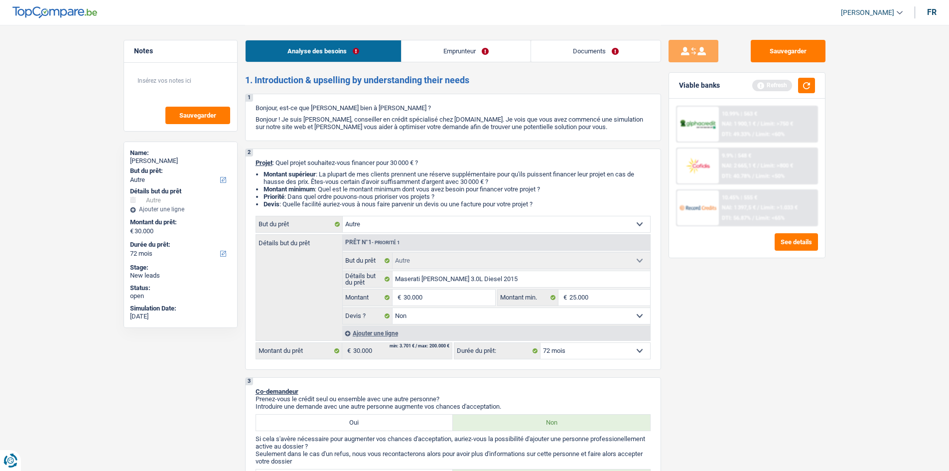
click at [442, 48] on link "Emprunteur" at bounding box center [466, 50] width 129 height 21
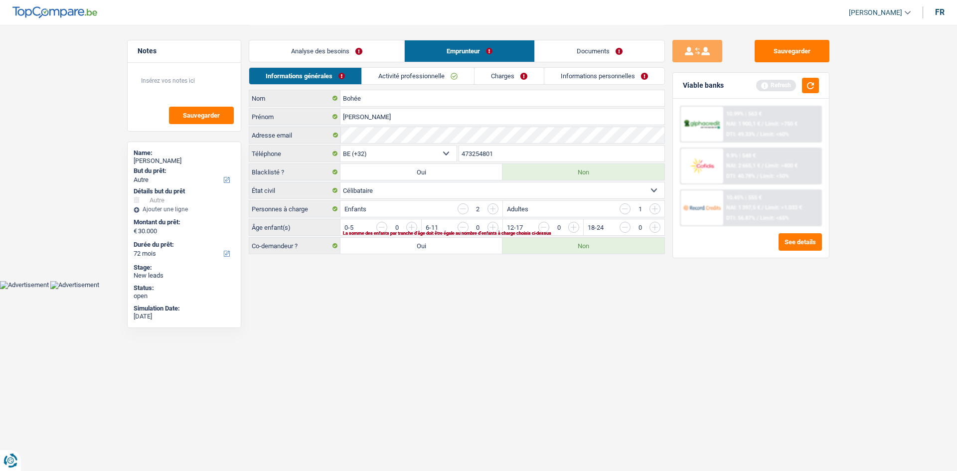
click at [477, 289] on html "Vous avez le contrôle de vos données Nous utilisons des cookies, tout comme nos…" at bounding box center [478, 144] width 957 height 289
click at [654, 226] on input "button" at bounding box center [856, 230] width 415 height 16
click at [570, 228] on input "button" at bounding box center [775, 230] width 415 height 16
click at [570, 227] on input "button" at bounding box center [775, 230] width 415 height 16
click at [578, 228] on input "button" at bounding box center [775, 230] width 415 height 16
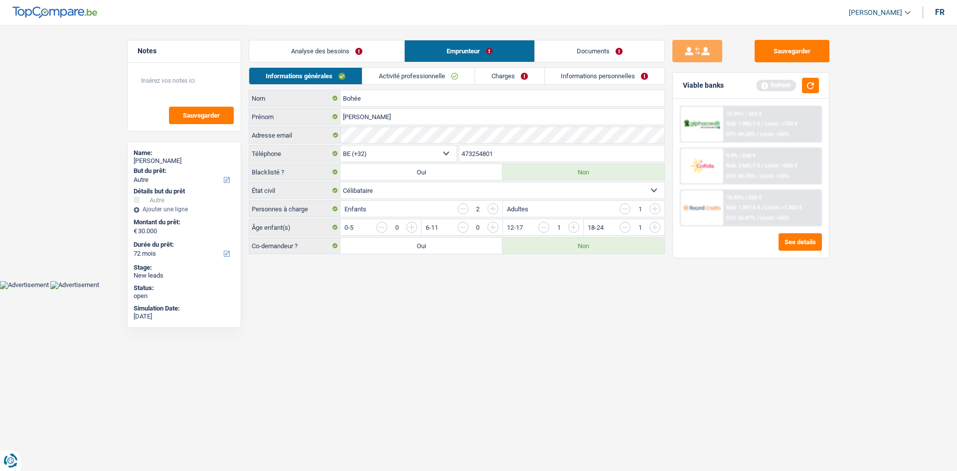
click at [575, 227] on input "button" at bounding box center [775, 230] width 415 height 16
click at [411, 79] on link "Activité professionnelle" at bounding box center [418, 76] width 112 height 16
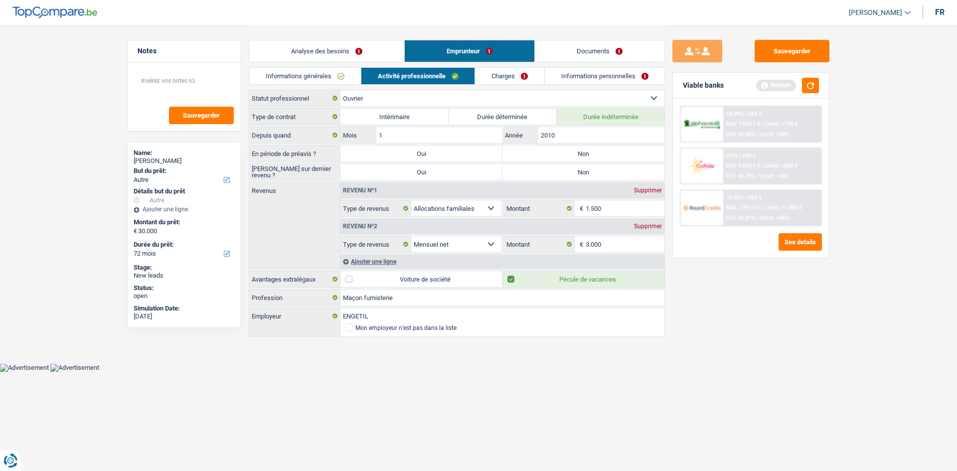
click at [730, 291] on div "Sauvegarder Viable banks Refresh 10.99% | 563 € NAI: 1 900,1 € / Limit: >750 € …" at bounding box center [751, 247] width 172 height 415
click at [746, 315] on div "Sauvegarder Viable banks Refresh 10.99% | 563 € NAI: 1 900,1 € / Limit: >750 € …" at bounding box center [751, 247] width 172 height 415
click at [808, 79] on button "button" at bounding box center [810, 85] width 17 height 15
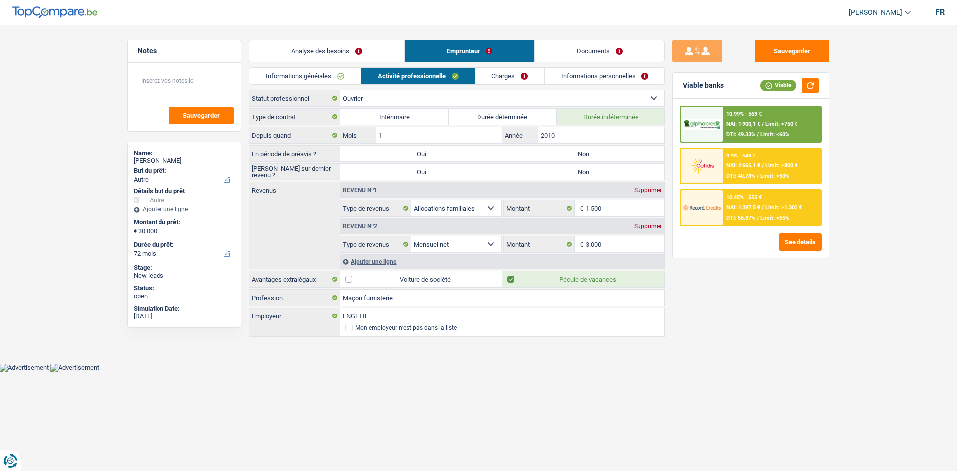
click at [571, 152] on label "Non" at bounding box center [583, 153] width 162 height 16
click at [571, 152] on input "Non" at bounding box center [583, 153] width 162 height 16
radio input "true"
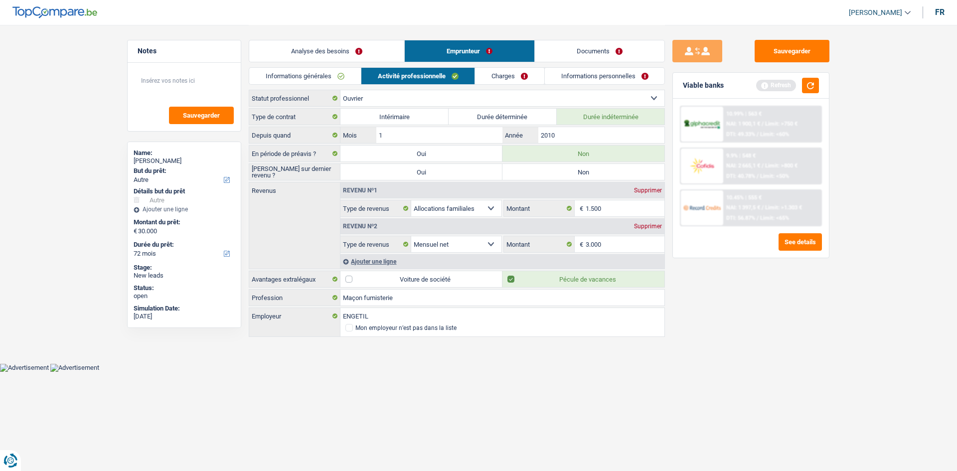
click at [573, 170] on label "Non" at bounding box center [583, 172] width 162 height 16
click at [573, 170] on input "Non" at bounding box center [583, 172] width 162 height 16
radio input "true"
click at [774, 353] on div "Sauvegarder Viable banks Refresh 10.99% | 563 € NAI: 1 900,1 € / Limit: >750 € …" at bounding box center [751, 247] width 172 height 415
click at [388, 260] on div "Ajouter une ligne" at bounding box center [502, 261] width 324 height 14
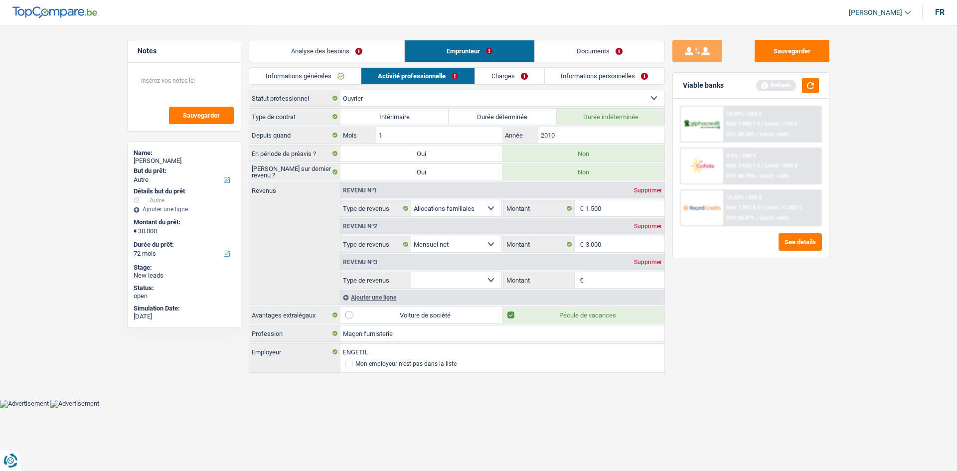
click at [453, 280] on select "Allocation d'handicap Allocations chômage Allocations familiales Chèques repas …" at bounding box center [456, 280] width 90 height 16
click at [750, 317] on div "Sauvegarder Viable banks Refresh 10.99% | 563 € NAI: 1 900,1 € / Limit: >750 € …" at bounding box center [751, 247] width 172 height 415
drag, startPoint x: 654, startPoint y: 260, endPoint x: 743, endPoint y: 300, distance: 98.4
click at [654, 261] on div "Supprimer" at bounding box center [647, 262] width 33 height 6
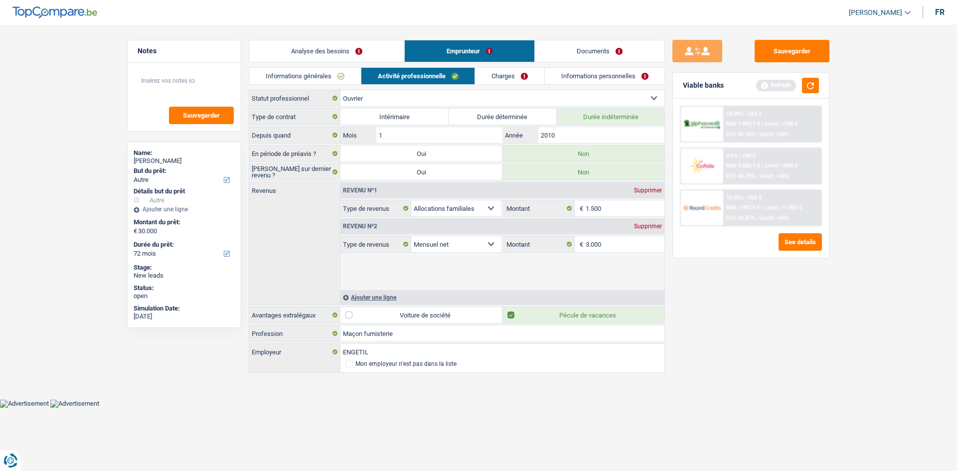
click at [754, 305] on div "Sauvegarder Viable banks Refresh 10.99% | 563 € NAI: 1 900,1 € / Limit: >750 € …" at bounding box center [751, 247] width 172 height 415
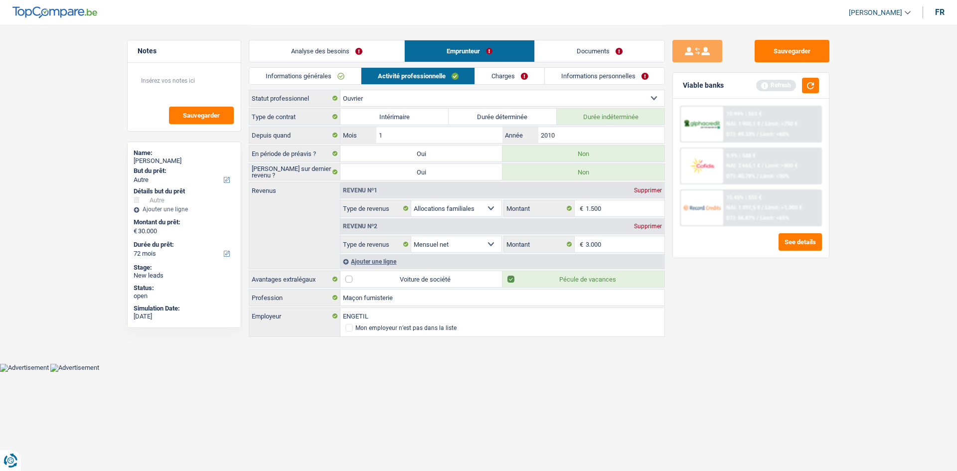
drag, startPoint x: 483, startPoint y: 77, endPoint x: 516, endPoint y: 121, distance: 54.7
click at [483, 77] on link "Charges" at bounding box center [509, 76] width 69 height 16
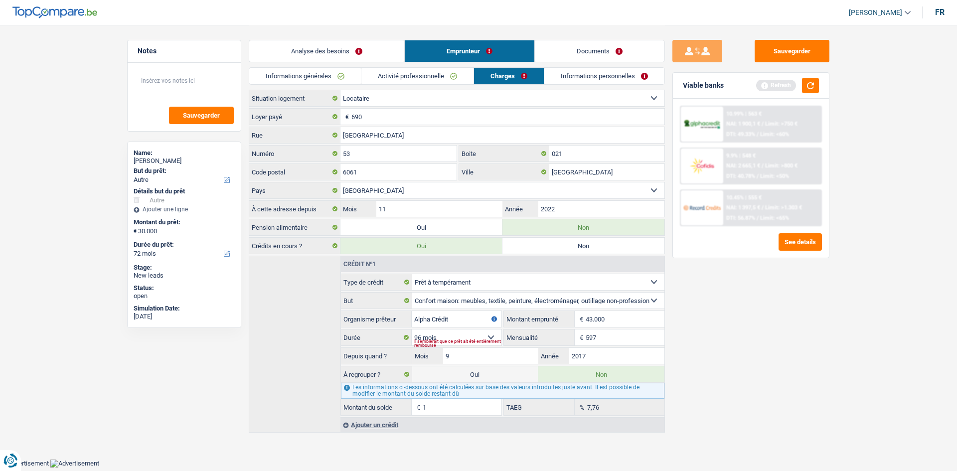
click at [755, 300] on div "Sauvegarder Viable banks Refresh 10.99% | 563 € NAI: 1 900,1 € / Limit: >750 € …" at bounding box center [751, 247] width 172 height 415
click at [751, 295] on div "Sauvegarder Viable banks Refresh 10.99% | 563 € NAI: 1 900,1 € / Limit: >750 € …" at bounding box center [751, 247] width 172 height 415
click at [559, 75] on link "Informations personnelles" at bounding box center [604, 76] width 120 height 16
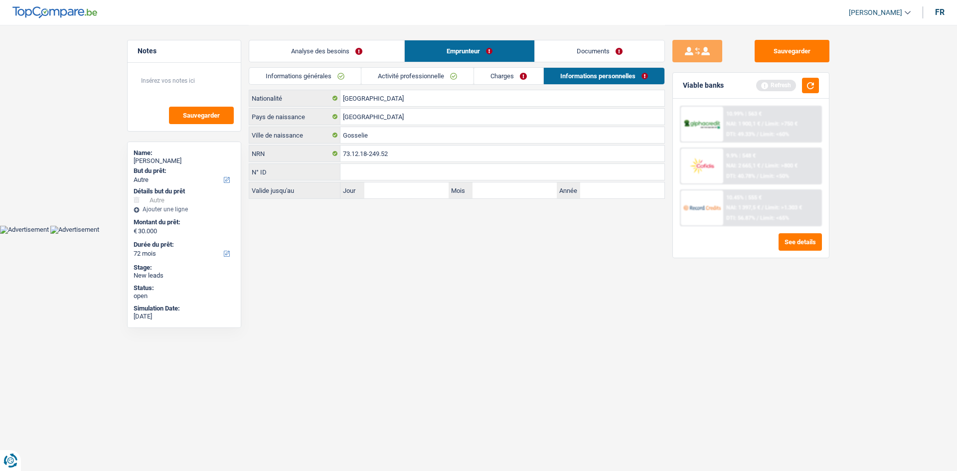
click at [585, 234] on html "Vous avez le contrôle de vos données Nous utilisons des cookies, tout comme nos…" at bounding box center [478, 117] width 957 height 234
click at [531, 234] on html "Vous avez le contrôle de vos données Nous utilisons des cookies, tout comme nos…" at bounding box center [478, 117] width 957 height 234
click at [346, 47] on link "Analyse des besoins" at bounding box center [326, 50] width 155 height 21
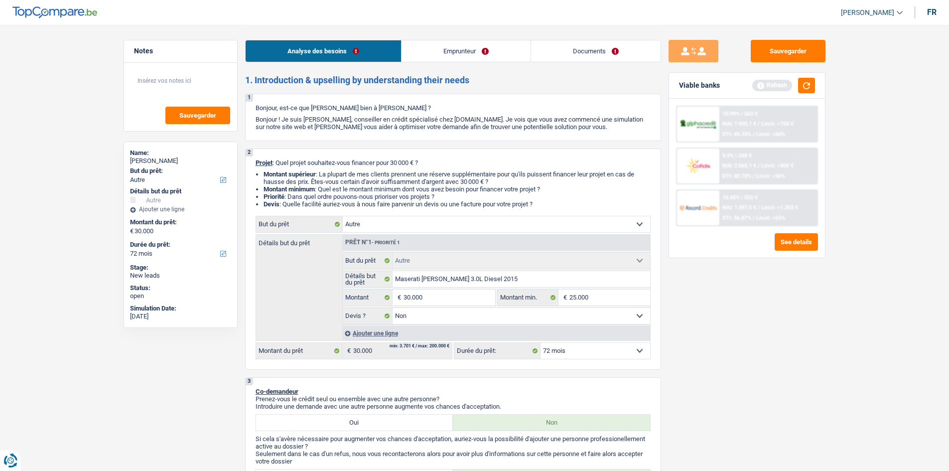
click at [792, 358] on div "Sauvegarder Viable banks Refresh 10.99% | 563 € NAI: 1 900,1 € / Limit: >750 € …" at bounding box center [747, 247] width 172 height 415
click at [815, 361] on div "Sauvegarder Viable banks Refresh 10.99% | 563 € NAI: 1 900,1 € / Limit: >750 € …" at bounding box center [747, 247] width 172 height 415
click at [809, 81] on button "button" at bounding box center [806, 85] width 17 height 15
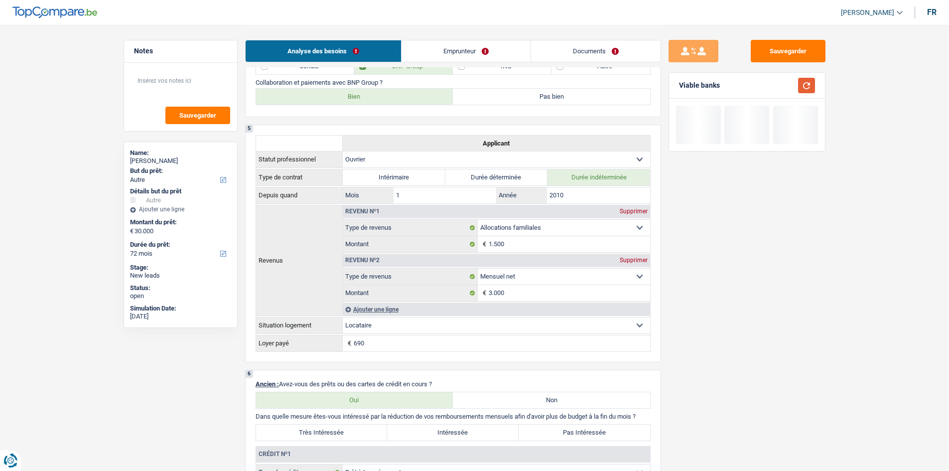
scroll to position [648, 0]
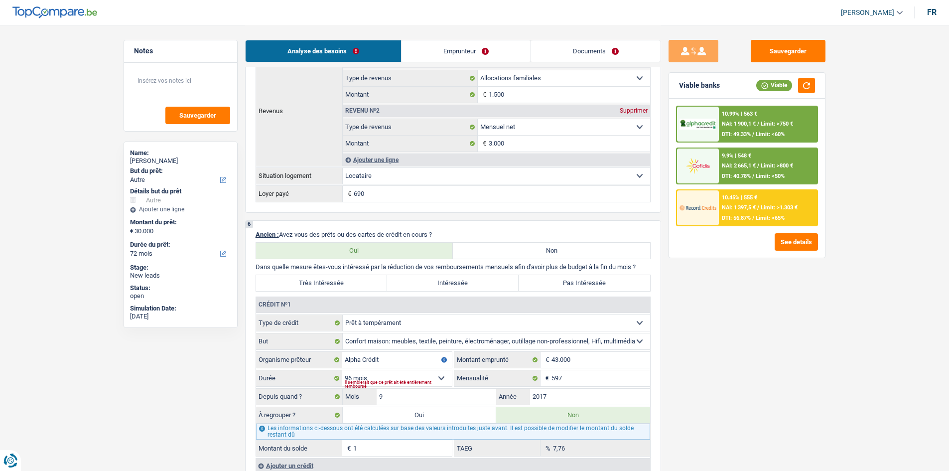
click at [417, 382] on div "Il semblerait que ce prêt ait été entièrement remboursé" at bounding box center [398, 384] width 107 height 4
click at [417, 376] on select "12 mois 18 mois 24 mois 30 mois 36 mois 42 mois 48 mois 60 mois 72 mois 84 mois…" at bounding box center [397, 378] width 110 height 16
select select "84"
click at [342, 370] on select "12 mois 18 mois 24 mois 30 mois 36 mois 42 mois 48 mois 60 mois 72 mois 84 mois…" at bounding box center [397, 378] width 110 height 16
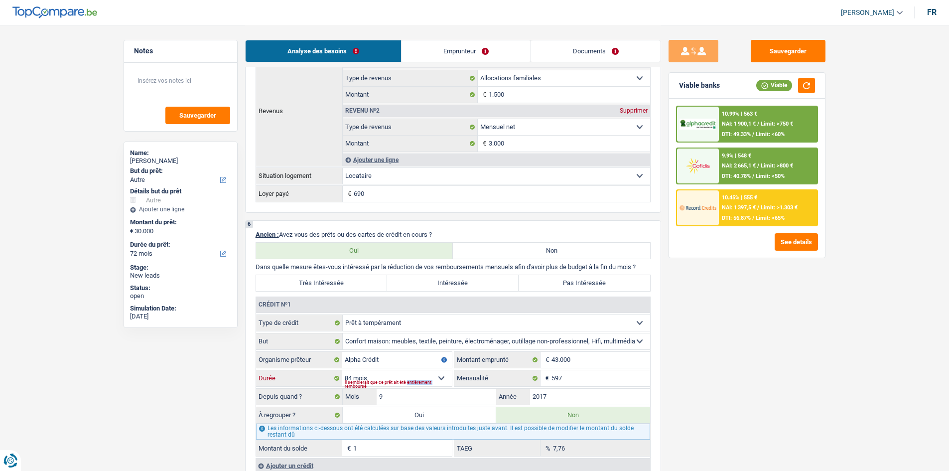
type input "4,56"
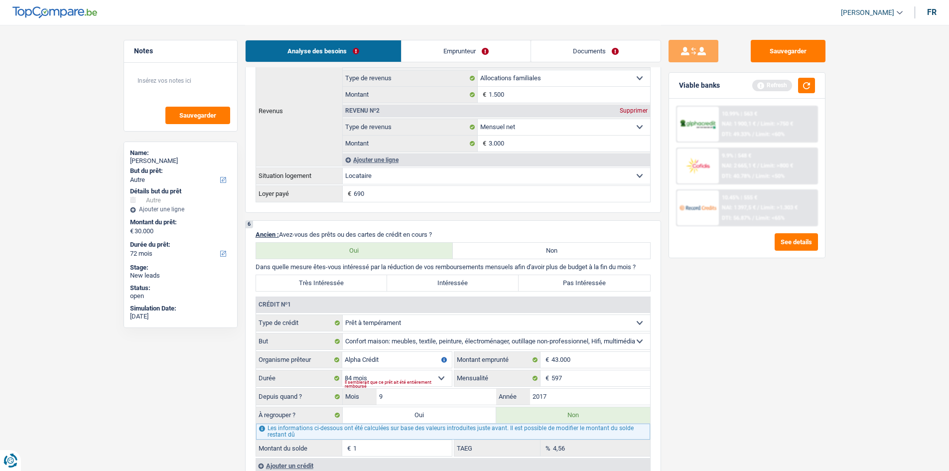
click at [808, 371] on div "Sauvegarder Viable banks Refresh 10.99% | 563 € NAI: 1 900,1 € / Limit: >750 € …" at bounding box center [747, 247] width 172 height 415
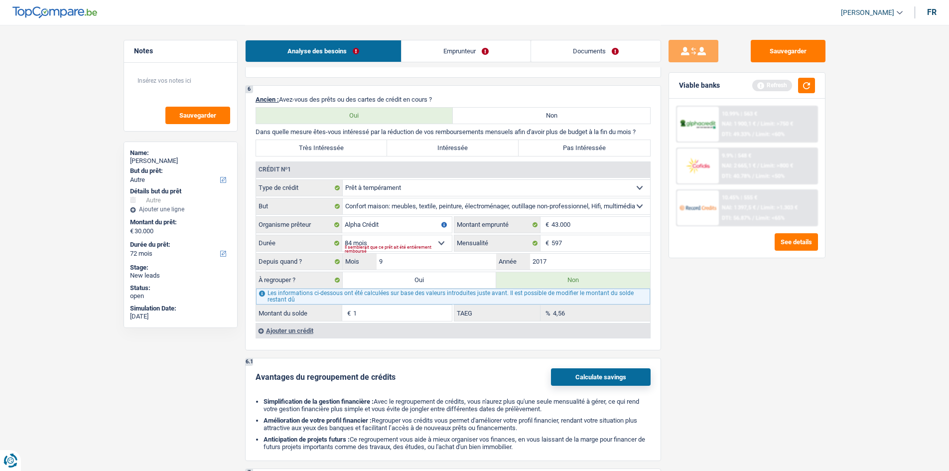
scroll to position [947, 0]
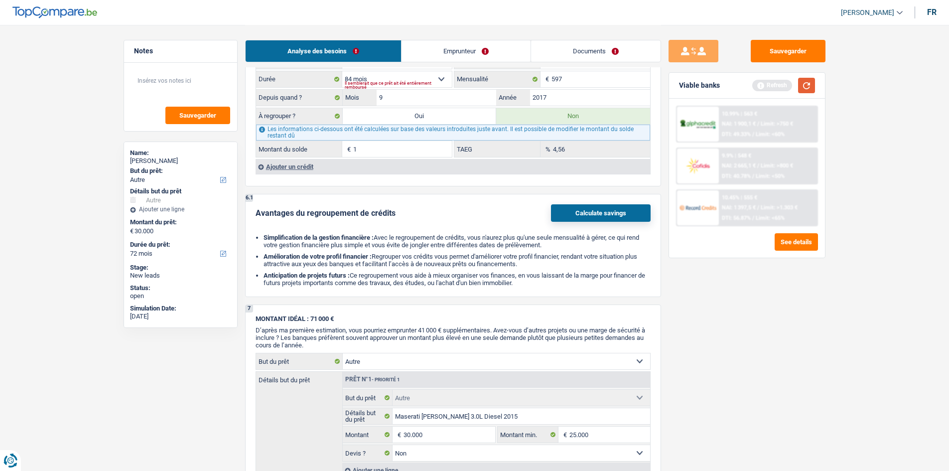
click at [806, 83] on button "button" at bounding box center [806, 85] width 17 height 15
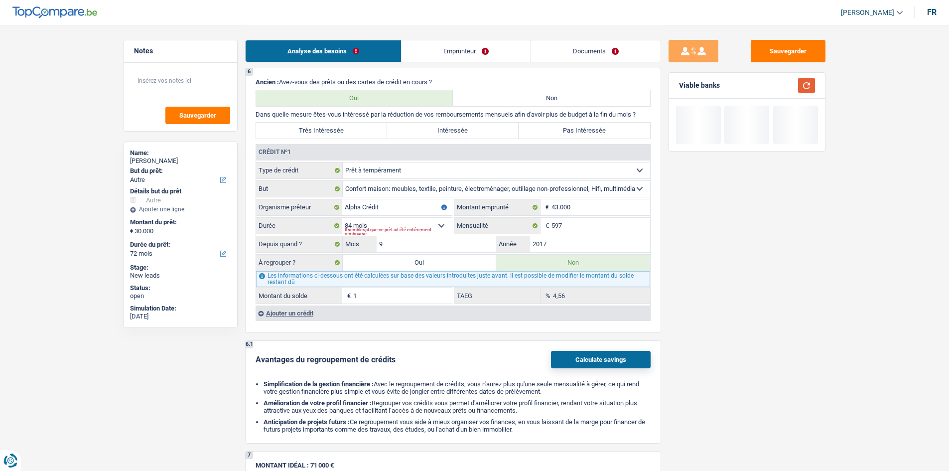
scroll to position [797, 0]
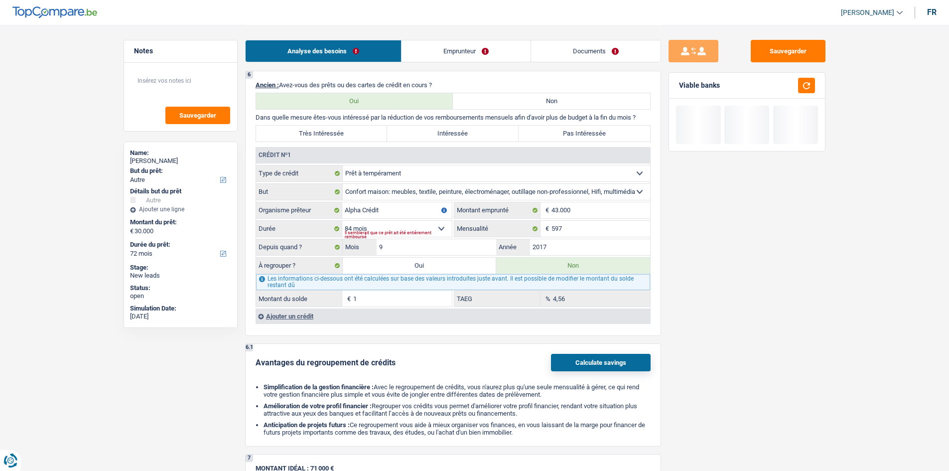
drag, startPoint x: 584, startPoint y: 134, endPoint x: 587, endPoint y: 138, distance: 5.7
click at [584, 134] on label "Pas Intéressée" at bounding box center [585, 134] width 132 height 16
click at [584, 134] on input "Pas Intéressée" at bounding box center [585, 134] width 132 height 16
radio input "true"
click at [899, 292] on main "Notes Sauvegarder Name: Eddy Bohée But du prêt: Confort maison: meubles, textil…" at bounding box center [474, 91] width 949 height 1777
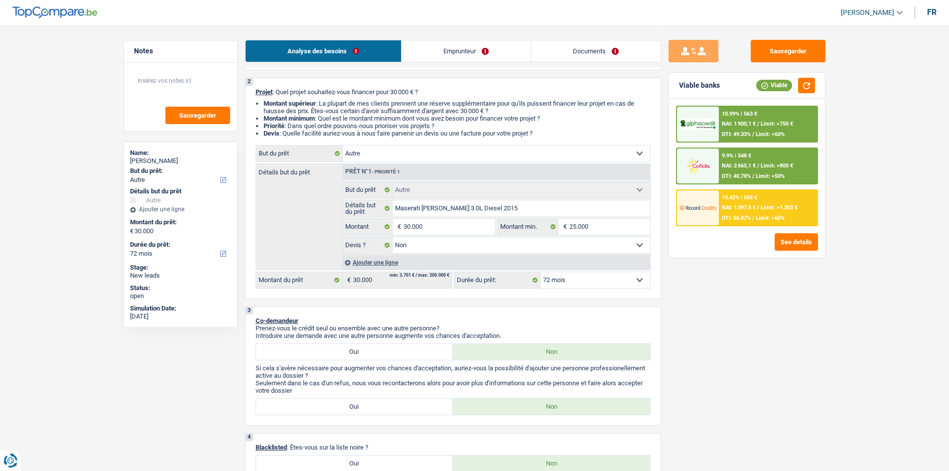
scroll to position [0, 0]
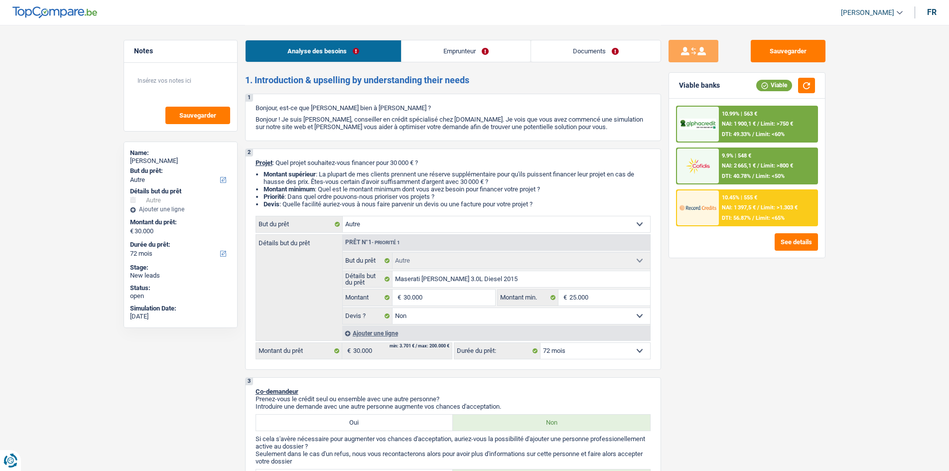
click at [740, 298] on div "Sauvegarder Viable banks Viable 10.99% | 563 € NAI: 1 900,1 € / Limit: >750 € D…" at bounding box center [747, 247] width 172 height 415
click at [736, 297] on div "Sauvegarder Viable banks Viable 10.99% | 563 € NAI: 1 900,1 € / Limit: >750 € D…" at bounding box center [747, 247] width 172 height 415
click at [776, 290] on div "Sauvegarder Viable banks Viable 10.99% | 563 € NAI: 1 900,1 € / Limit: >750 € D…" at bounding box center [747, 247] width 172 height 415
click at [767, 205] on span "Limit: >1.303 €" at bounding box center [779, 207] width 37 height 6
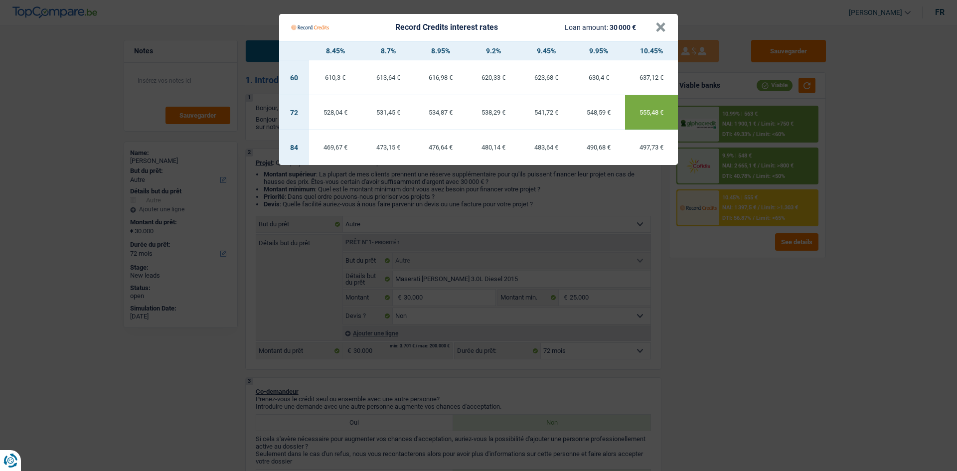
click at [681, 289] on Credits "Record Credits interest rates Loan amount: 30 000 € × 8.45% 8.7% 8.95% 9.2% 9.4…" at bounding box center [478, 235] width 957 height 471
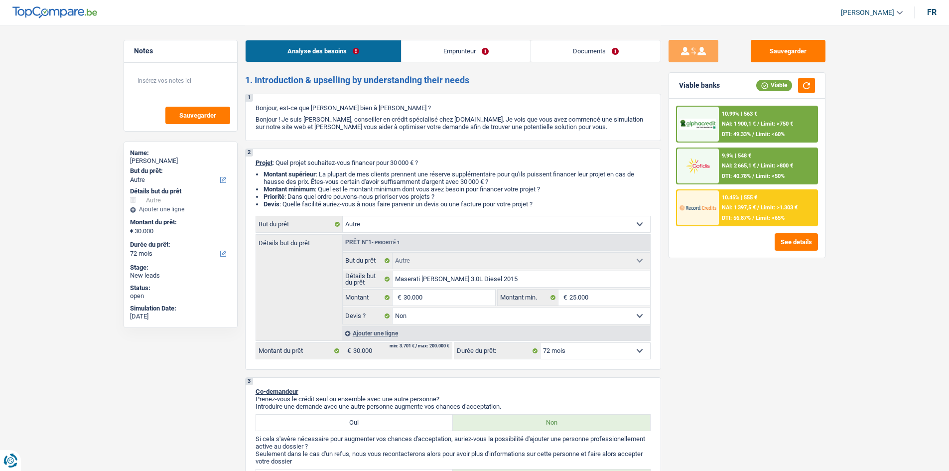
click at [749, 194] on div "10.45% | 555 €" at bounding box center [739, 197] width 35 height 6
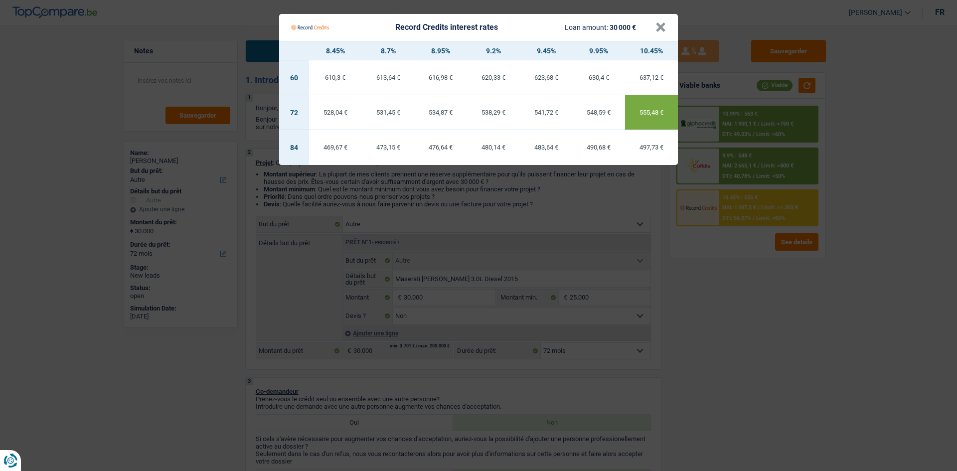
click at [772, 281] on Credits "Record Credits interest rates Loan amount: 30 000 € × 8.45% 8.7% 8.95% 9.2% 9.4…" at bounding box center [478, 235] width 957 height 471
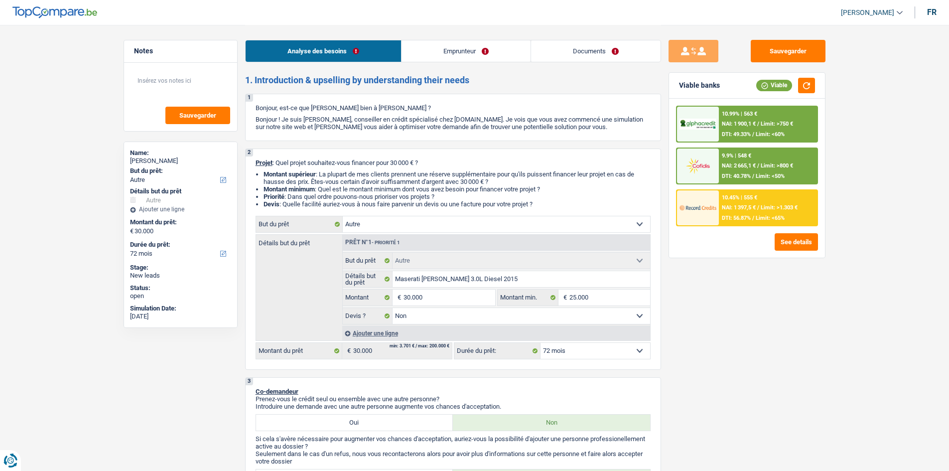
click at [721, 288] on div "Sauvegarder Viable banks Viable 10.99% | 563 € NAI: 1 900,1 € / Limit: >750 € D…" at bounding box center [747, 247] width 172 height 415
click at [364, 334] on div "Ajouter une ligne" at bounding box center [496, 333] width 308 height 14
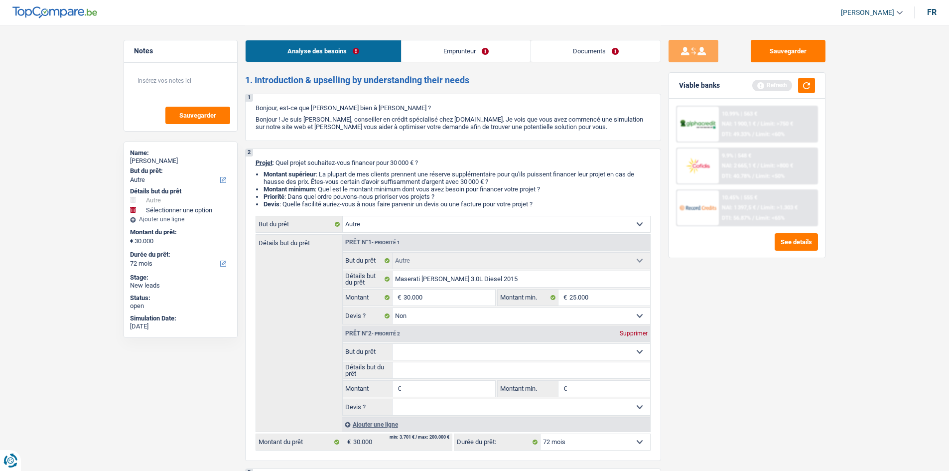
drag, startPoint x: 444, startPoint y: 352, endPoint x: 445, endPoint y: 344, distance: 8.0
click at [444, 352] on select "Confort maison: meubles, textile, peinture, électroménager, outillage non-profe…" at bounding box center [522, 352] width 258 height 16
click at [737, 280] on div "Sauvegarder Viable banks Refresh 10.99% | 563 € NAI: 1 900,1 € / Limit: >750 € …" at bounding box center [747, 247] width 172 height 415
click at [740, 275] on div "Sauvegarder Viable banks Refresh 10.99% | 563 € NAI: 1 900,1 € / Limit: >750 € …" at bounding box center [747, 247] width 172 height 415
click at [453, 388] on input "Montant" at bounding box center [449, 389] width 91 height 16
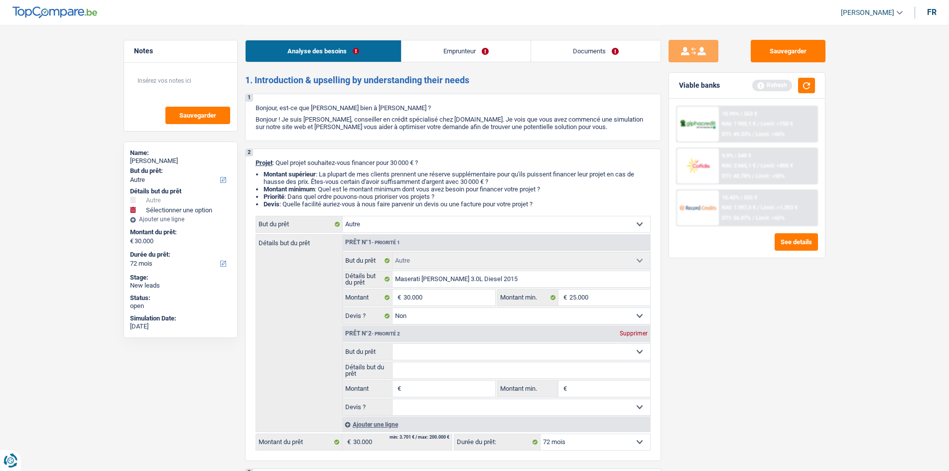
type input "5"
type input "50"
type input "500"
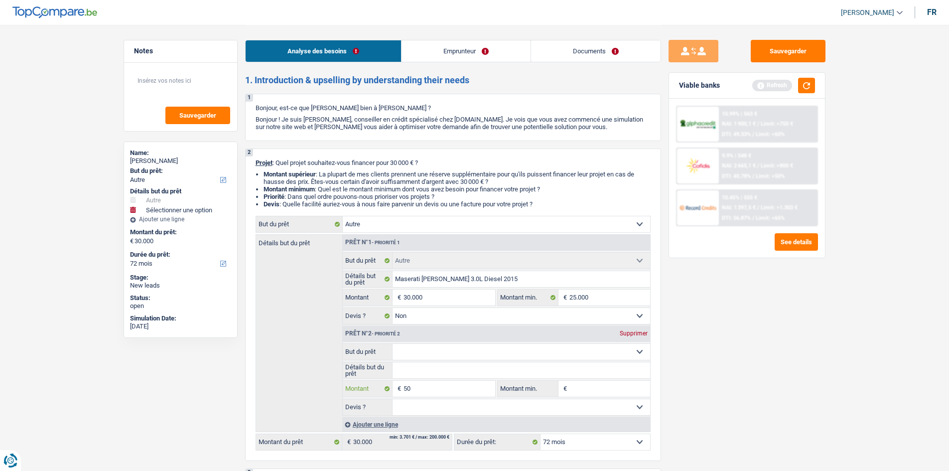
type input "500"
type input "5.000"
type input "35.000"
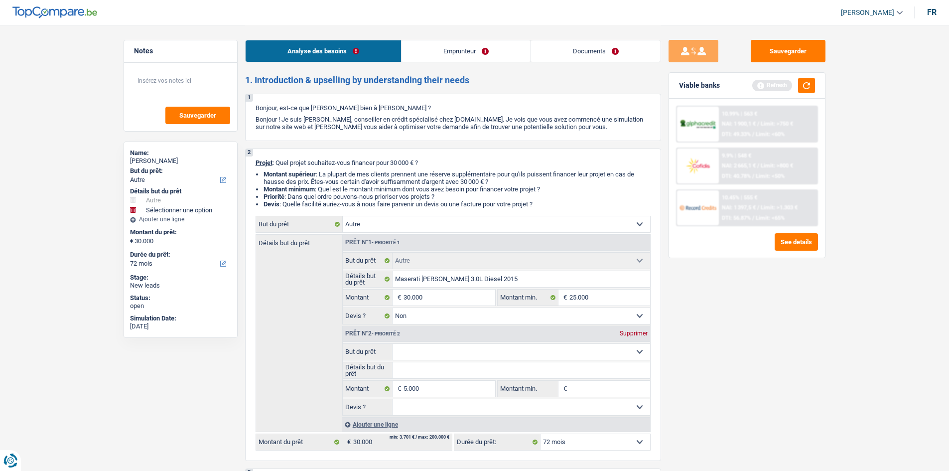
select select "120"
type input "35.000"
select select "120"
type input "35.000"
select select "120"
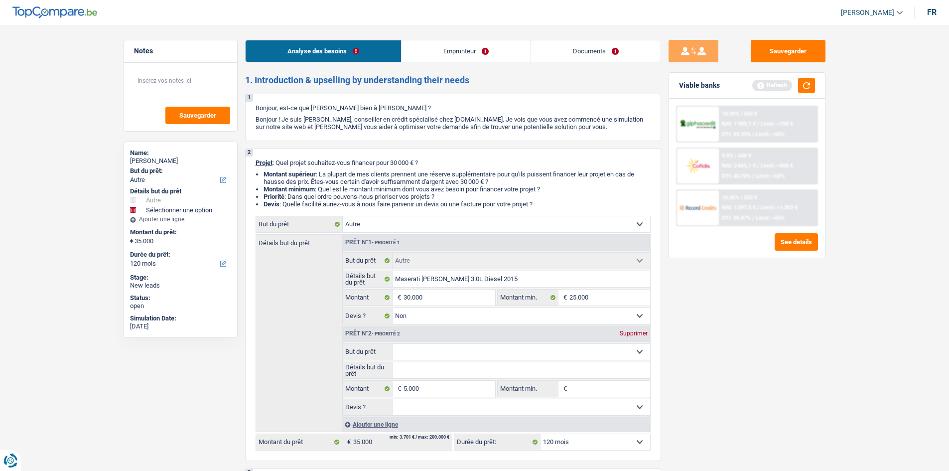
click at [507, 341] on div "Prêt n°2 - Priorité 2 Supprimer" at bounding box center [496, 334] width 307 height 16
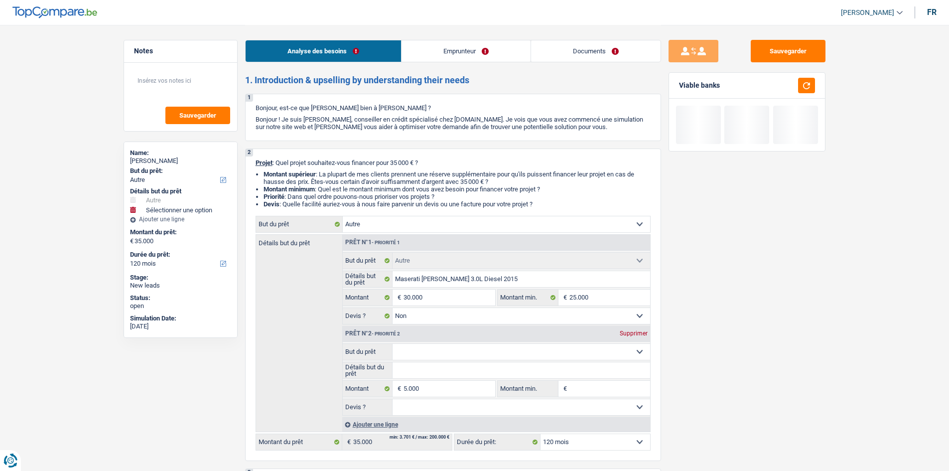
click at [507, 344] on select "Confort maison: meubles, textile, peinture, électroménager, outillage non-profe…" at bounding box center [522, 352] width 258 height 16
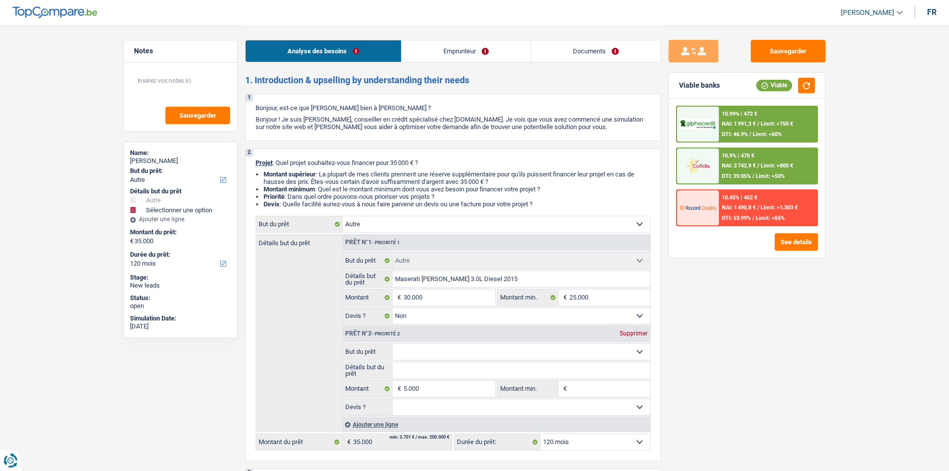
select select "tech"
click at [393, 344] on select "Confort maison: meubles, textile, peinture, électroménager, outillage non-profe…" at bounding box center [522, 352] width 258 height 16
select select "tech"
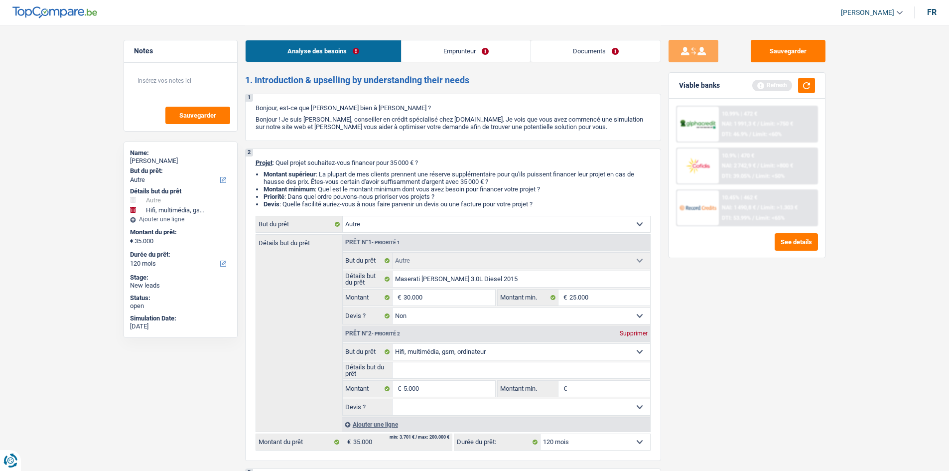
click at [740, 362] on div "Sauvegarder Viable banks Refresh 10.99% | 472 € NAI: 1 991,3 € / Limit: >750 € …" at bounding box center [747, 247] width 172 height 415
click at [802, 86] on button "button" at bounding box center [806, 85] width 17 height 15
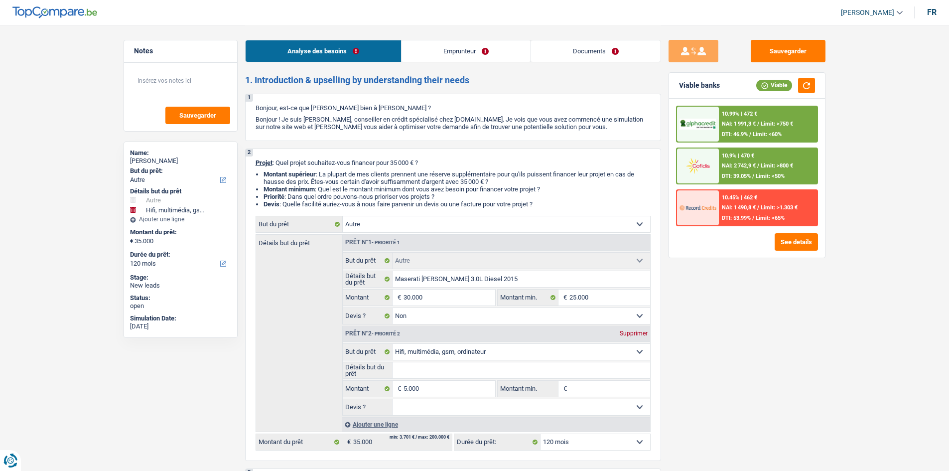
click at [757, 345] on div "Sauvegarder Viable banks Viable 10.99% | 472 € NAI: 1 991,3 € / Limit: >750 € D…" at bounding box center [747, 247] width 172 height 415
click at [805, 386] on div "Sauvegarder Viable banks Viable 10.99% | 472 € NAI: 1 991,3 € / Limit: >750 € D…" at bounding box center [747, 247] width 172 height 415
click at [453, 354] on select "Confort maison: meubles, textile, peinture, électroménager, outillage non-profe…" at bounding box center [522, 352] width 258 height 16
click at [729, 341] on div "Sauvegarder Viable banks Viable 10.99% | 472 € NAI: 1 991,3 € / Limit: >750 € D…" at bounding box center [747, 247] width 172 height 415
click at [753, 319] on div "Sauvegarder Viable banks Viable 10.99% | 472 € NAI: 1 991,3 € / Limit: >750 € D…" at bounding box center [747, 247] width 172 height 415
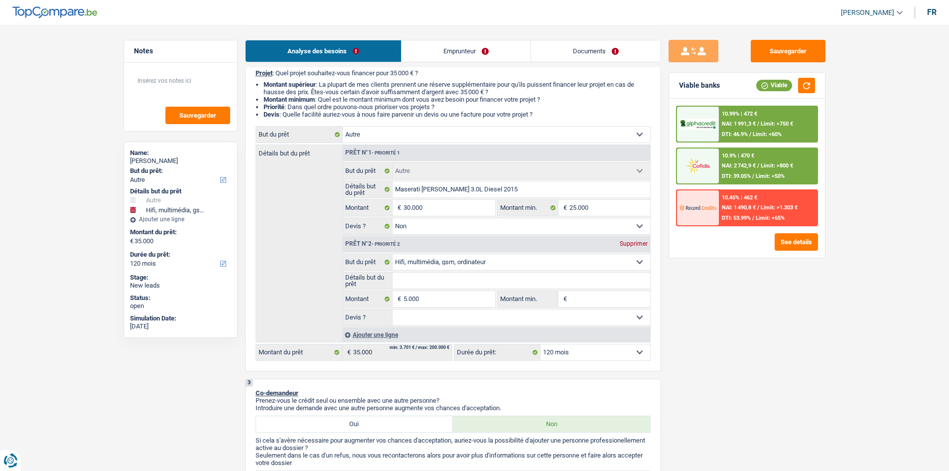
scroll to position [199, 0]
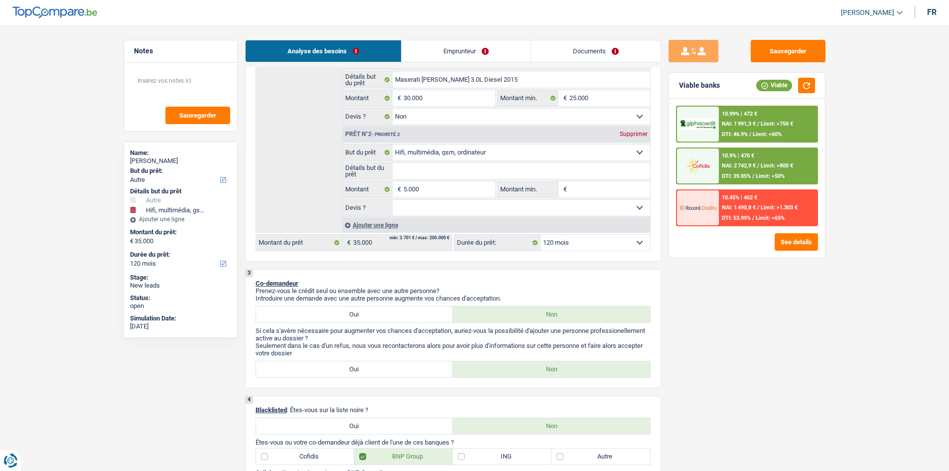
click at [621, 135] on div "Supprimer" at bounding box center [633, 134] width 33 height 6
type input "30.000"
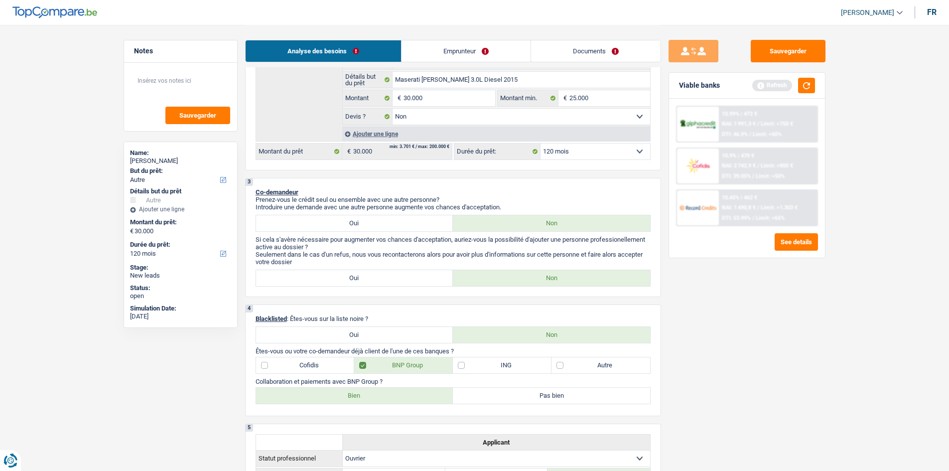
click at [755, 289] on div "Sauvegarder Viable banks Refresh 10.99% | 472 € NAI: 1 991,3 € / Limit: >750 € …" at bounding box center [747, 247] width 172 height 415
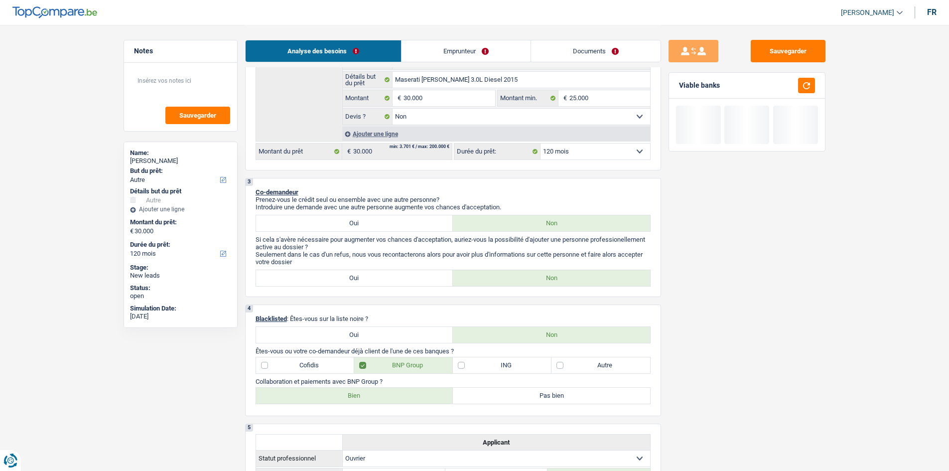
click at [611, 152] on select "12 mois 18 mois 24 mois 30 mois 36 mois 42 mois 48 mois 60 mois 72 mois 84 mois…" at bounding box center [596, 152] width 110 height 16
select select "72"
click at [541, 144] on select "12 mois 18 mois 24 mois 30 mois 36 mois 42 mois 48 mois 60 mois 72 mois 84 mois…" at bounding box center [596, 152] width 110 height 16
select select "72"
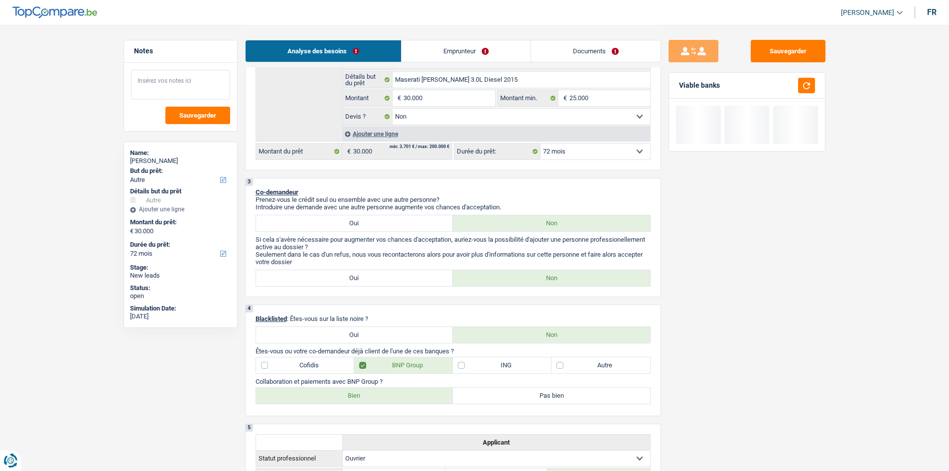
click at [195, 89] on textarea at bounding box center [180, 85] width 99 height 30
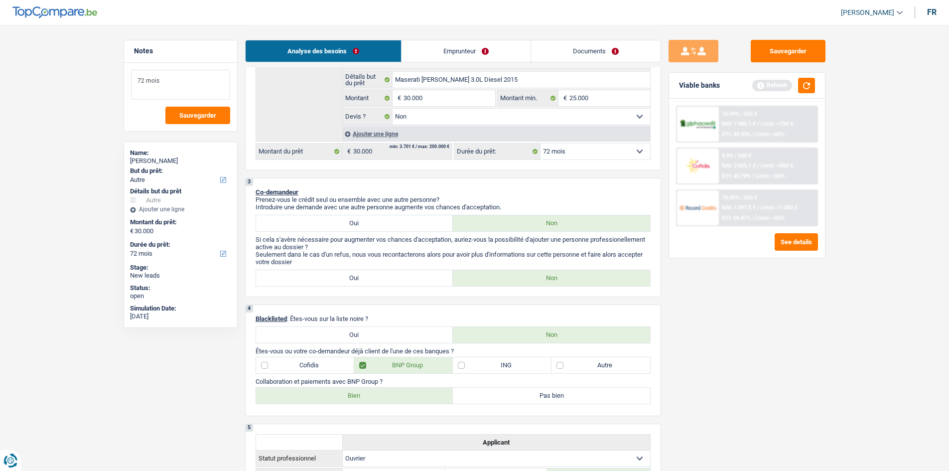
type textarea "72 mois"
click at [729, 295] on div "Sauvegarder Viable banks Refresh 10.99% | 563 € NAI: 1 900,1 € / Limit: >750 € …" at bounding box center [747, 247] width 172 height 415
click at [809, 84] on button "button" at bounding box center [806, 85] width 17 height 15
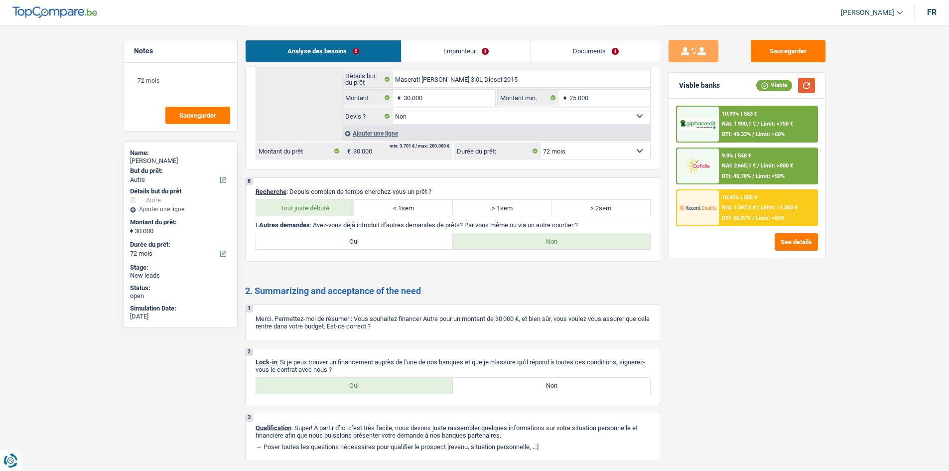
scroll to position [1313, 0]
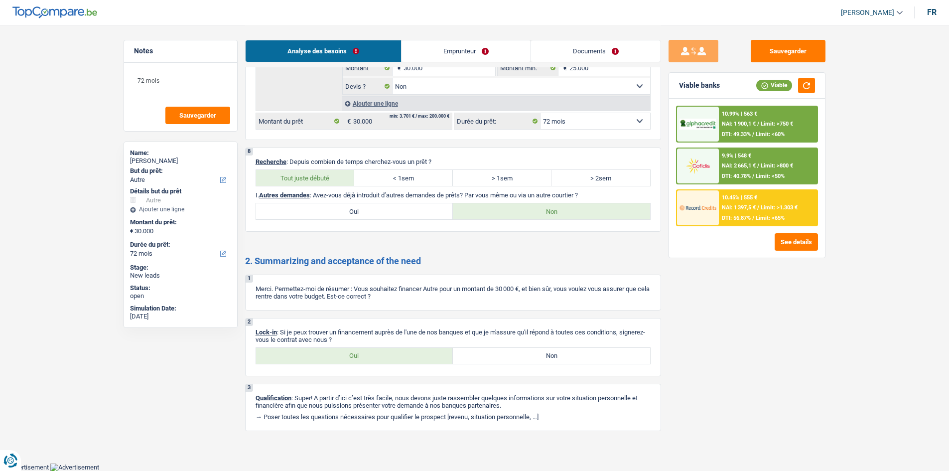
click at [378, 352] on label "Oui" at bounding box center [354, 356] width 197 height 16
click at [378, 352] on input "Oui" at bounding box center [354, 356] width 197 height 16
radio input "true"
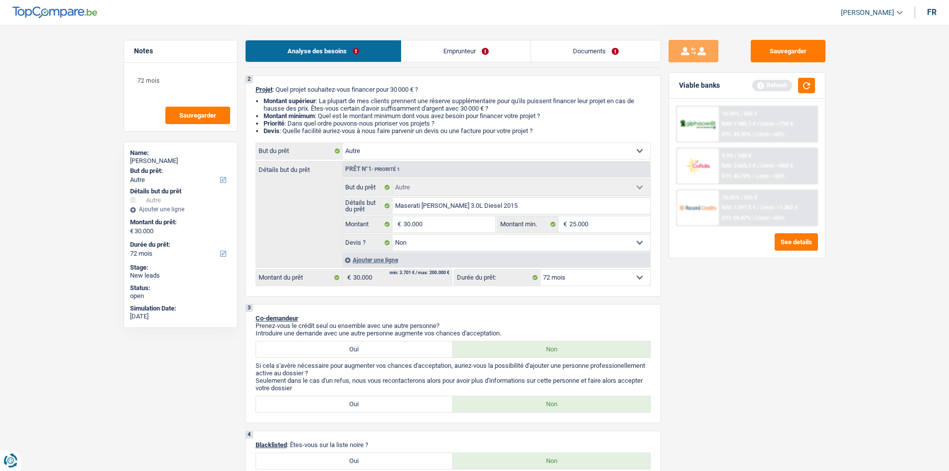
scroll to position [0, 0]
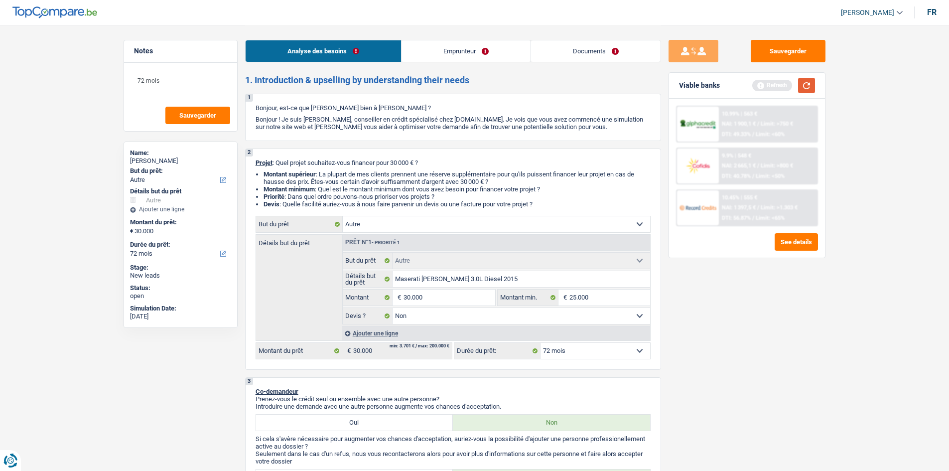
drag, startPoint x: 807, startPoint y: 81, endPoint x: 839, endPoint y: 110, distance: 43.0
click at [806, 81] on button "button" at bounding box center [806, 85] width 17 height 15
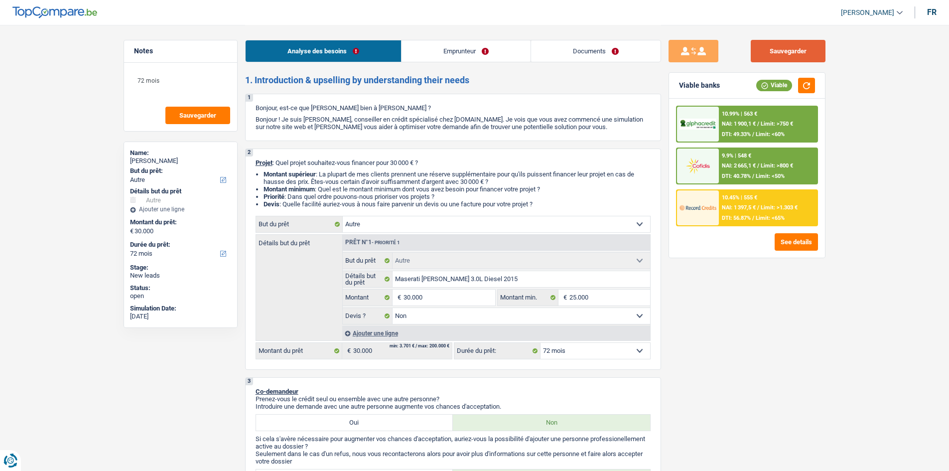
click at [799, 51] on button "Sauvegarder" at bounding box center [788, 51] width 75 height 22
click at [171, 69] on div "72 mois Sauvegarder" at bounding box center [180, 97] width 113 height 68
click at [189, 87] on textarea "72 mois" at bounding box center [180, 85] width 99 height 30
click at [200, 77] on textarea "72 mois" at bounding box center [180, 85] width 99 height 30
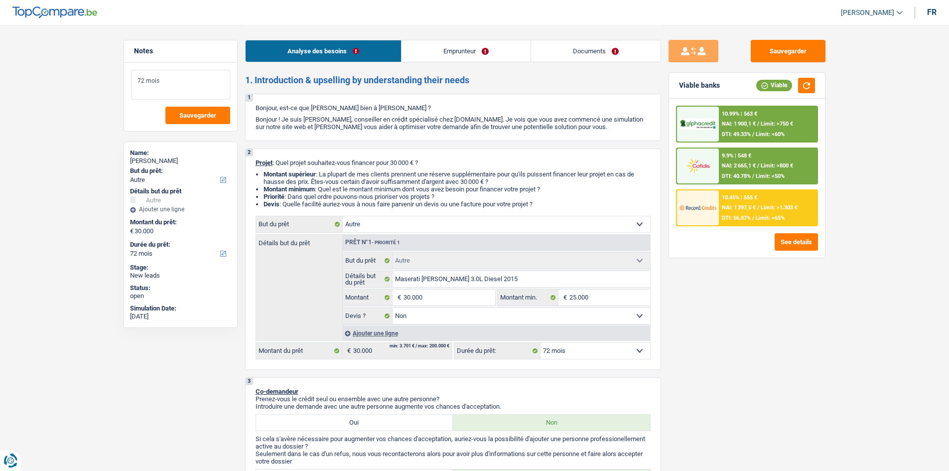
click at [193, 82] on textarea "72 mois" at bounding box center [180, 85] width 99 height 30
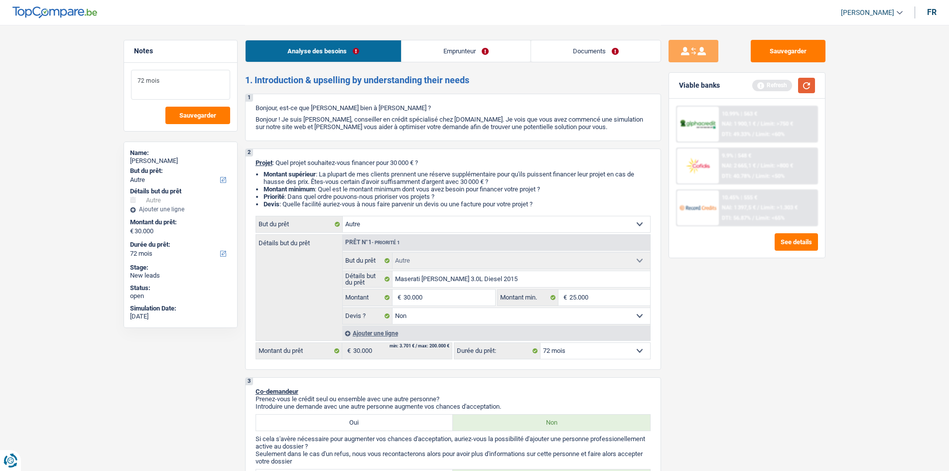
type textarea "72 mois"
click at [805, 81] on button "button" at bounding box center [806, 85] width 17 height 15
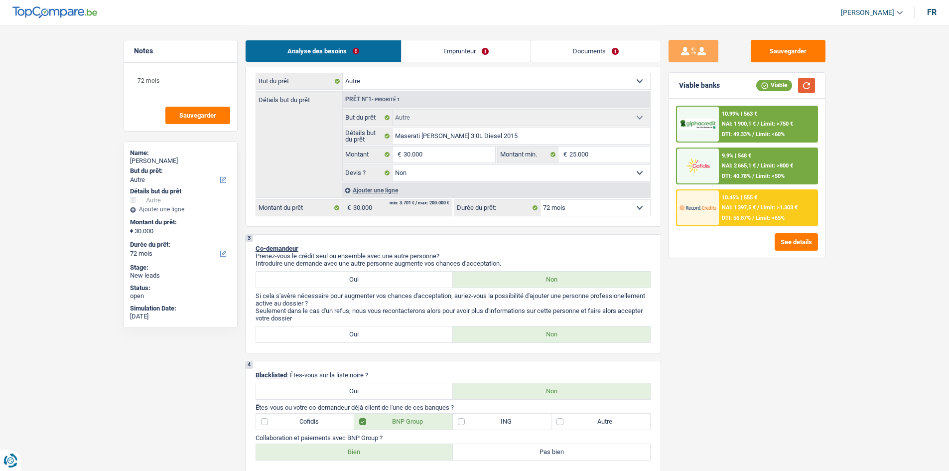
scroll to position [149, 0]
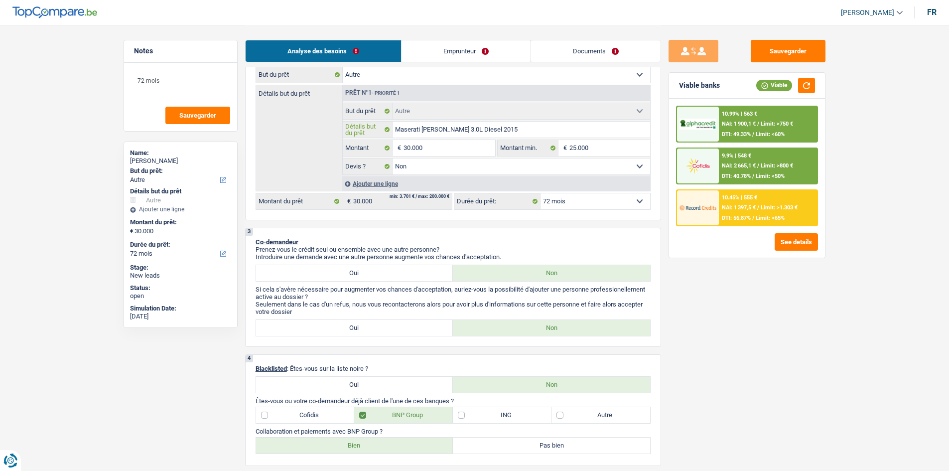
click at [408, 130] on input "Maserati Gibly 3.0L Diesel 2015" at bounding box center [522, 130] width 258 height 16
type input "Maerati Gibly 3.0L Diesel 2015"
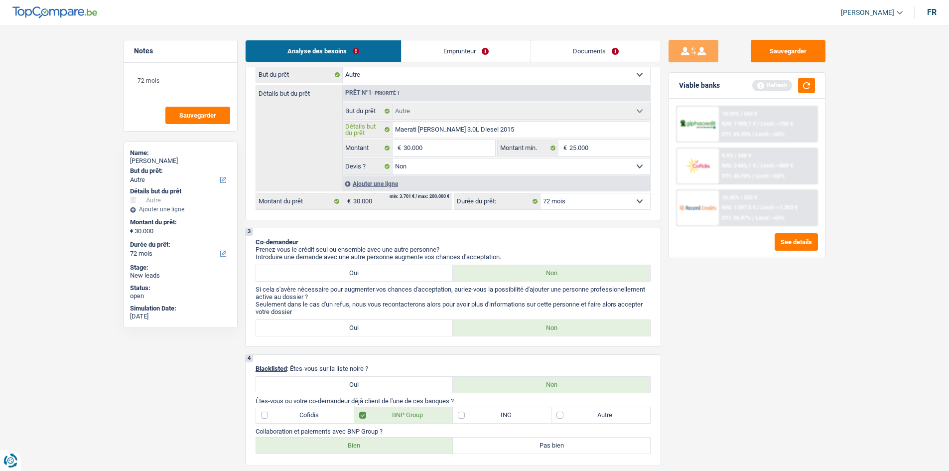
type input "Mazerati Gibly 3.0L Diesel 2015"
click at [815, 357] on div "Sauvegarder Viable banks Refresh 10.99% | 563 € NAI: 1 900,1 € / Limit: >750 € …" at bounding box center [747, 247] width 172 height 415
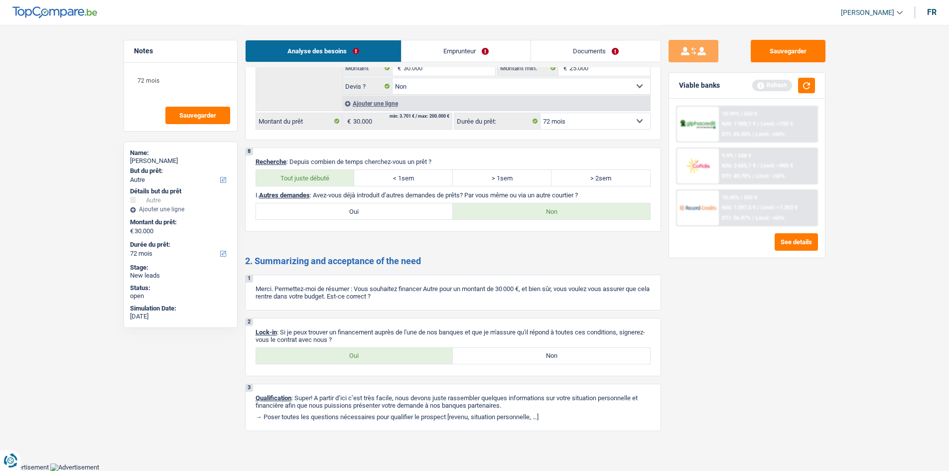
scroll to position [0, 0]
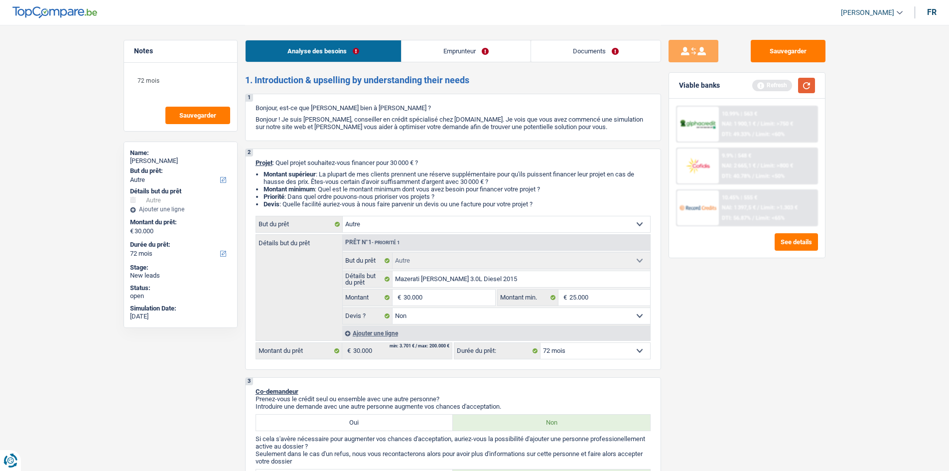
click at [798, 86] on button "button" at bounding box center [806, 85] width 17 height 15
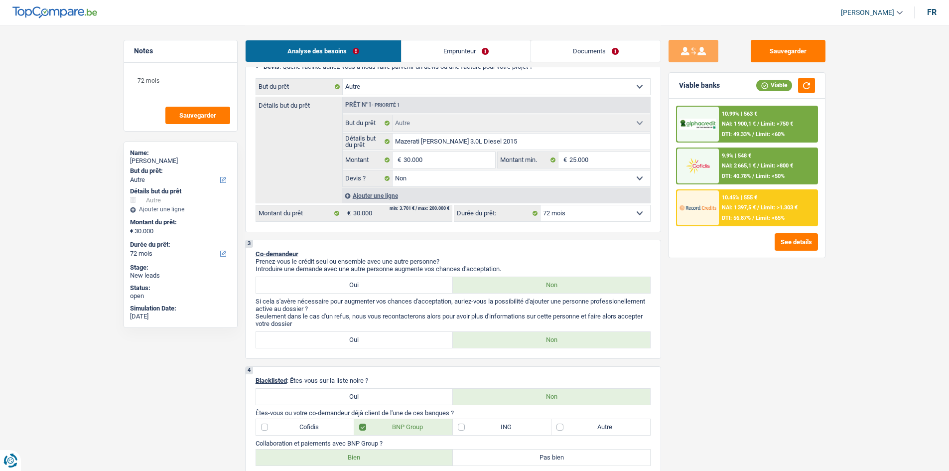
scroll to position [299, 0]
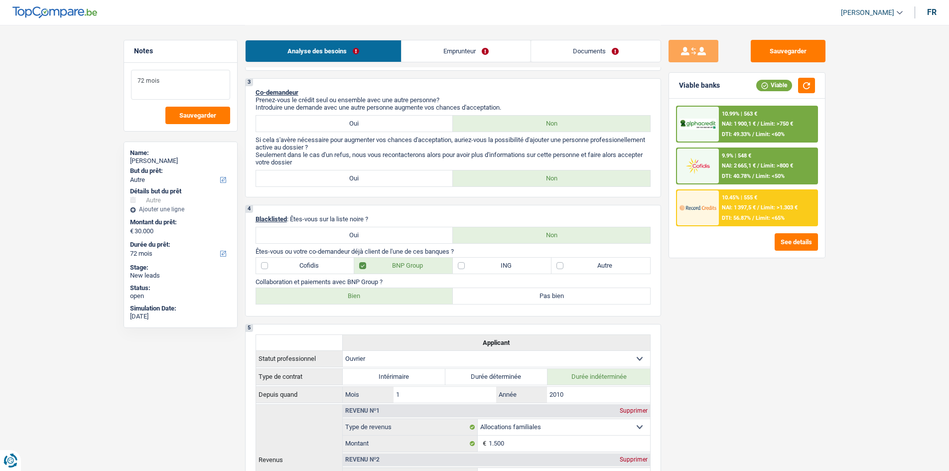
click at [136, 77] on textarea "72 mois" at bounding box center [180, 85] width 99 height 30
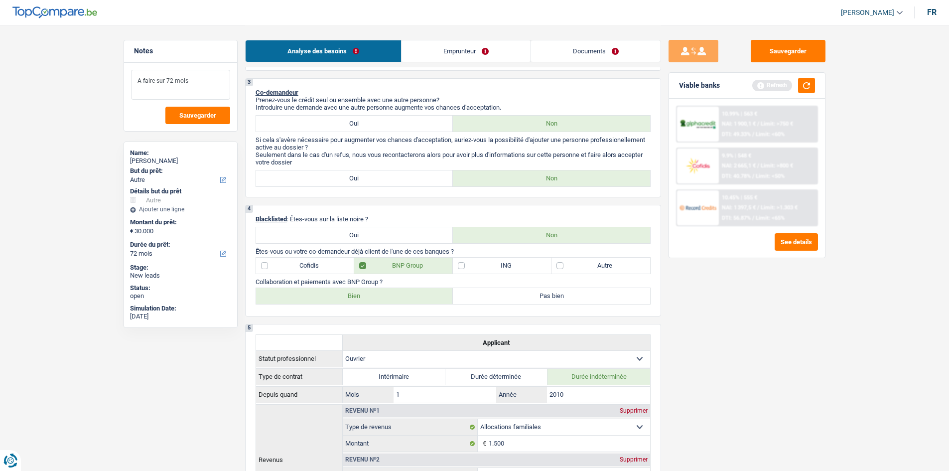
click at [161, 88] on textarea "A faire sur 72 mois" at bounding box center [180, 85] width 99 height 30
type textarea "A faire sur 72 mois"
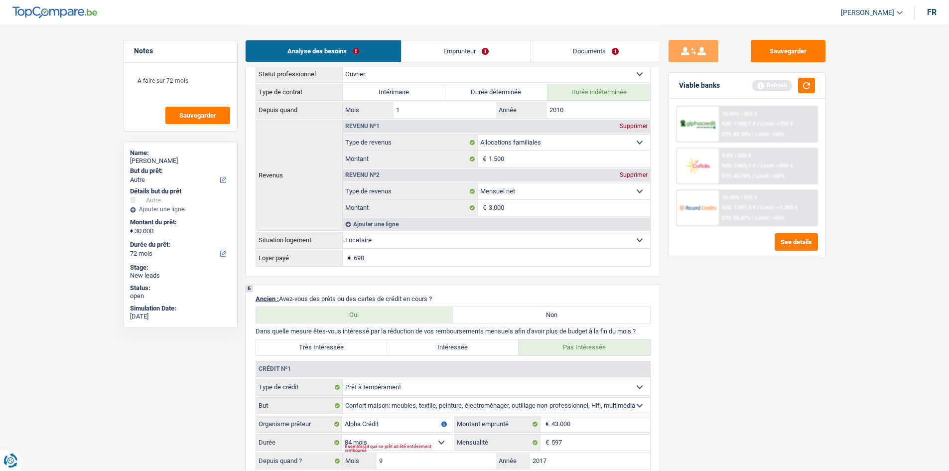
scroll to position [747, 0]
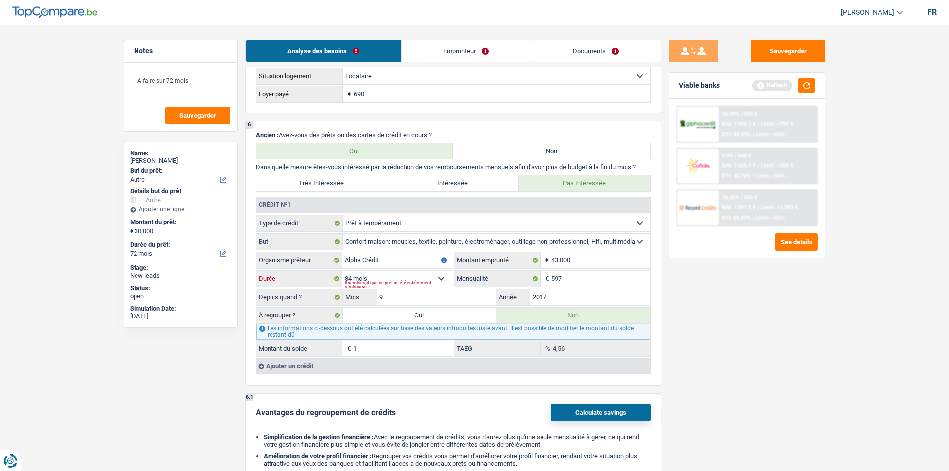
click at [439, 271] on select "12 mois 18 mois 24 mois 30 mois 36 mois 42 mois 48 mois 60 mois 72 mois 84 mois…" at bounding box center [397, 279] width 110 height 16
select select "96"
click at [342, 271] on select "12 mois 18 mois 24 mois 30 mois 36 mois 42 mois 48 mois 60 mois 72 mois 84 mois…" at bounding box center [397, 279] width 110 height 16
type input "7,76"
click at [758, 359] on div "Sauvegarder Viable banks Refresh 10.99% | 563 € NAI: 1 900,1 € / Limit: >750 € …" at bounding box center [747, 247] width 172 height 415
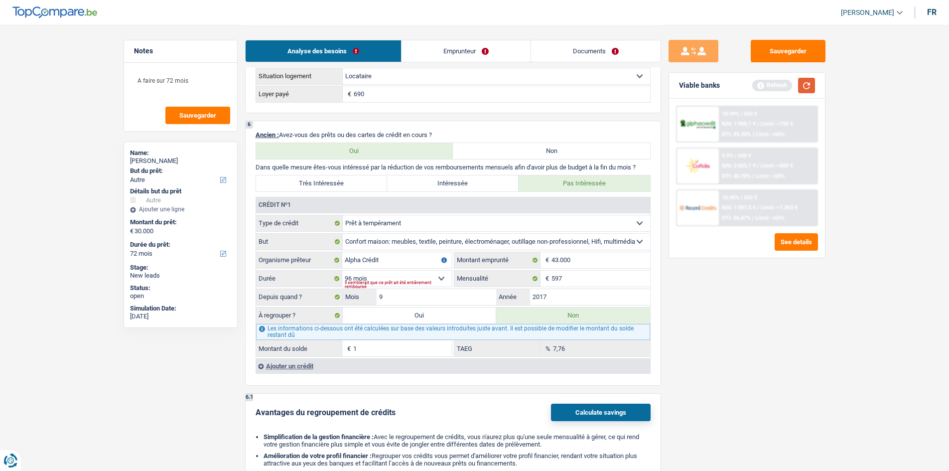
click at [803, 81] on button "button" at bounding box center [806, 85] width 17 height 15
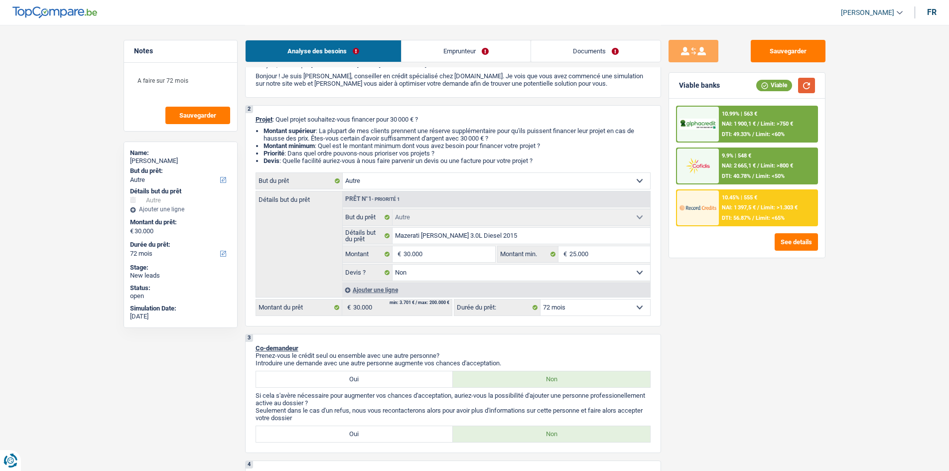
scroll to position [0, 0]
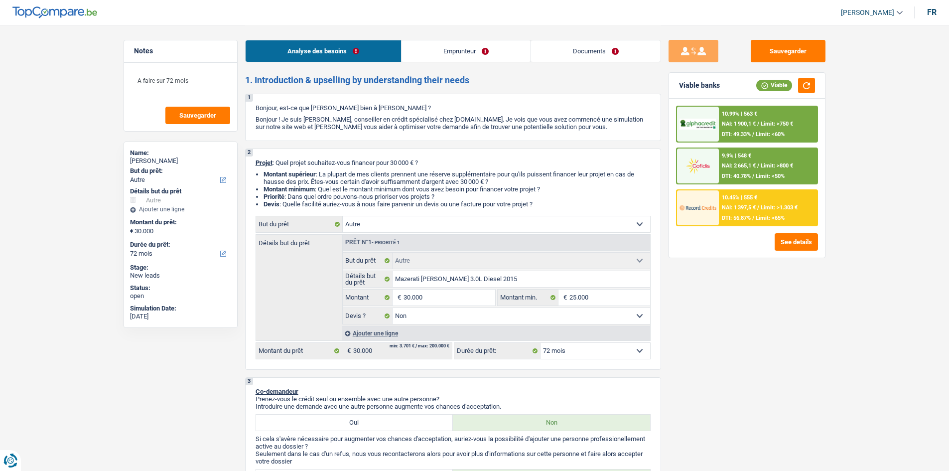
drag, startPoint x: 443, startPoint y: 61, endPoint x: 448, endPoint y: 49, distance: 12.8
click at [443, 61] on link "Emprunteur" at bounding box center [466, 50] width 129 height 21
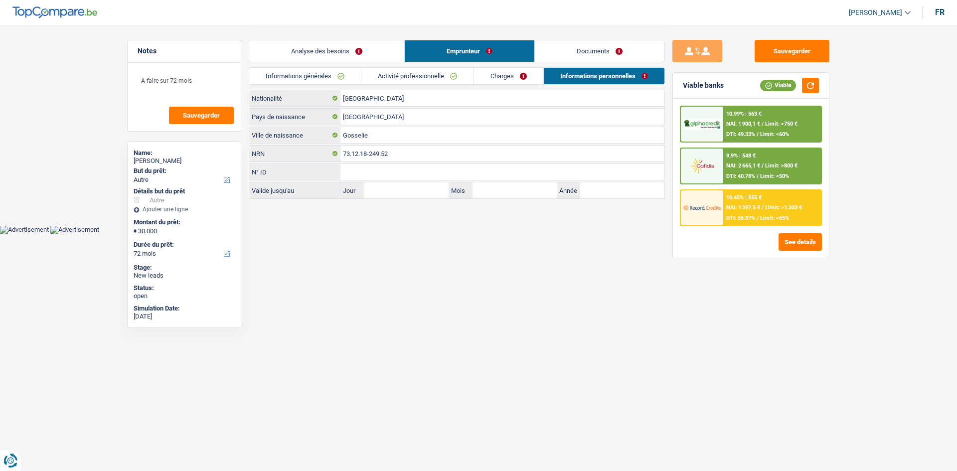
click at [340, 76] on link "Informations générales" at bounding box center [305, 76] width 112 height 16
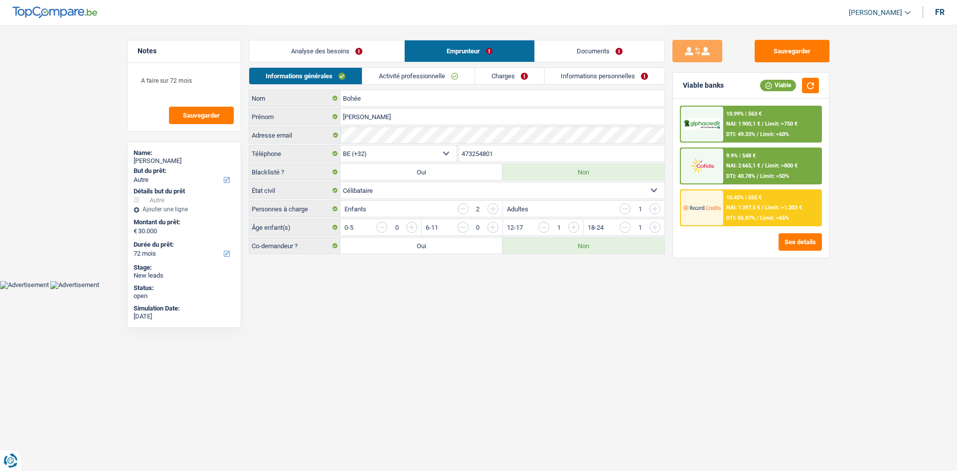
drag, startPoint x: 419, startPoint y: 81, endPoint x: 492, endPoint y: 82, distance: 72.8
click at [420, 81] on link "Activité professionnelle" at bounding box center [418, 76] width 112 height 16
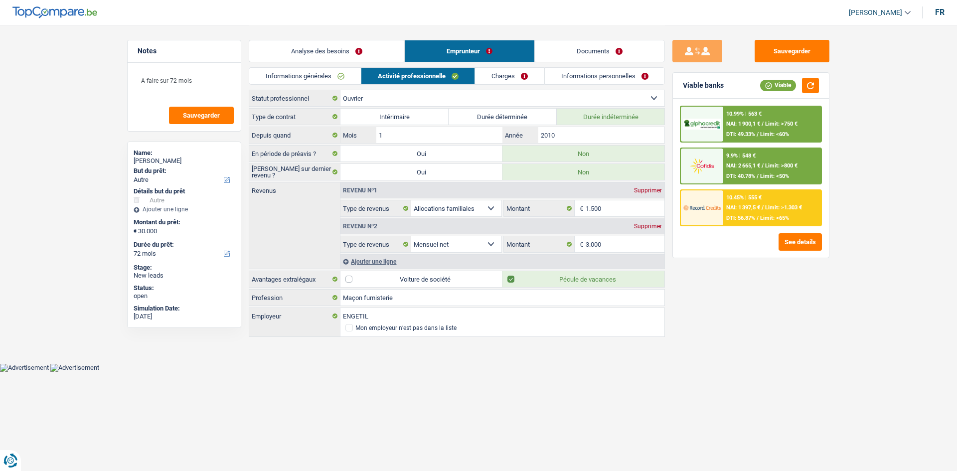
click at [504, 79] on link "Charges" at bounding box center [509, 76] width 69 height 16
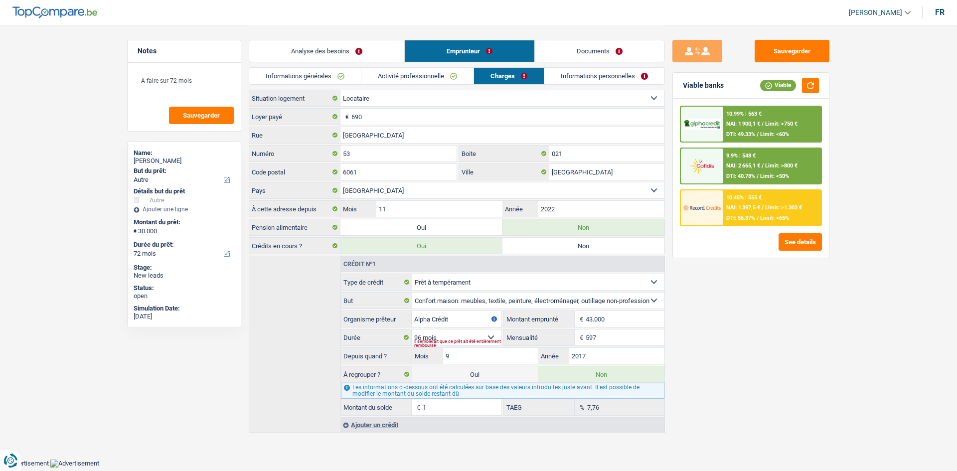
click at [618, 79] on link "Informations personnelles" at bounding box center [604, 76] width 120 height 16
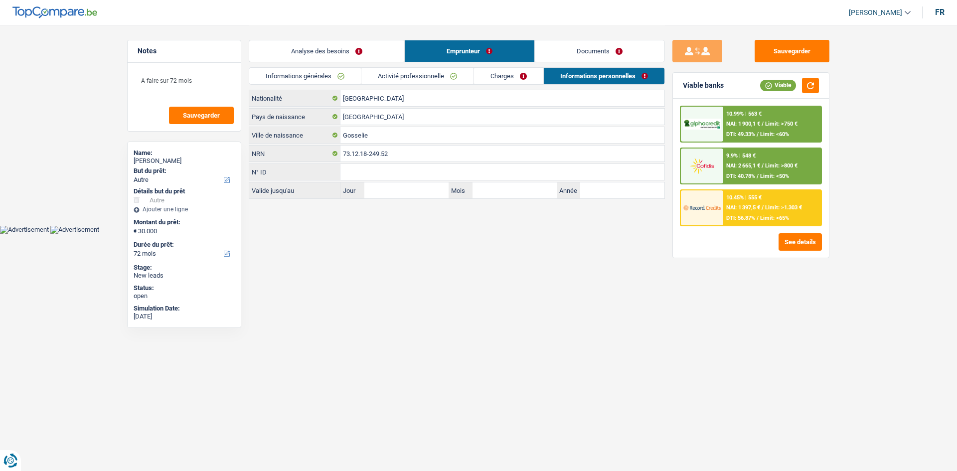
click at [624, 47] on link "Documents" at bounding box center [600, 50] width 130 height 21
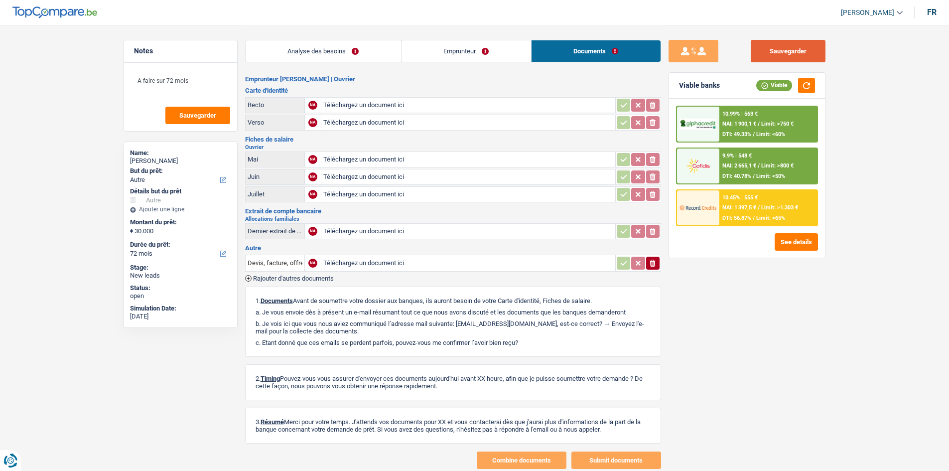
click at [801, 46] on button "Sauvegarder" at bounding box center [788, 51] width 75 height 22
click at [185, 86] on textarea "A faire sur 72 mois" at bounding box center [180, 85] width 99 height 30
click at [215, 91] on textarea "A faire sur 72 mois" at bounding box center [180, 85] width 99 height 30
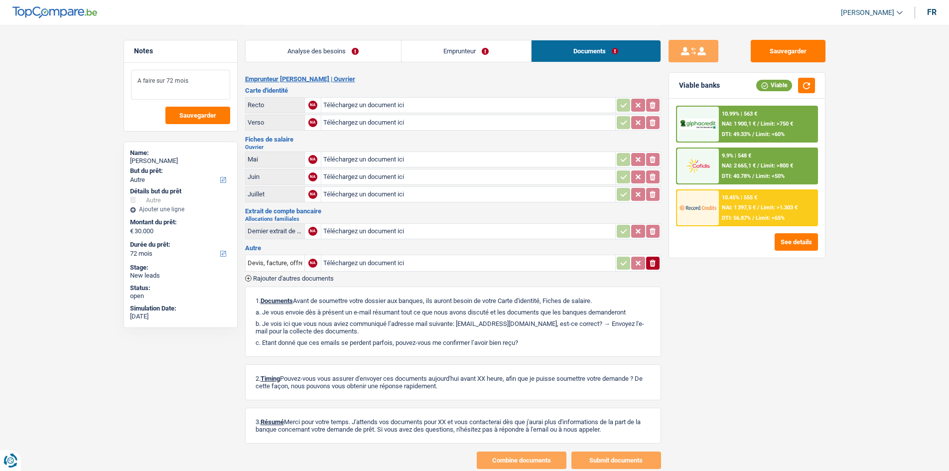
click at [215, 91] on textarea "A faire sur 72 mois" at bounding box center [180, 85] width 99 height 30
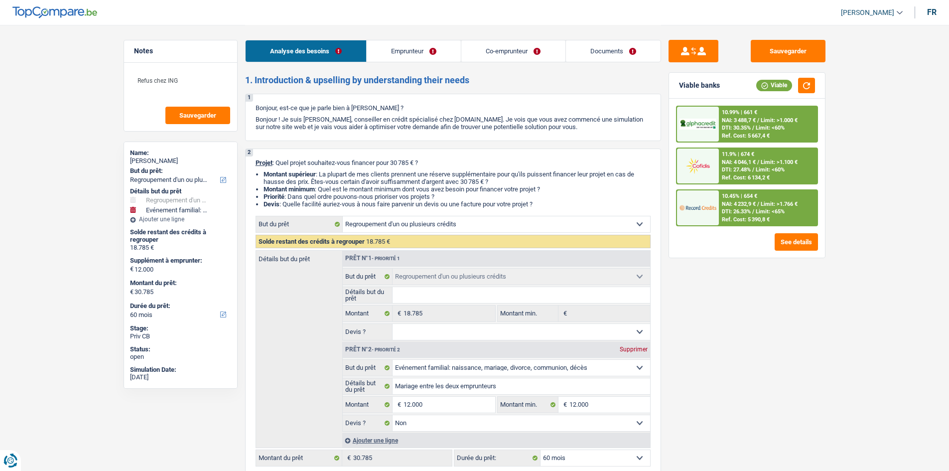
select select "refinancing"
select select "familyEvent"
select select "60"
select select "refinancing"
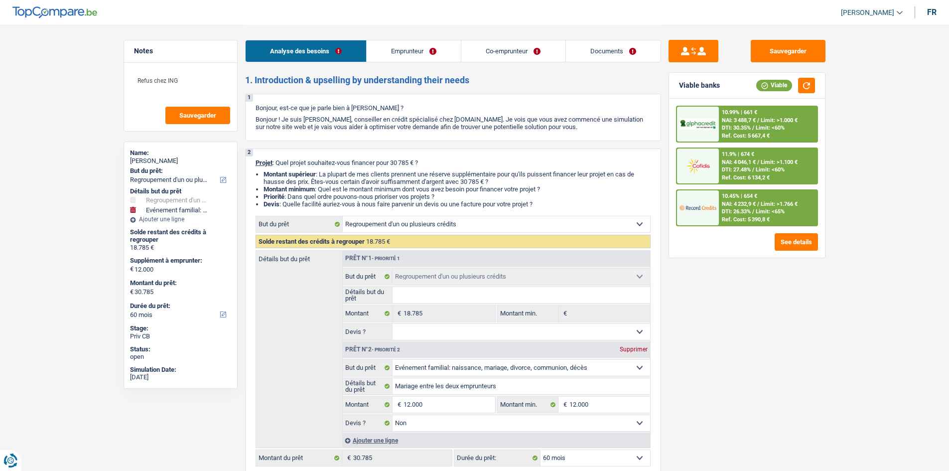
select select "refinancing"
select select "familyEvent"
select select "false"
select select "60"
select select "privateEmployee"
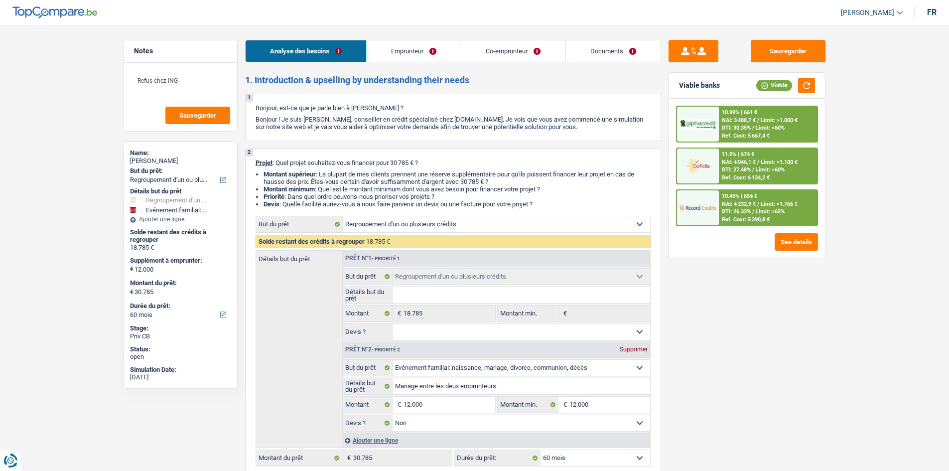
select select "privateEmployee"
select select "netSalary"
select select "mealVouchers"
select select "familyAllowances"
select select "netSalary"
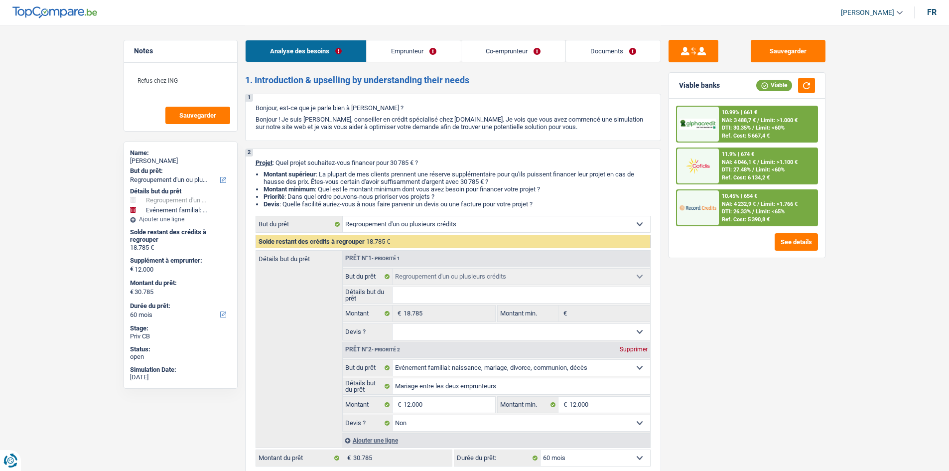
select select "mealVouchers"
select select "familyAllowances"
select select "ownerWithMortgage"
select select "mortgage"
select select "420"
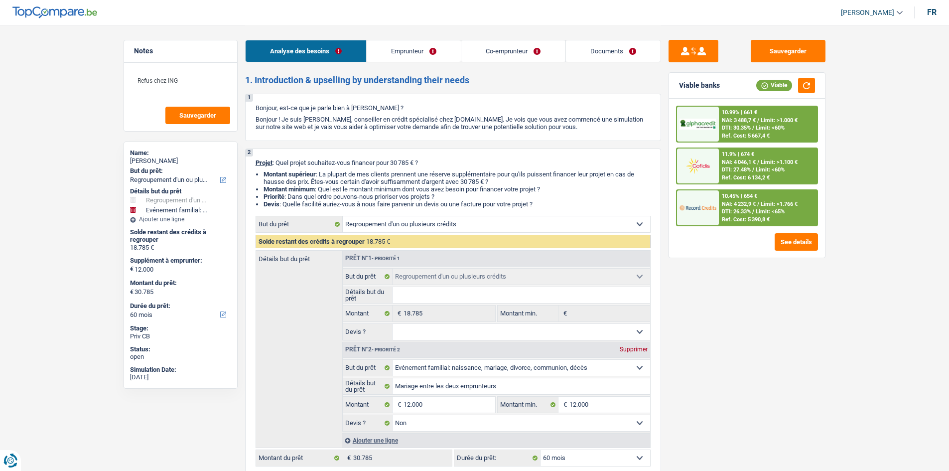
select select "renovationLoan"
select select "60"
select select "carLoan"
select select "60"
select select "refinancing"
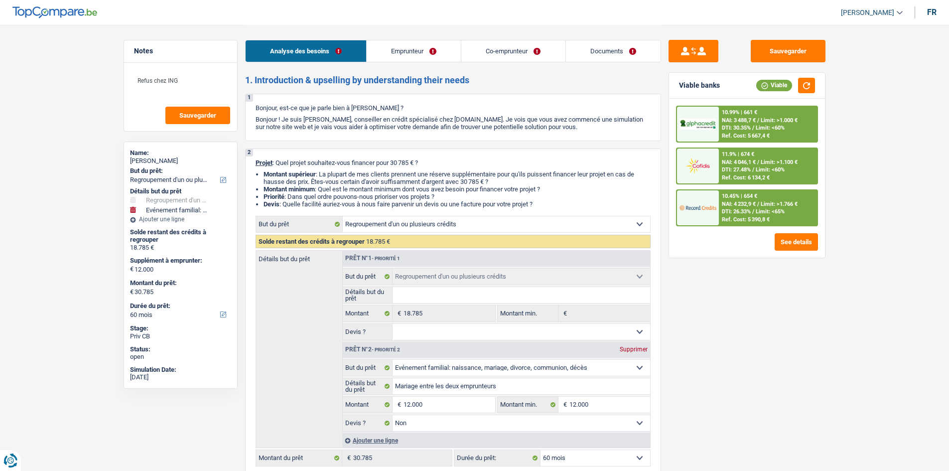
select select "refinancing"
select select "familyEvent"
select select "false"
select select "60"
click at [796, 360] on div "Sauvegarder Viable banks Viable 10.99% | 661 € NAI: 3 488,7 € / Limit: >1.000 €…" at bounding box center [747, 247] width 172 height 415
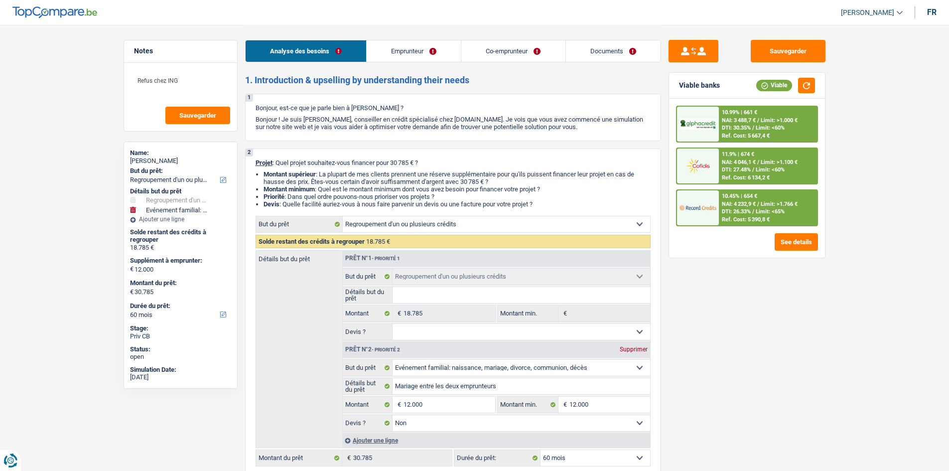
click at [794, 361] on div "Sauvegarder Viable banks Viable 10.99% | 661 € NAI: 3 488,7 € / Limit: >1.000 €…" at bounding box center [747, 247] width 172 height 415
click at [436, 332] on select "Oui Non Non répondu Sélectionner une option" at bounding box center [522, 332] width 258 height 16
select select "yes"
click at [393, 324] on select "Oui Non Non répondu Sélectionner une option" at bounding box center [522, 332] width 258 height 16
select select "yes"
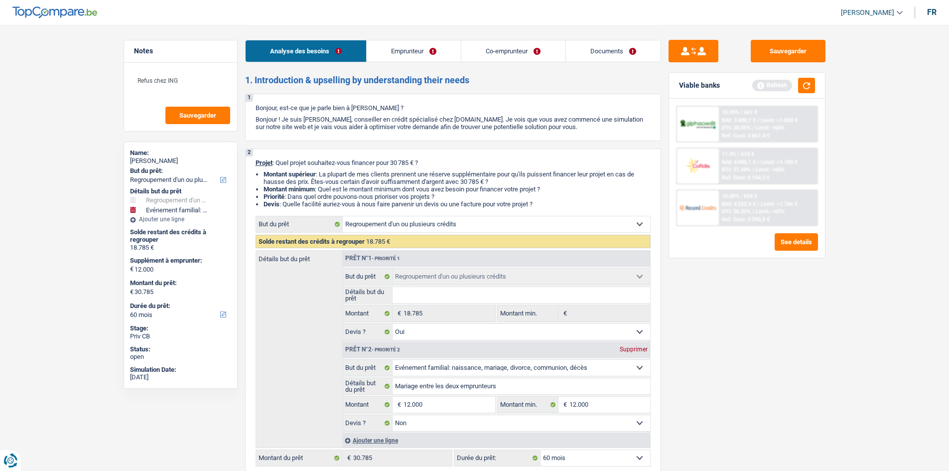
drag, startPoint x: 796, startPoint y: 357, endPoint x: 574, endPoint y: 307, distance: 227.8
click at [796, 357] on div "Sauvegarder Viable banks Refresh 10.99% | 661 € NAI: 3 488,7 € / Limit: >1.000 …" at bounding box center [747, 247] width 172 height 415
click at [480, 300] on input "Détails but du prêt" at bounding box center [522, 295] width 258 height 16
click at [779, 298] on div "Sauvegarder Viable banks Refresh 10.99% | 661 € NAI: 3 488,7 € / Limit: >1.000 …" at bounding box center [747, 247] width 172 height 415
click at [812, 80] on button "button" at bounding box center [806, 85] width 17 height 15
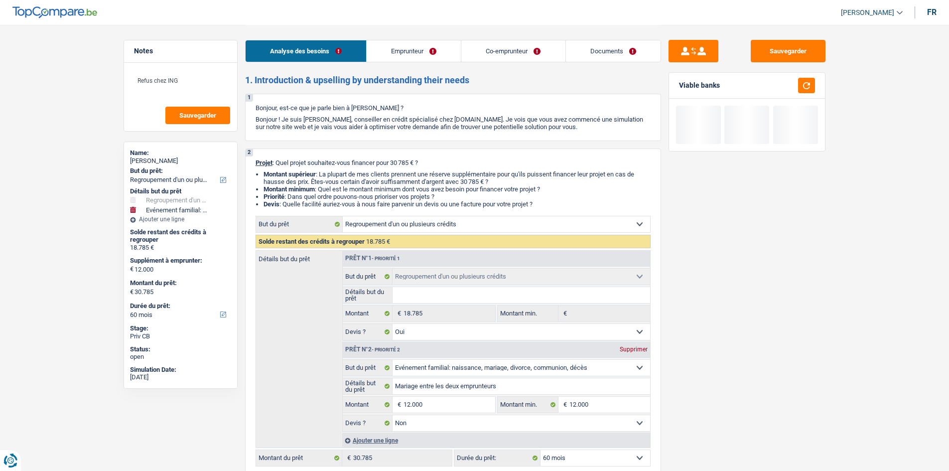
click at [455, 291] on input "Détails but du prêt" at bounding box center [522, 295] width 258 height 16
type input "R"
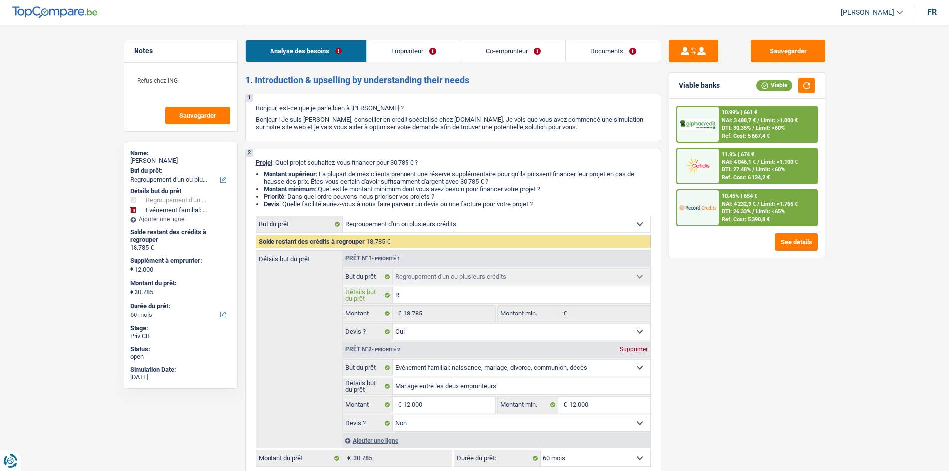
type input "Re"
type input "Reg"
type input "Regr"
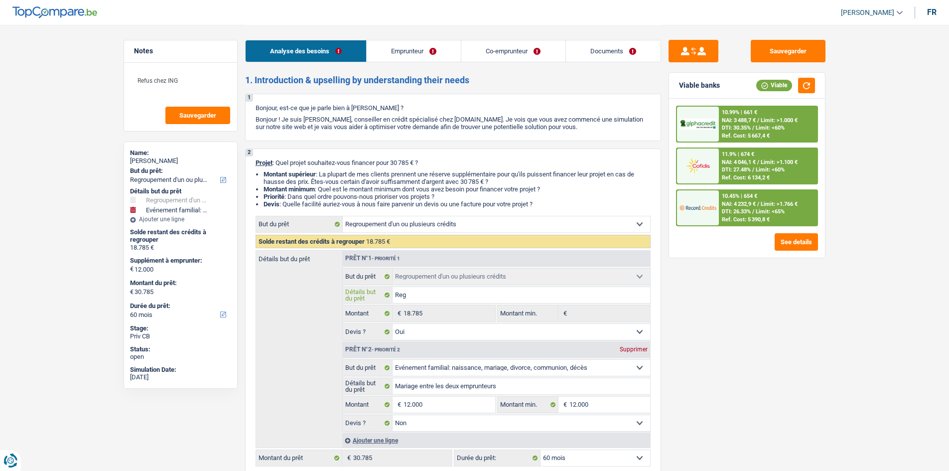
type input "Regr"
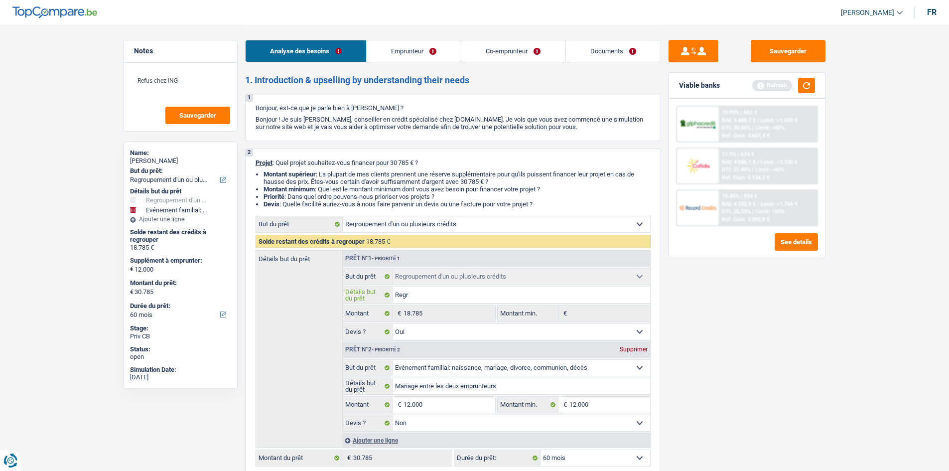
type input "Regro"
type input "Regrou"
type input "Regroup"
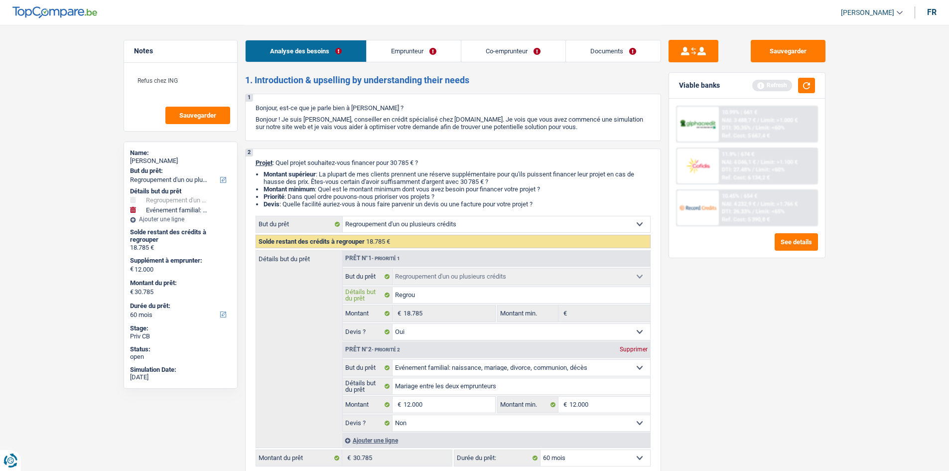
type input "Regroup"
type input "Regroupe"
type input "Regroupem"
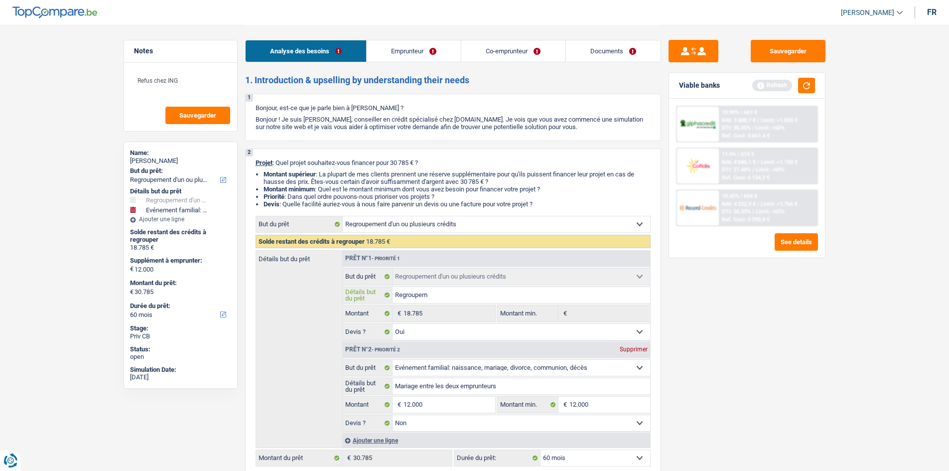
type input "Regroupeme"
type input "Regroupemen"
type input "Regroupement"
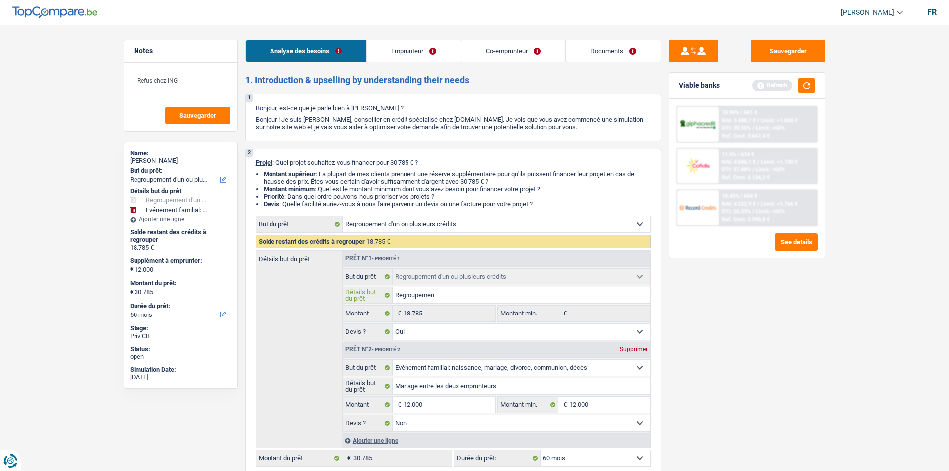
type input "Regroupement"
click at [748, 331] on div "Sauvegarder Viable banks Refresh 10.99% | 661 € NAI: 3 488,7 € / Limit: >1.000 …" at bounding box center [747, 247] width 172 height 415
click at [804, 82] on button "button" at bounding box center [806, 85] width 17 height 15
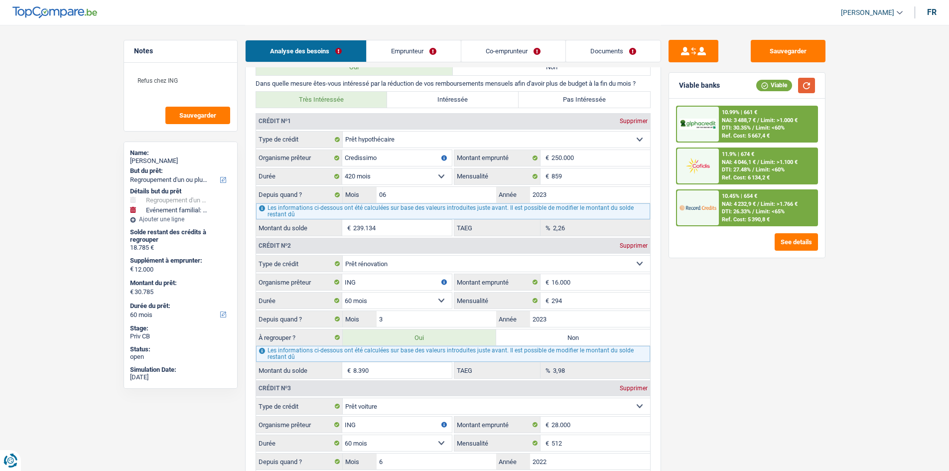
scroll to position [1046, 0]
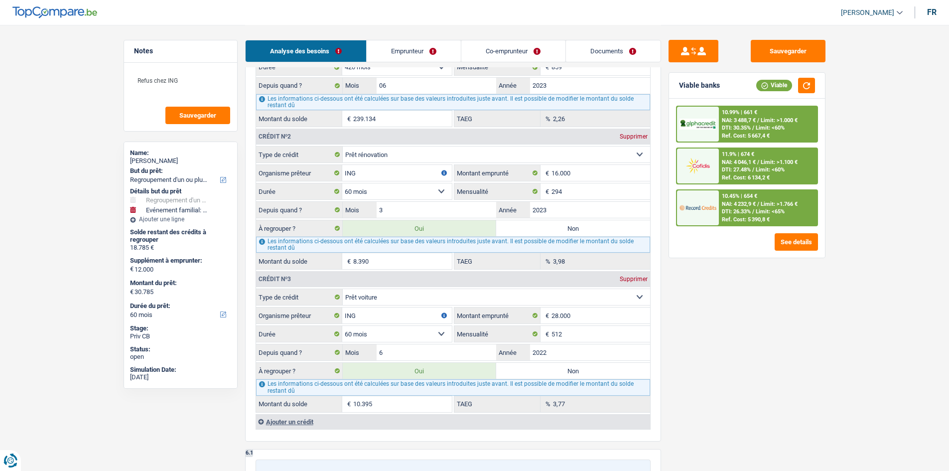
click at [708, 337] on div "Sauvegarder Viable banks Viable 10.99% | 661 € NAI: 3 488,7 € / Limit: >1.000 €…" at bounding box center [747, 247] width 172 height 415
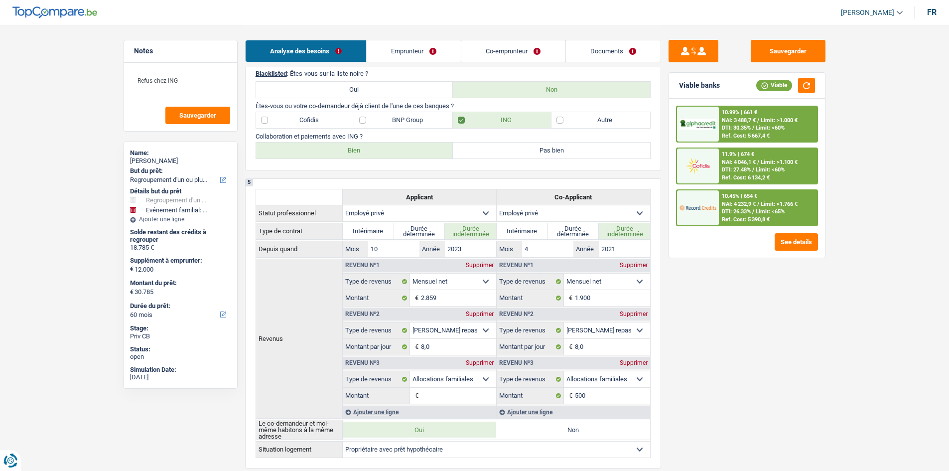
scroll to position [299, 0]
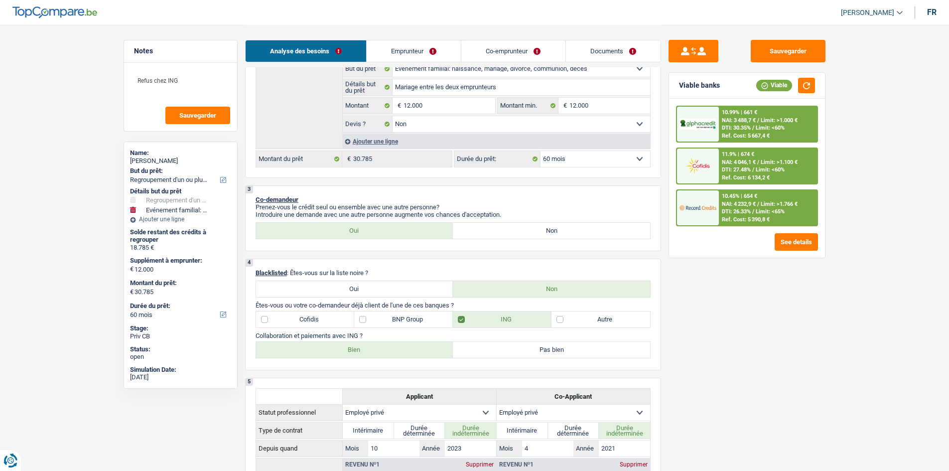
click at [580, 160] on select "12 mois 18 mois 24 mois 30 mois 36 mois 42 mois 48 mois 60 mois 72 mois 84 mois…" at bounding box center [596, 159] width 110 height 16
select select "30"
click at [541, 151] on select "12 mois 18 mois 24 mois 30 mois 36 mois 42 mois 48 mois 60 mois 72 mois 84 mois…" at bounding box center [596, 159] width 110 height 16
select select "30"
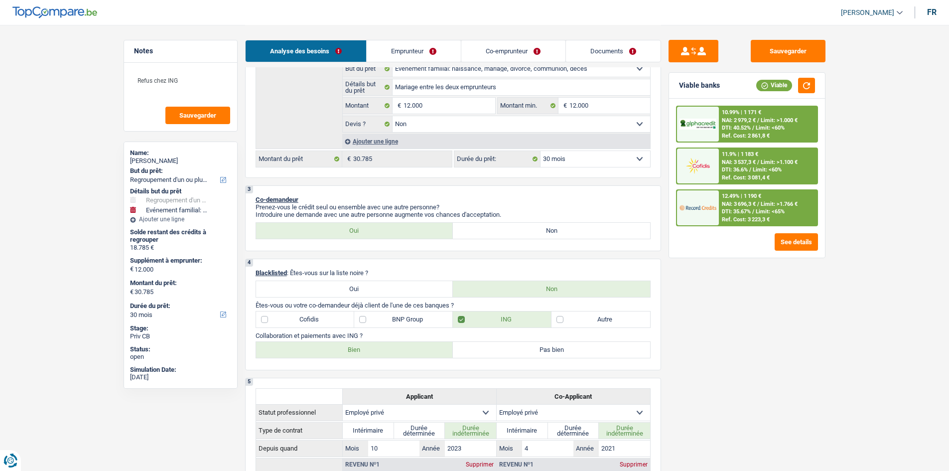
click at [774, 201] on span "Limit: >1.766 €" at bounding box center [779, 204] width 37 height 6
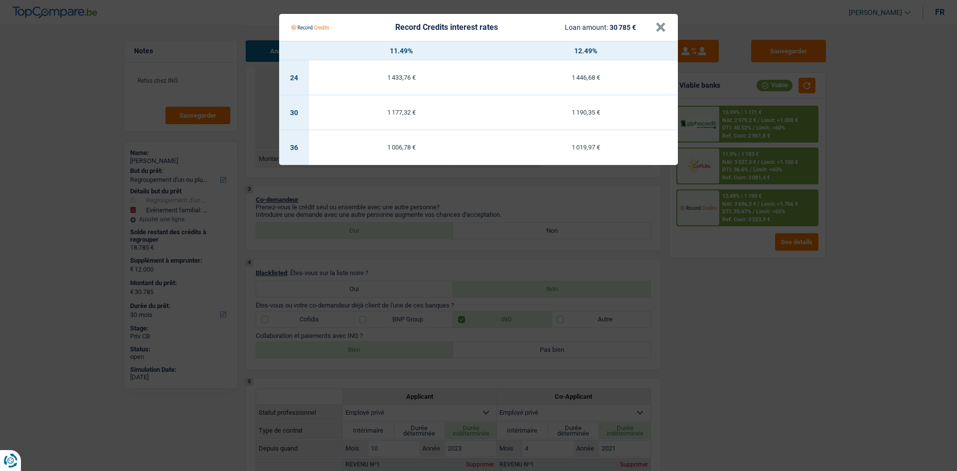
click at [739, 282] on Credits "Record Credits interest rates Loan amount: 30 785 € × 11.49% 12.49% 24 1 433,76…" at bounding box center [478, 235] width 957 height 471
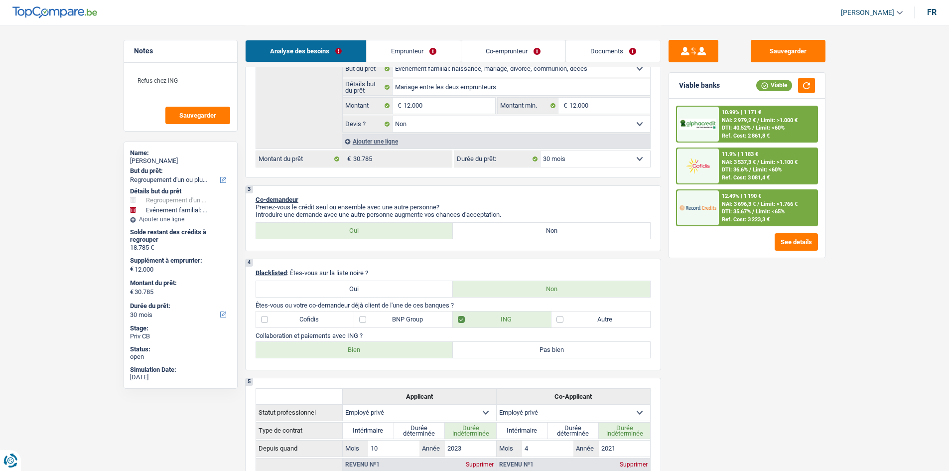
drag, startPoint x: 612, startPoint y: 152, endPoint x: 615, endPoint y: 162, distance: 10.9
click at [612, 152] on select "12 mois 18 mois 24 mois 30 mois 36 mois 42 mois 48 mois 60 mois 72 mois 84 mois…" at bounding box center [596, 159] width 110 height 16
select select "60"
click at [541, 151] on select "12 mois 18 mois 24 mois 30 mois 36 mois 42 mois 48 mois 60 mois 72 mois 84 mois…" at bounding box center [596, 159] width 110 height 16
select select "60"
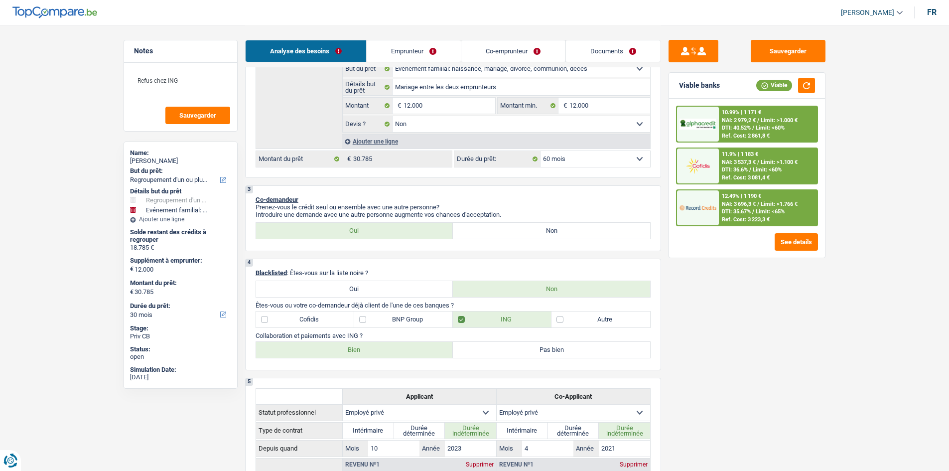
select select "60"
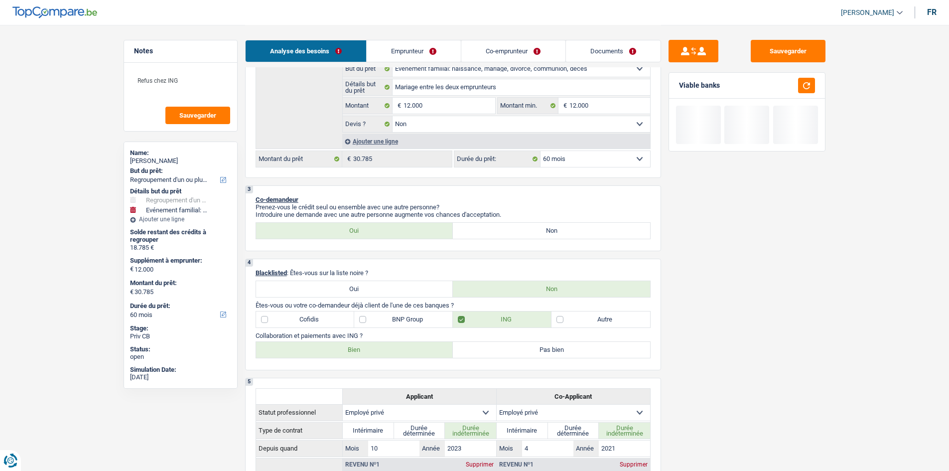
click at [700, 277] on div "Sauvegarder Viable banks" at bounding box center [747, 247] width 172 height 415
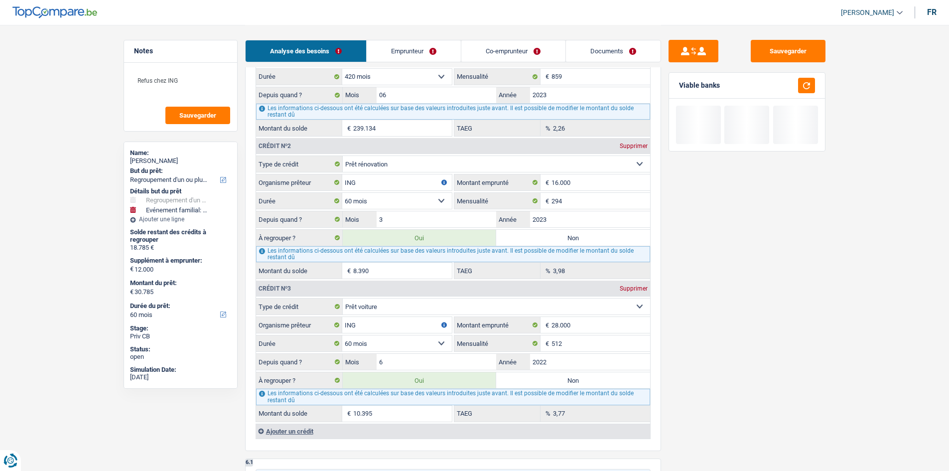
scroll to position [1146, 0]
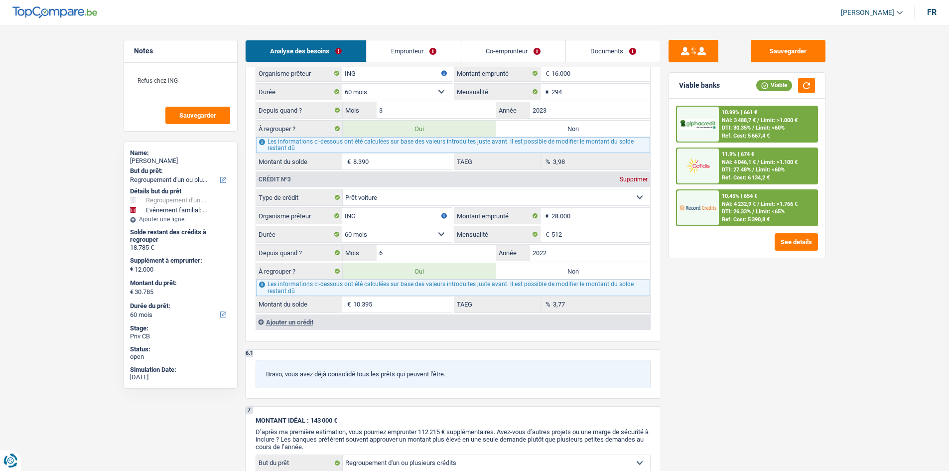
click at [566, 277] on label "Non" at bounding box center [573, 271] width 154 height 16
click at [566, 277] on input "Non" at bounding box center [573, 271] width 154 height 16
radio input "true"
type input "20.390"
select select "120"
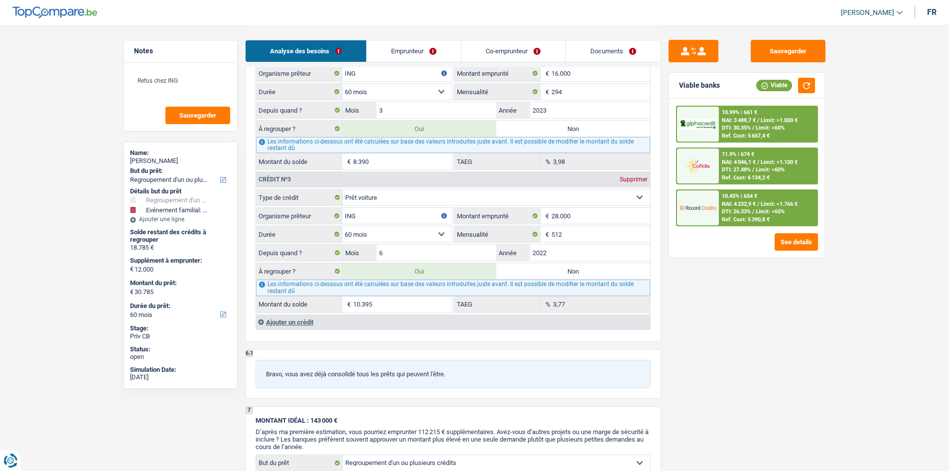
type input "8.390"
type input "20.390"
select select "120"
radio input "false"
type input "8.390"
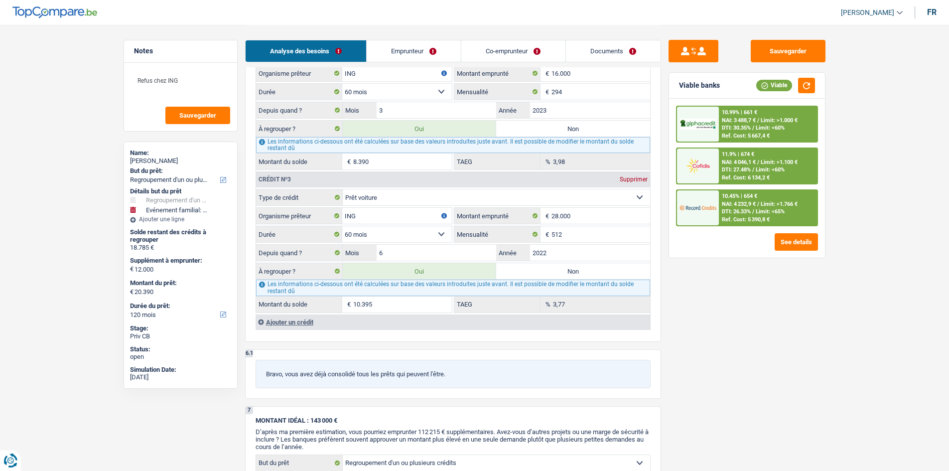
type input "20.390"
select select "120"
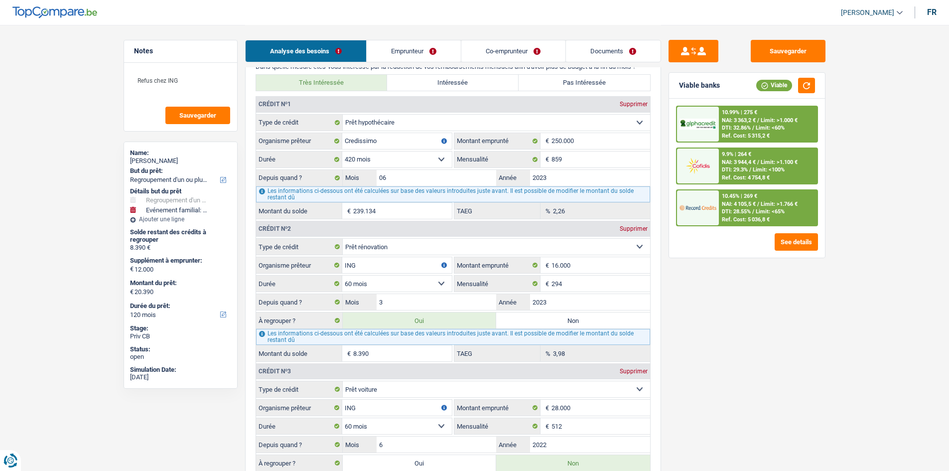
scroll to position [947, 0]
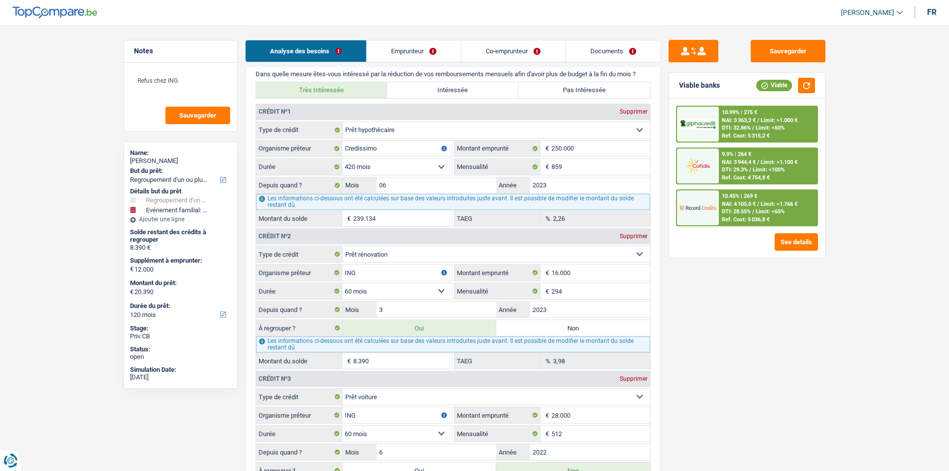
click at [792, 336] on div "Sauvegarder Viable banks Viable 10.99% | 275 € NAI: 3 363,2 € / Limit: >1.000 €…" at bounding box center [747, 247] width 172 height 415
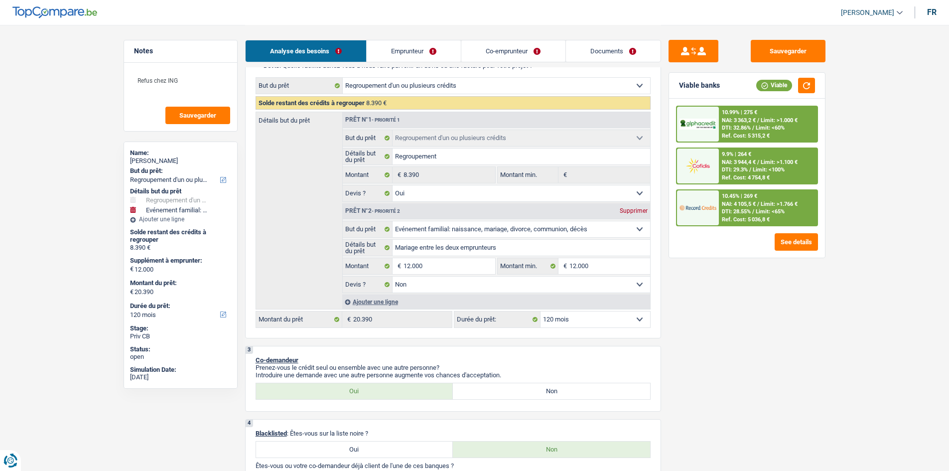
scroll to position [111, 0]
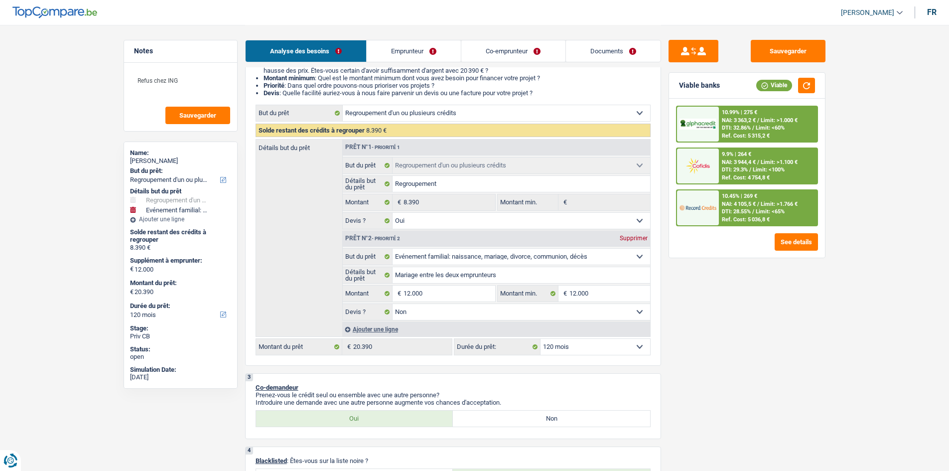
click at [620, 351] on select "12 mois 18 mois 24 mois 30 mois 36 mois 42 mois 48 mois 60 mois 72 mois 84 mois…" at bounding box center [596, 347] width 110 height 16
select select "60"
click at [541, 339] on select "12 mois 18 mois 24 mois 30 mois 36 mois 42 mois 48 mois 60 mois 72 mois 84 mois…" at bounding box center [596, 347] width 110 height 16
select select "60"
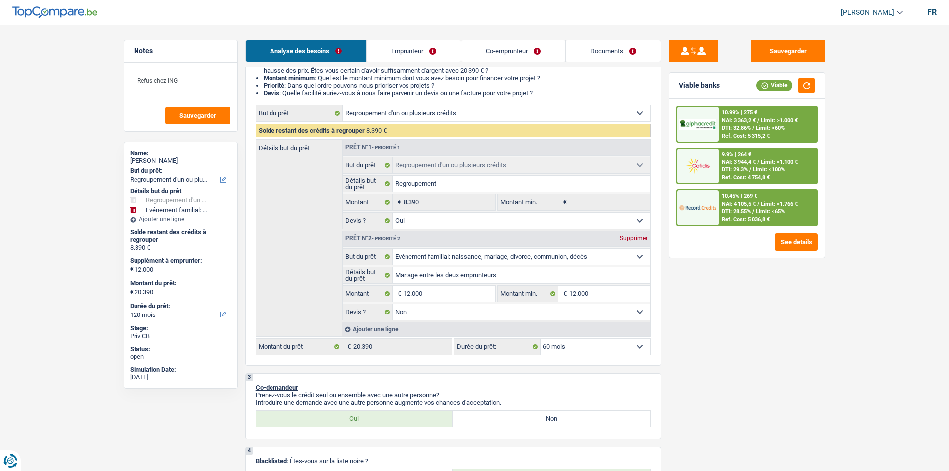
select select "60"
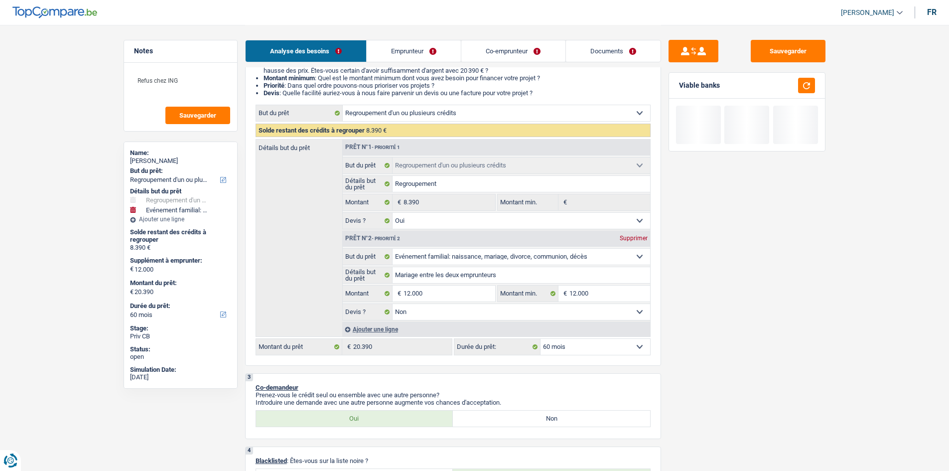
click at [744, 315] on div "Sauvegarder Viable banks" at bounding box center [747, 247] width 172 height 415
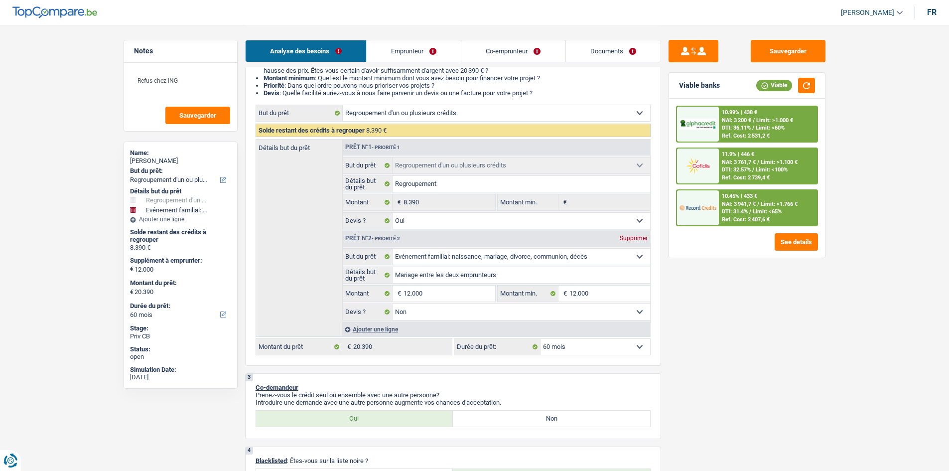
click at [757, 197] on div "10.45% | 433 €" at bounding box center [739, 196] width 35 height 6
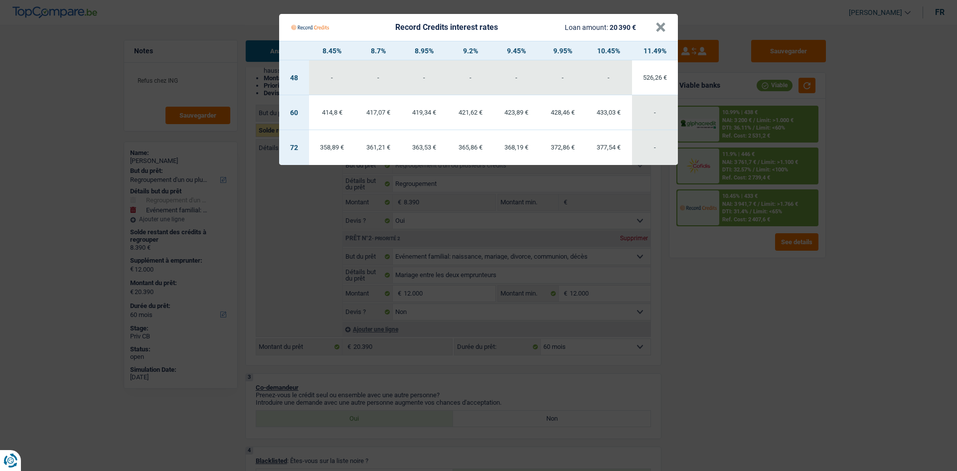
click at [808, 339] on Credits "Record Credits interest rates Loan amount: 20 390 € × 8.45% 8.7% 8.95% 9.2% 9.4…" at bounding box center [478, 235] width 957 height 471
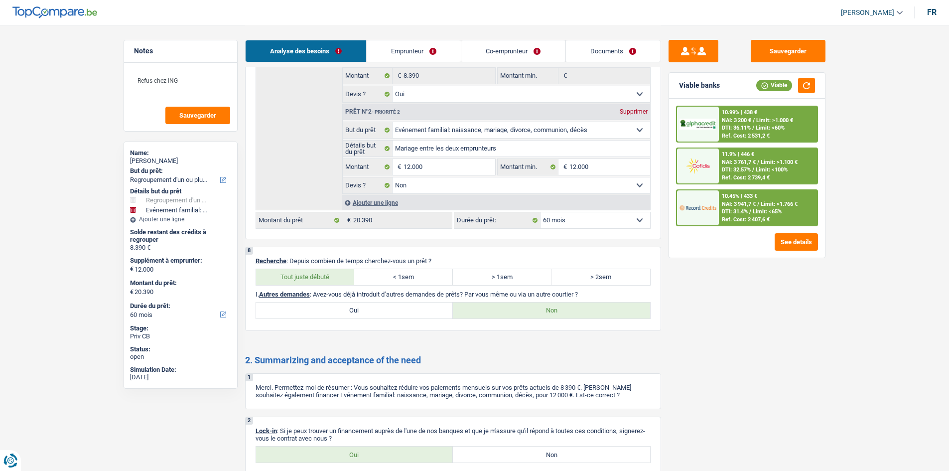
scroll to position [1775, 0]
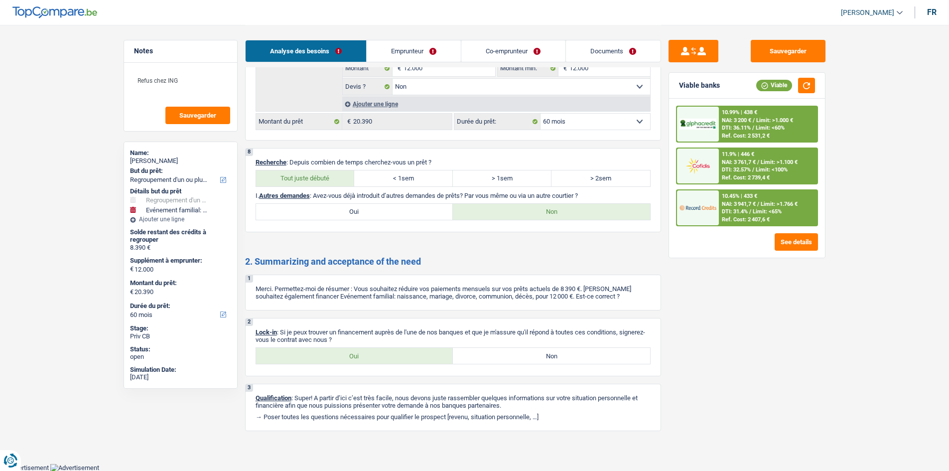
click at [340, 353] on label "Oui" at bounding box center [354, 356] width 197 height 16
click at [340, 353] on input "Oui" at bounding box center [354, 356] width 197 height 16
radio input "true"
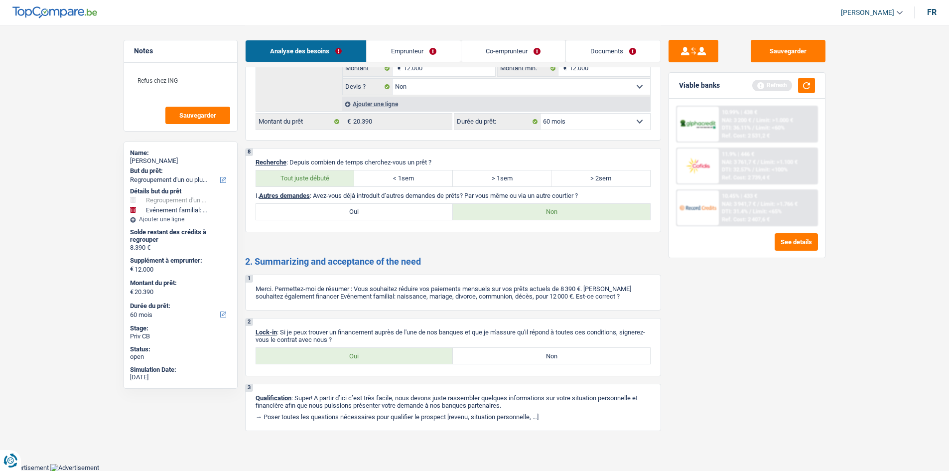
click at [720, 343] on div "Sauvegarder Viable banks Refresh 10.99% | 438 € NAI: 3 200 € / Limit: >1.000 € …" at bounding box center [747, 247] width 172 height 415
click at [805, 84] on button "button" at bounding box center [806, 85] width 17 height 15
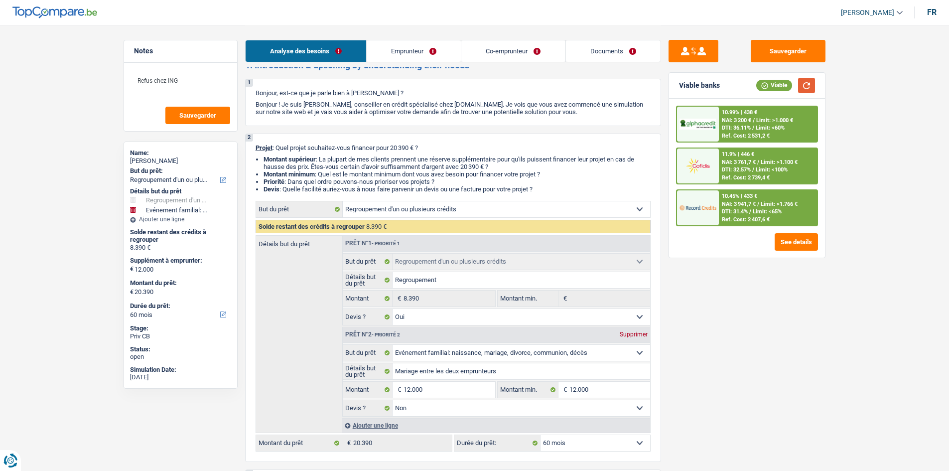
scroll to position [10, 0]
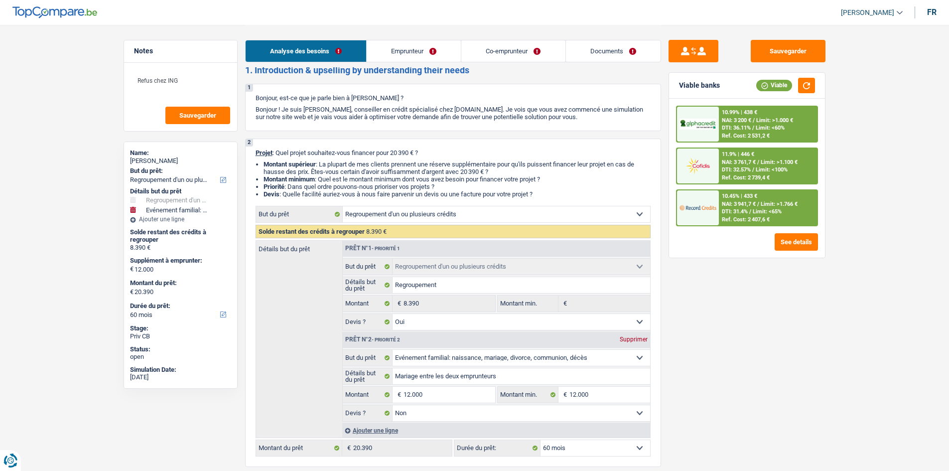
click at [645, 51] on link "Documents" at bounding box center [613, 50] width 95 height 21
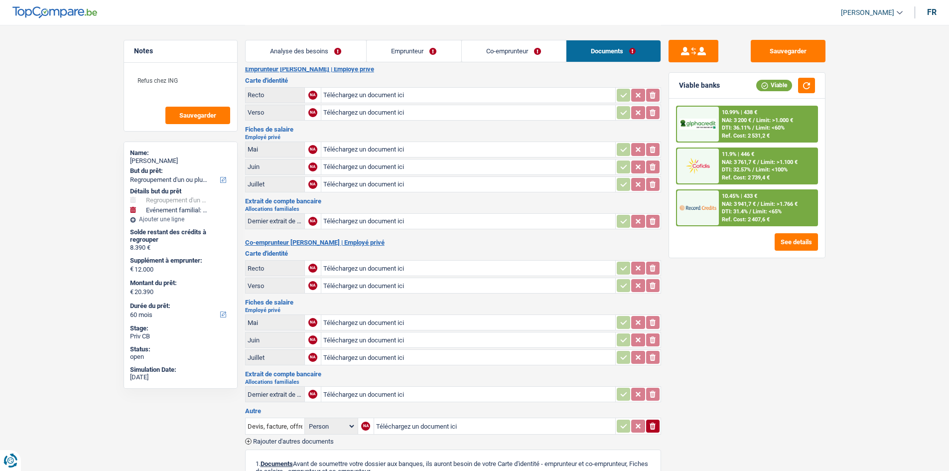
click at [419, 50] on link "Emprunteur" at bounding box center [414, 50] width 95 height 21
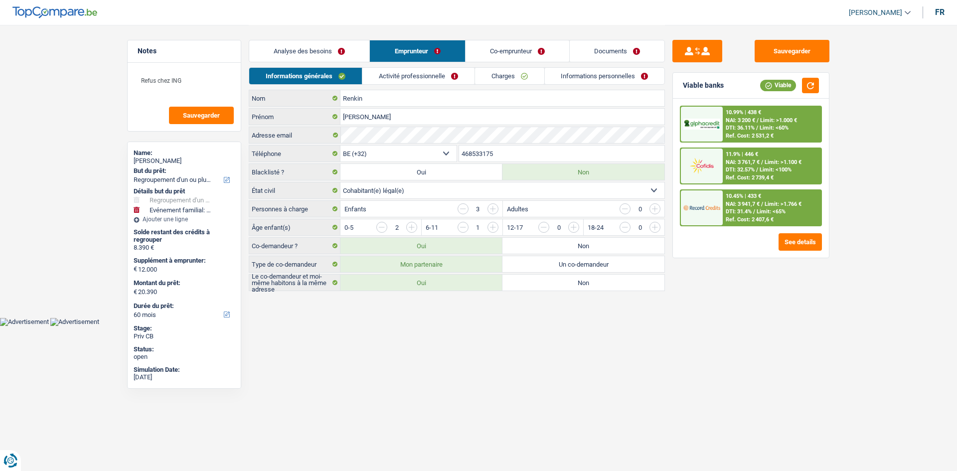
click at [427, 73] on link "Activité professionnelle" at bounding box center [418, 76] width 112 height 16
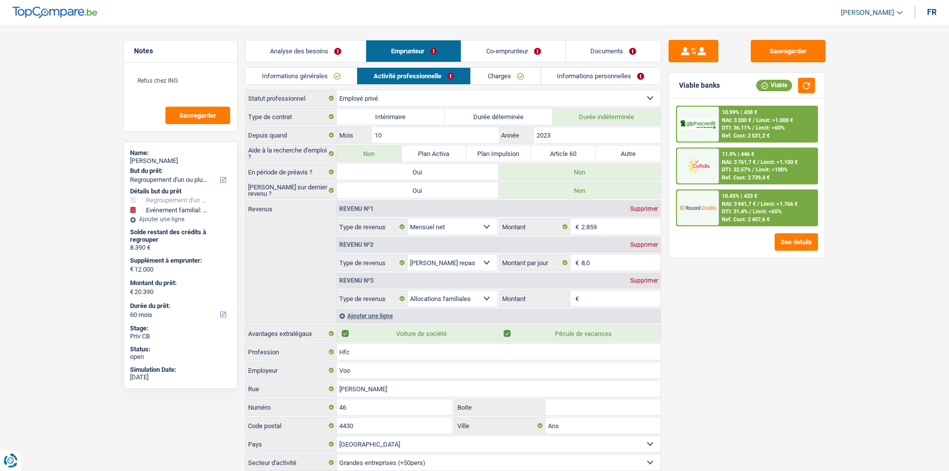
click at [510, 79] on link "Charges" at bounding box center [505, 76] width 69 height 16
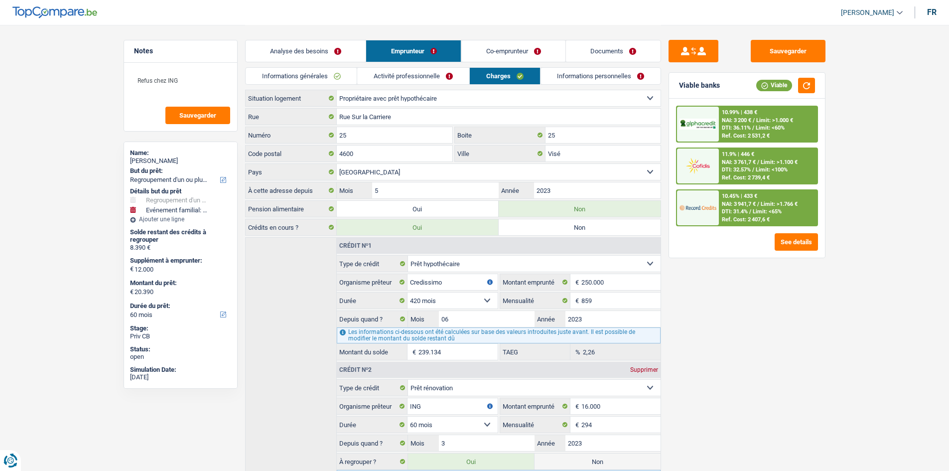
click at [559, 79] on link "Informations personnelles" at bounding box center [601, 76] width 120 height 16
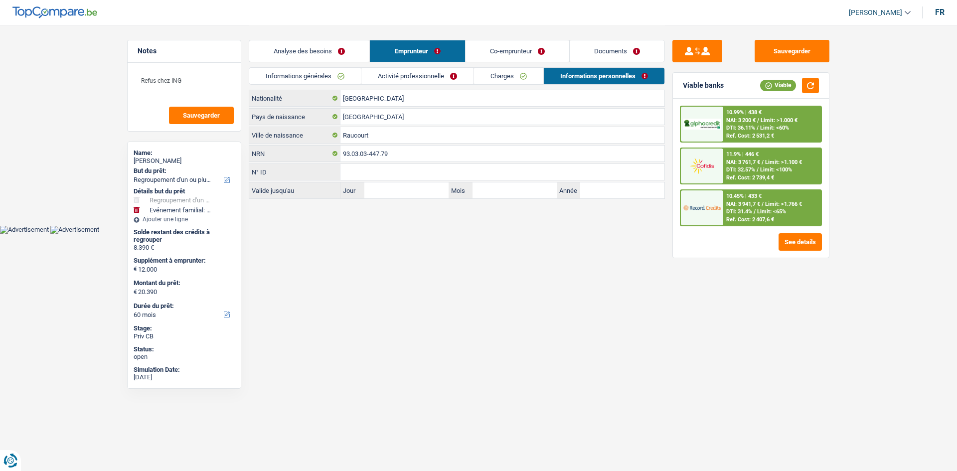
click at [478, 48] on link "Co-emprunteur" at bounding box center [517, 50] width 104 height 21
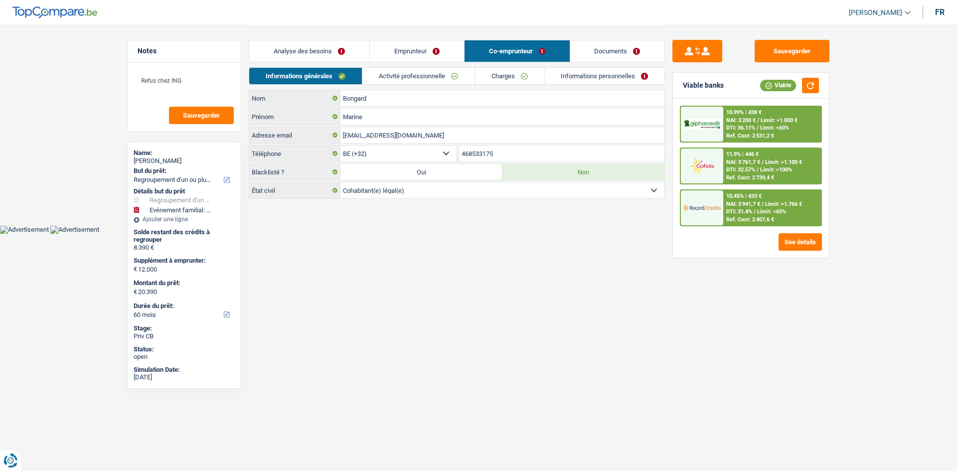
click at [441, 65] on div "Analyse des besoins Emprunteur Co-emprunteur Documents" at bounding box center [457, 46] width 416 height 42
click at [389, 45] on link "Emprunteur" at bounding box center [417, 50] width 94 height 21
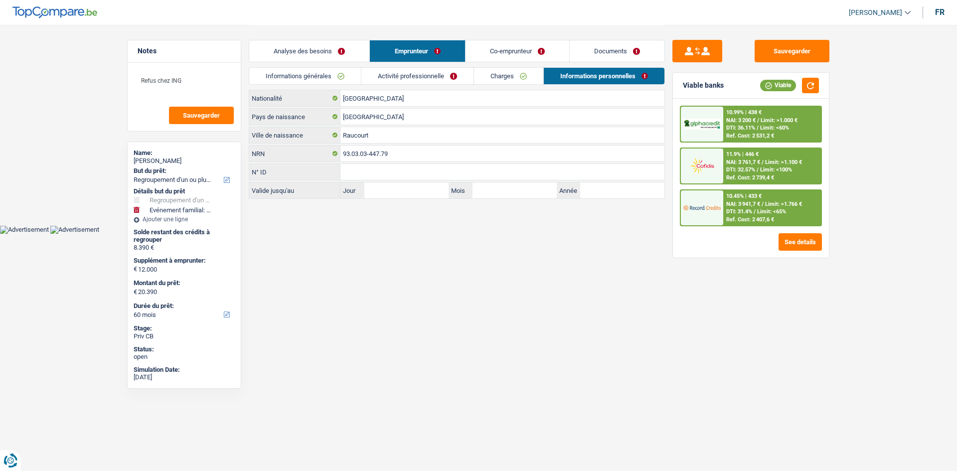
click at [377, 77] on link "Activité professionnelle" at bounding box center [417, 76] width 112 height 16
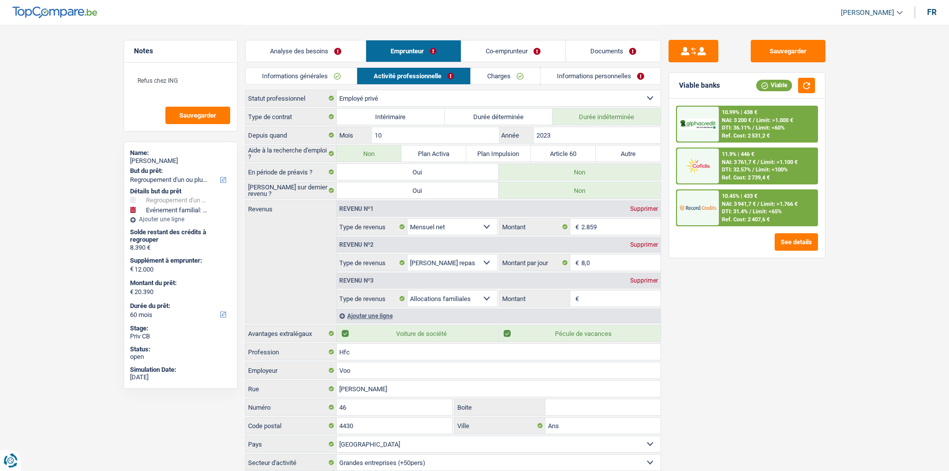
click at [495, 56] on link "Co-emprunteur" at bounding box center [513, 50] width 104 height 21
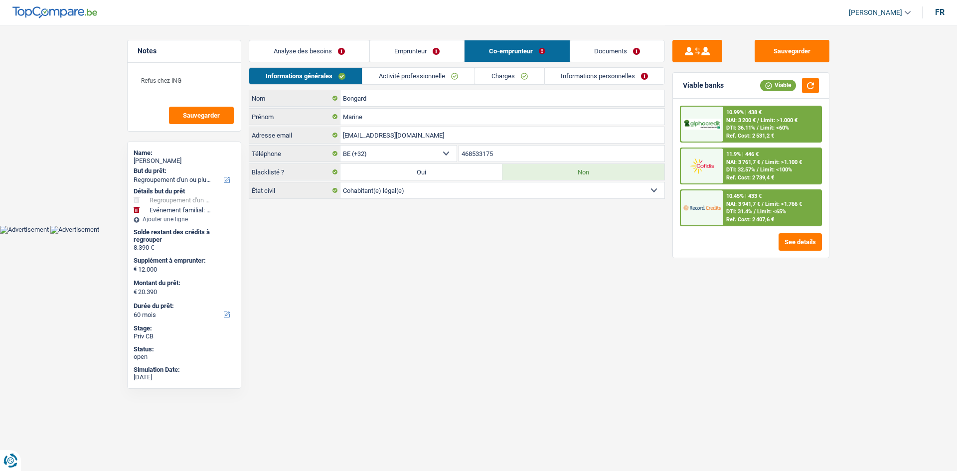
click at [435, 74] on link "Activité professionnelle" at bounding box center [418, 76] width 112 height 16
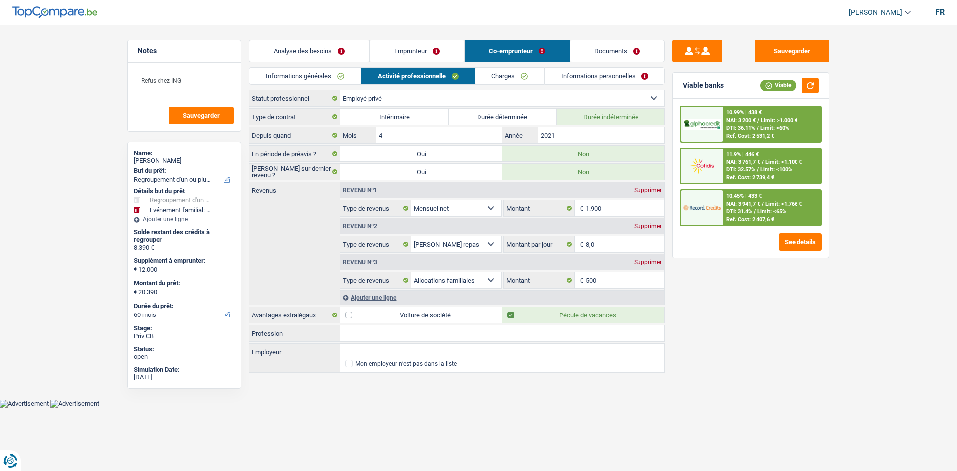
click at [777, 382] on div "Sauvegarder Viable banks Viable 10.99% | 438 € NAI: 3 200 € / Limit: >1.000 € D…" at bounding box center [751, 247] width 172 height 415
click at [327, 55] on link "Analyse des besoins" at bounding box center [309, 50] width 120 height 21
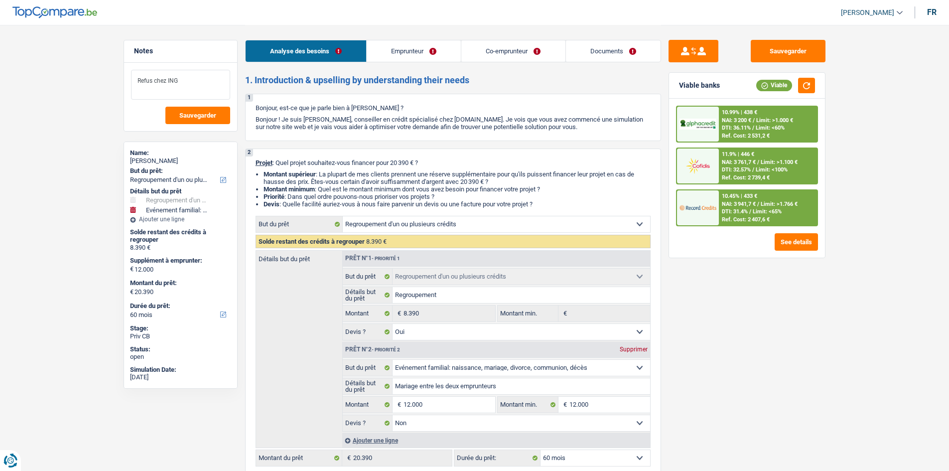
click at [197, 93] on textarea "Refus chez ING" at bounding box center [180, 85] width 99 height 30
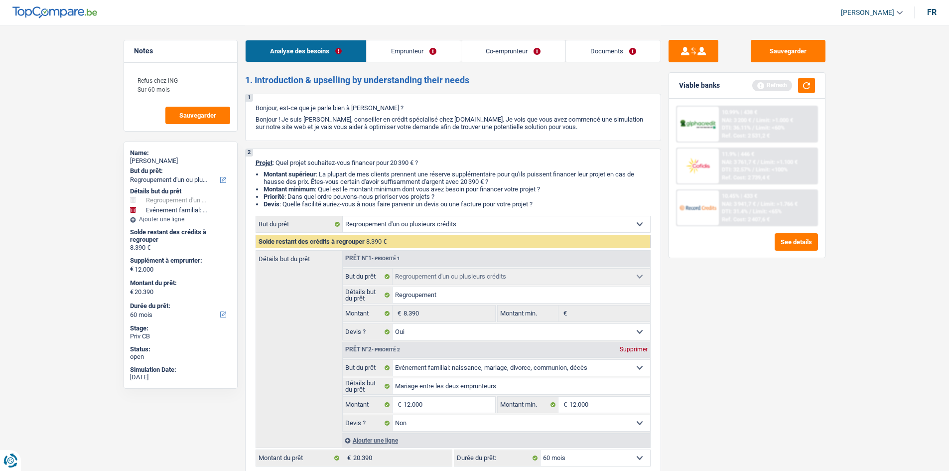
click at [806, 312] on div "Sauvegarder Viable banks Refresh 10.99% | 438 € NAI: 3 200 € / Limit: >1.000 € …" at bounding box center [747, 247] width 172 height 415
click at [808, 88] on button "button" at bounding box center [806, 85] width 17 height 15
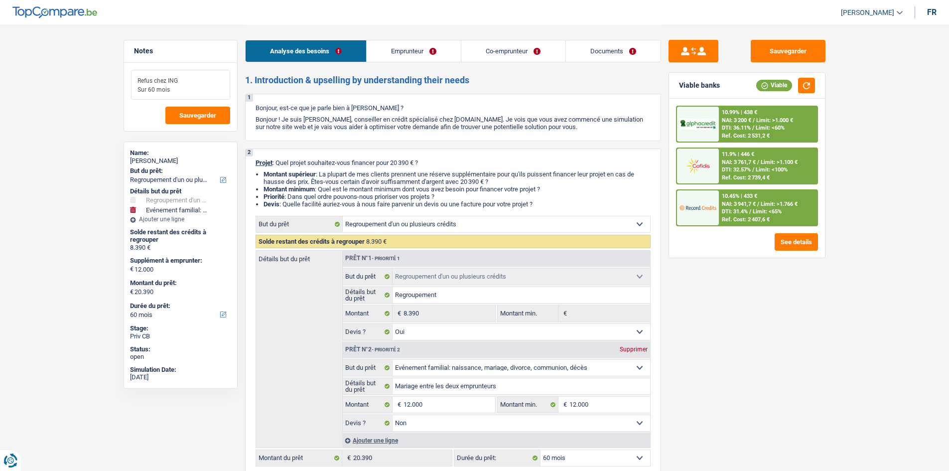
click at [180, 91] on textarea "Refus chez ING Sur 60 mois" at bounding box center [180, 85] width 99 height 30
click at [142, 90] on textarea "Refus chez ING Sur 60 mois" at bounding box center [180, 85] width 99 height 30
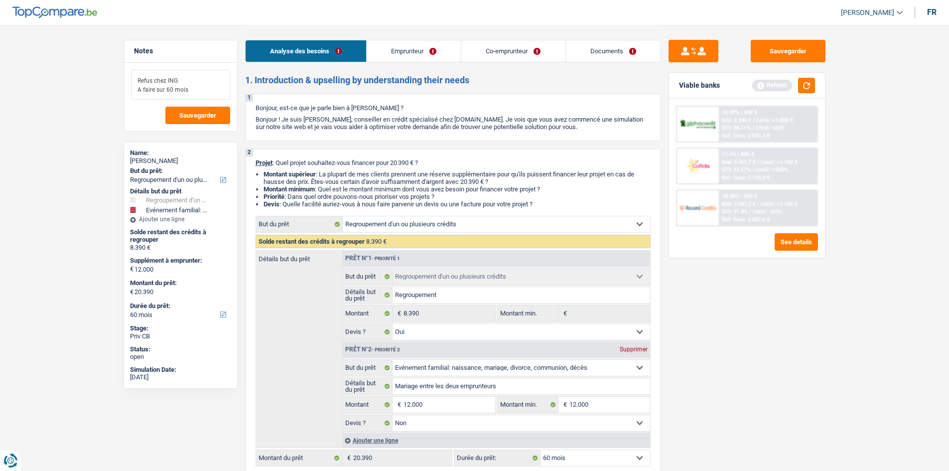
type textarea "Refus chez ING A faire sur 60 mois"
click at [820, 315] on div "Sauvegarder Viable banks Refresh 10.99% | 438 € NAI: 3 200 € / Limit: >1.000 € …" at bounding box center [747, 247] width 172 height 415
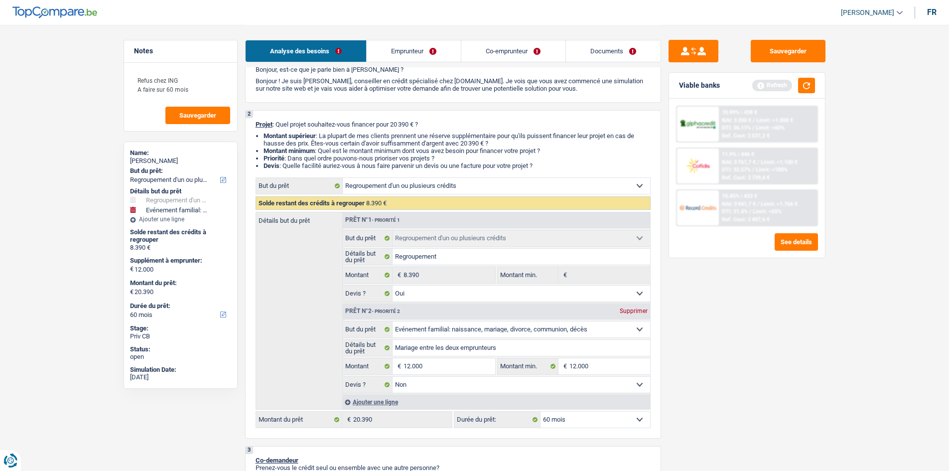
scroll to position [249, 0]
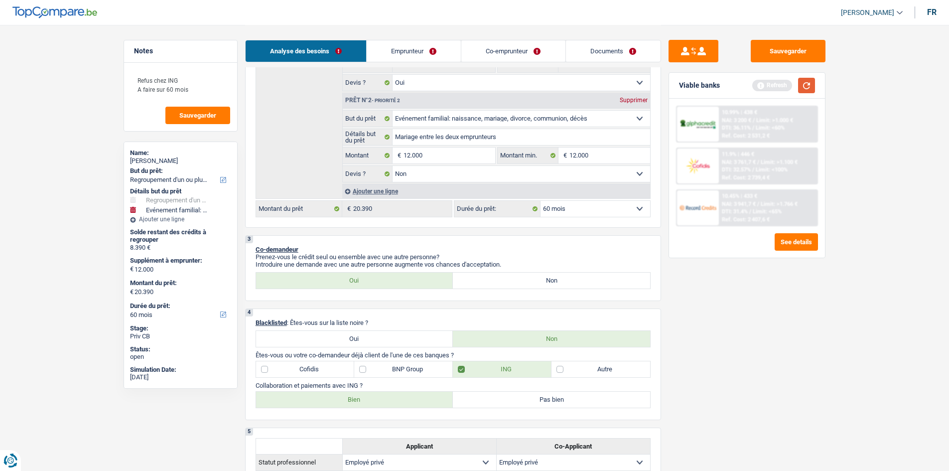
click at [807, 80] on button "button" at bounding box center [806, 85] width 17 height 15
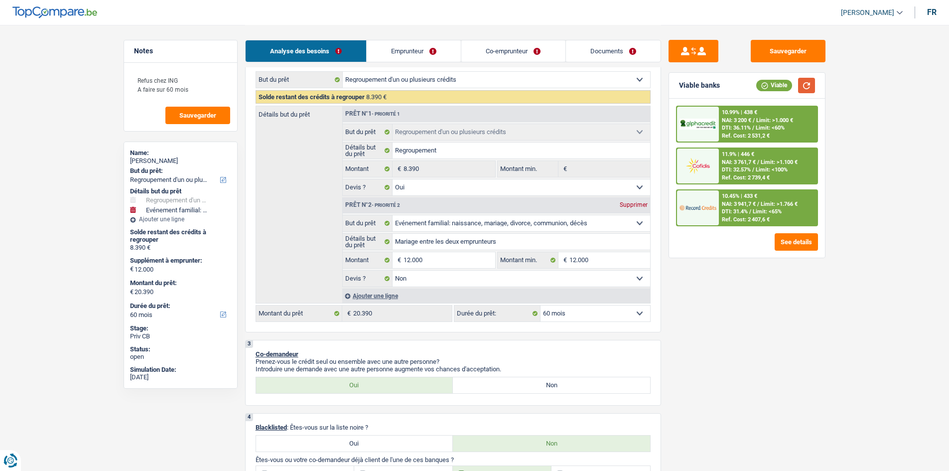
scroll to position [100, 0]
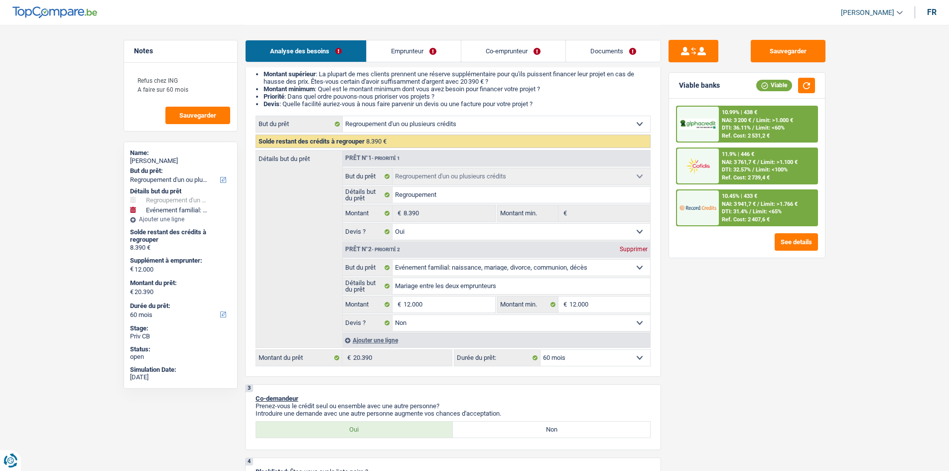
click at [439, 57] on link "Emprunteur" at bounding box center [414, 50] width 94 height 21
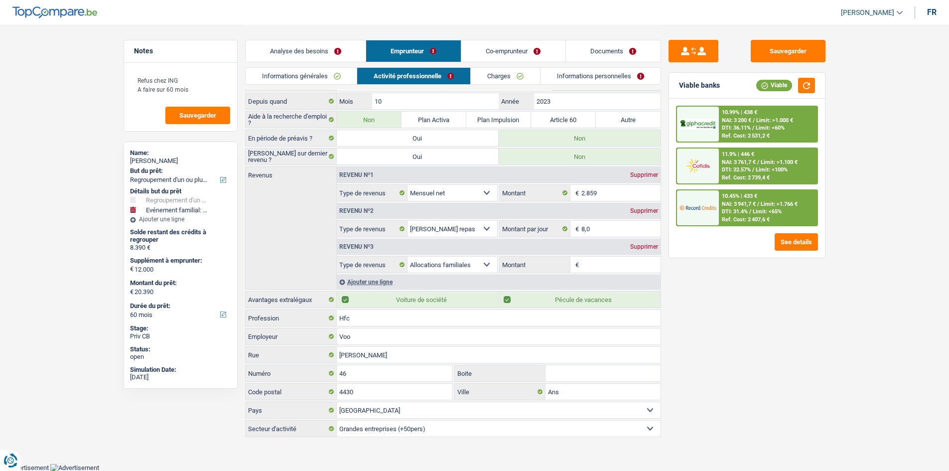
click at [495, 69] on link "Charges" at bounding box center [505, 76] width 69 height 16
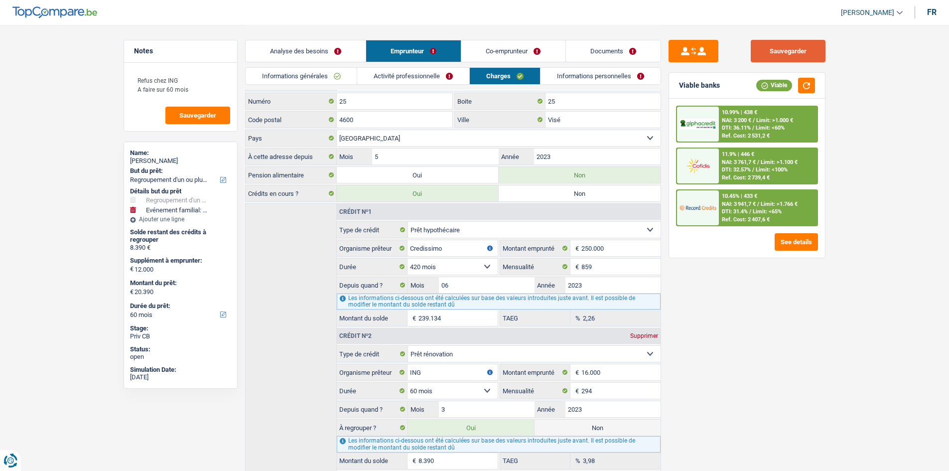
click at [802, 49] on button "Sauvegarder" at bounding box center [788, 51] width 75 height 22
drag, startPoint x: 217, startPoint y: 94, endPoint x: 68, endPoint y: 67, distance: 151.5
click at [68, 67] on main "Notes Refus chez ING A faire sur 60 mois Sauvegarder Name: Vincent Renkin But d…" at bounding box center [474, 310] width 949 height 689
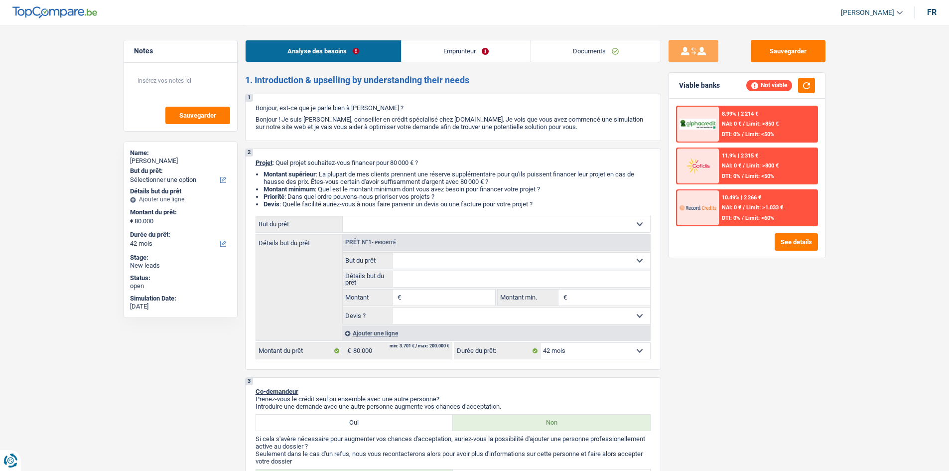
select select "42"
